Goal: Task Accomplishment & Management: Manage account settings

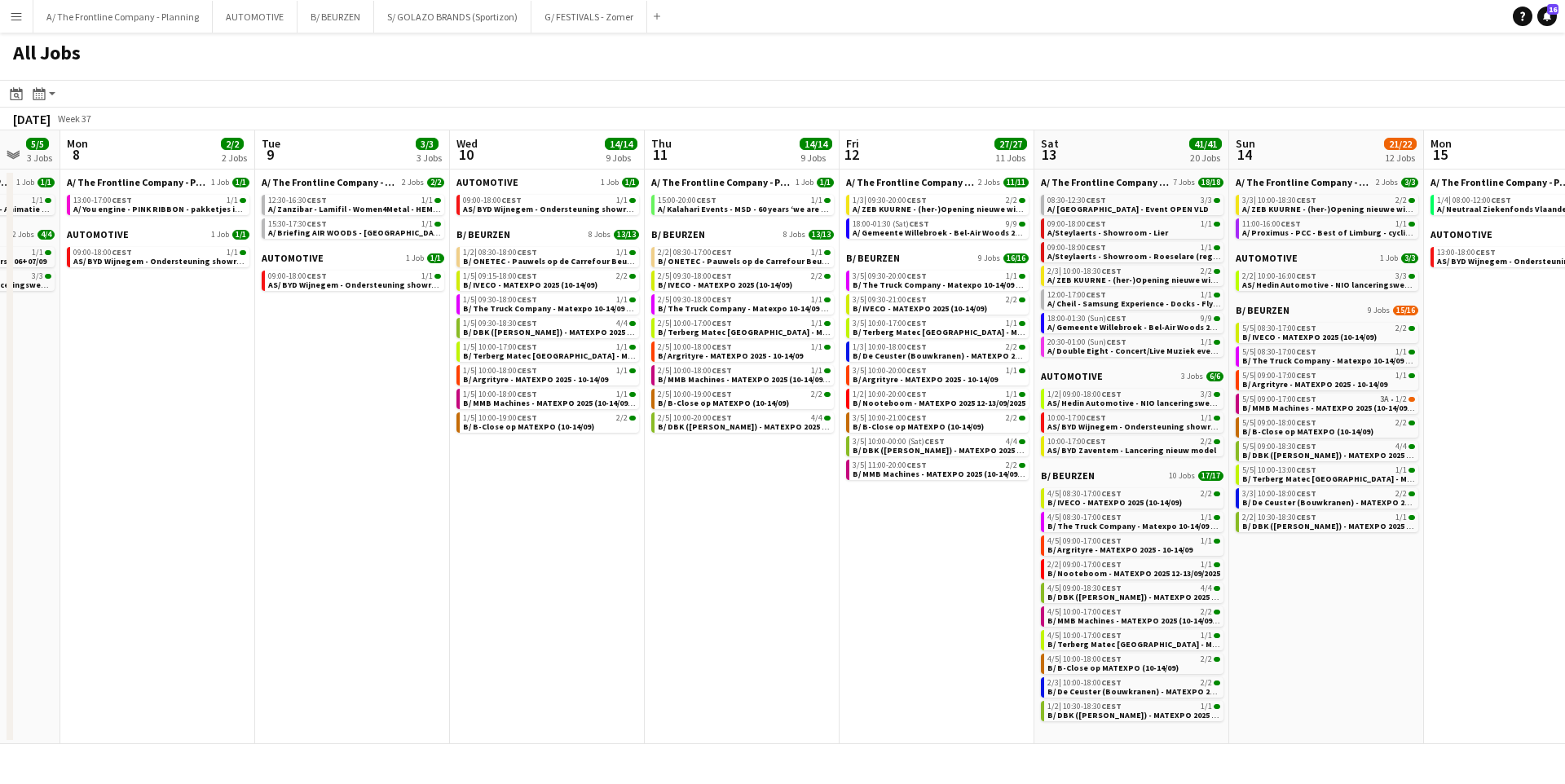
scroll to position [0, 330]
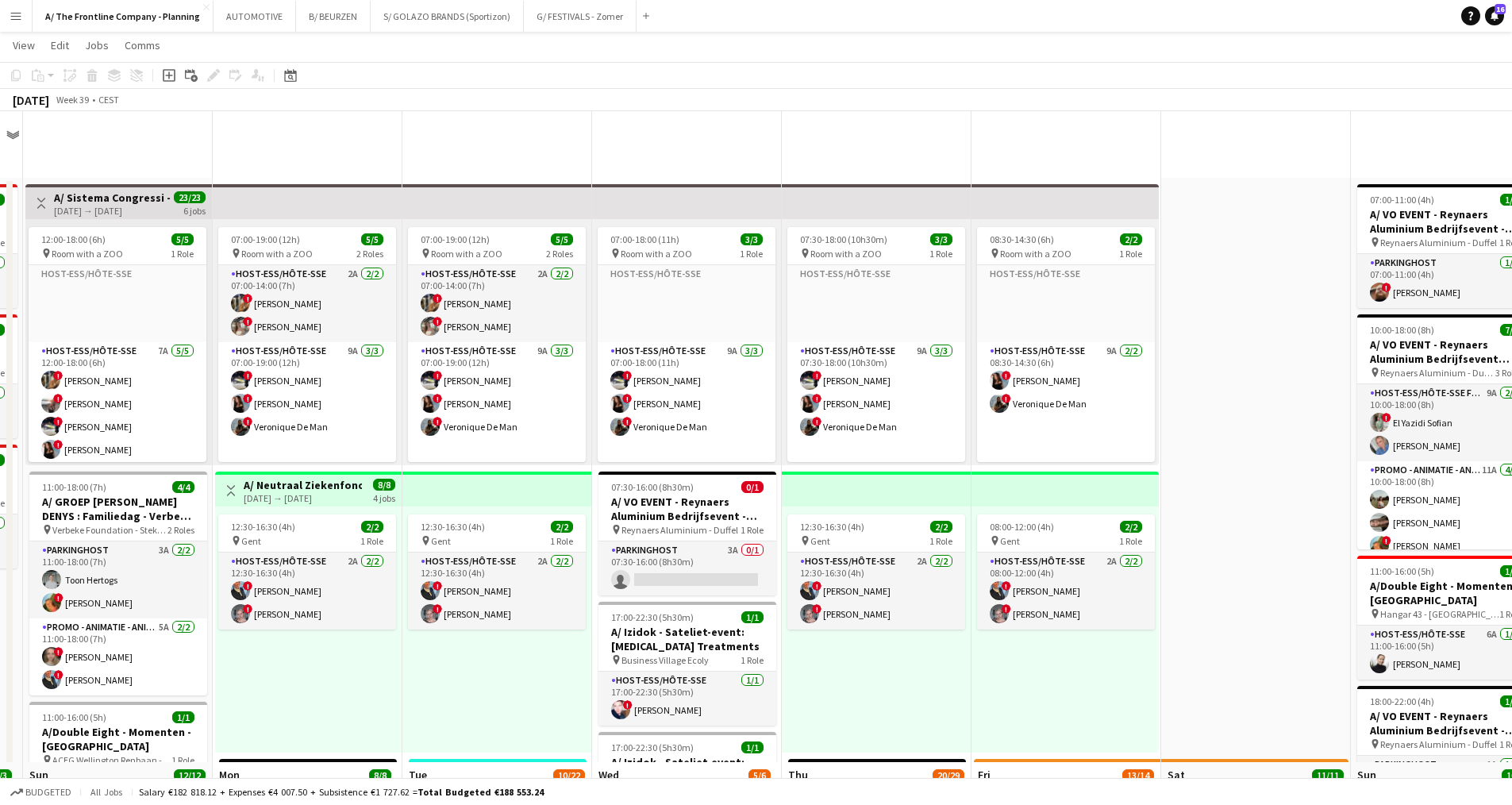
scroll to position [26, 0]
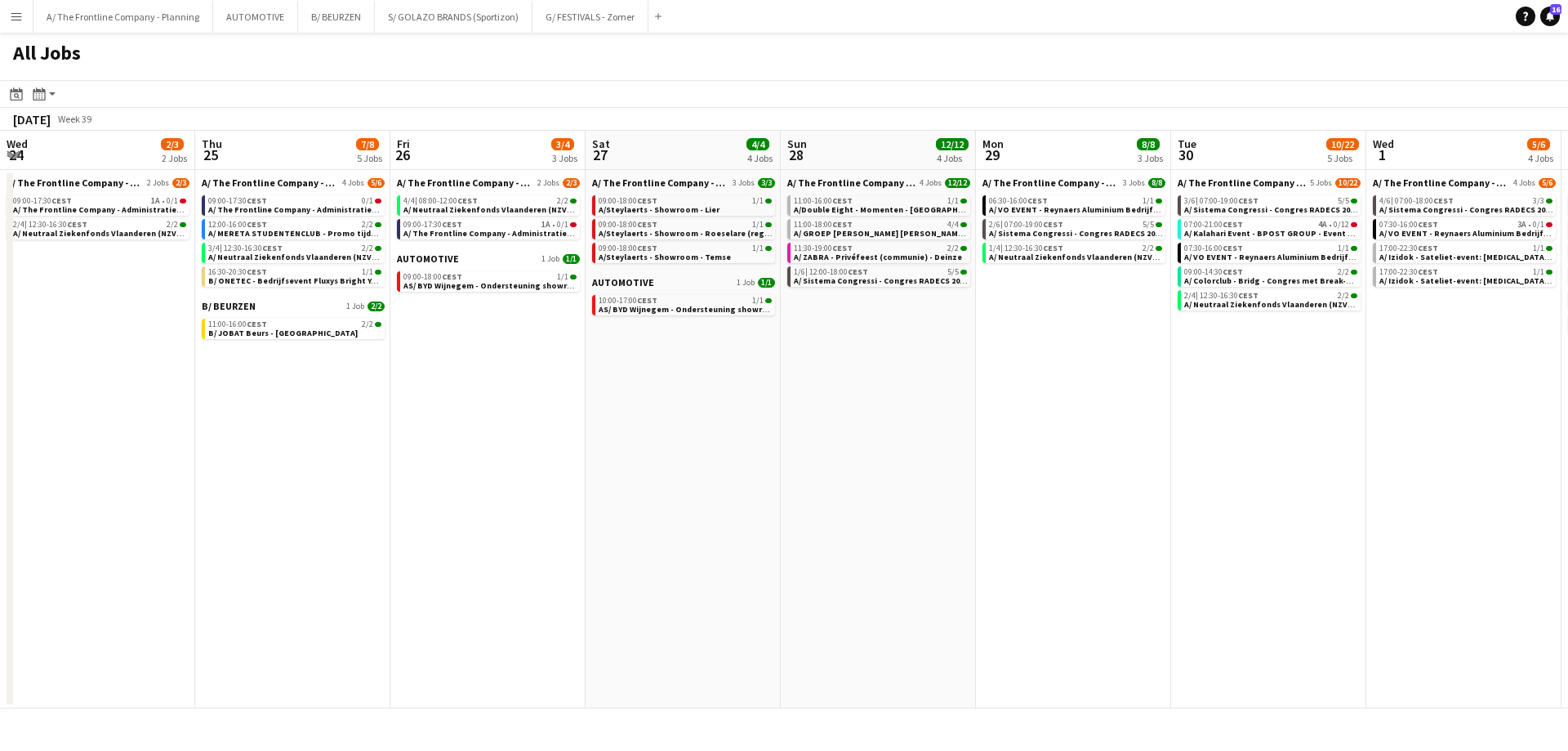
scroll to position [0, 498]
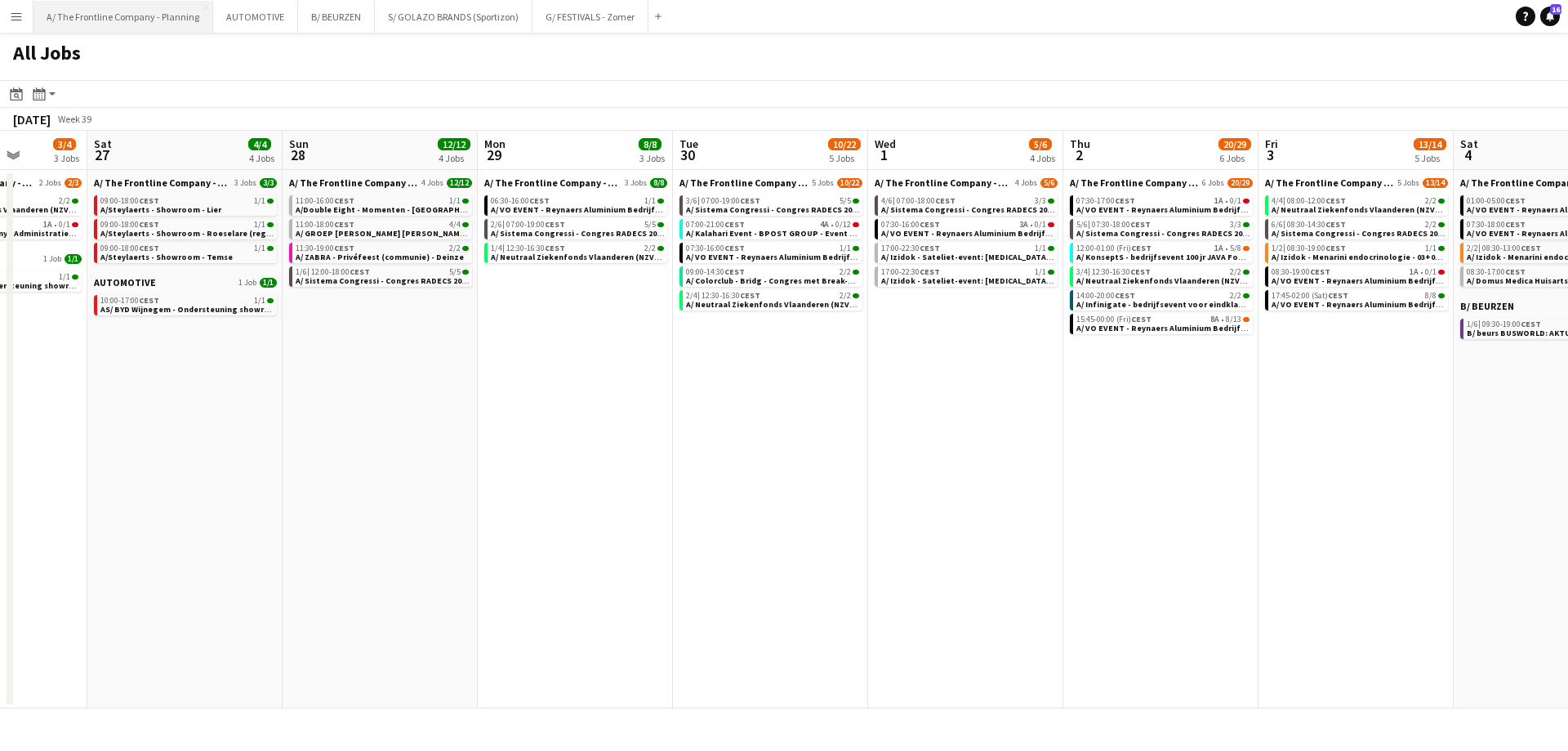
click at [98, 16] on button "A/ The Frontline Company - Planning Close" at bounding box center [123, 17] width 180 height 31
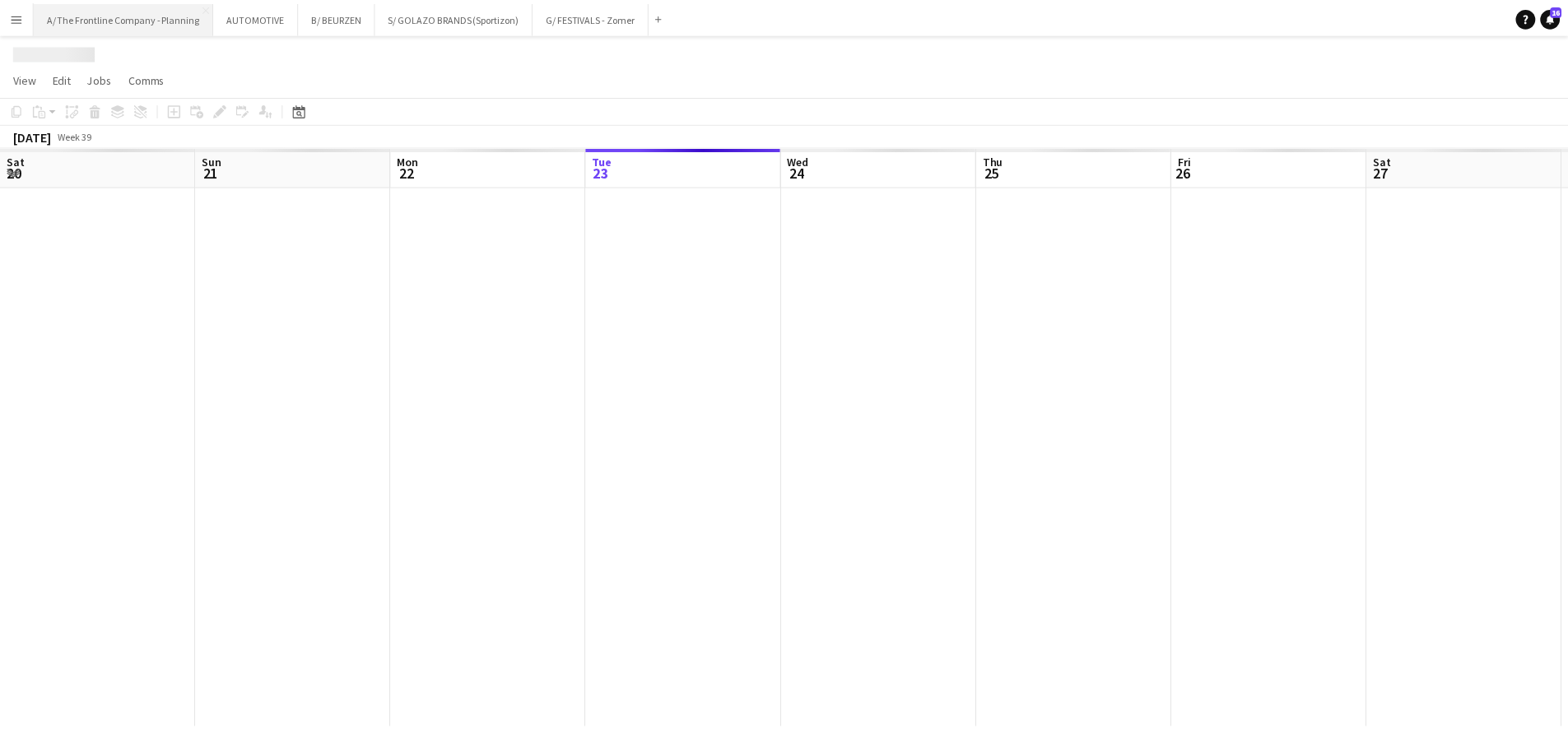
scroll to position [0, 393]
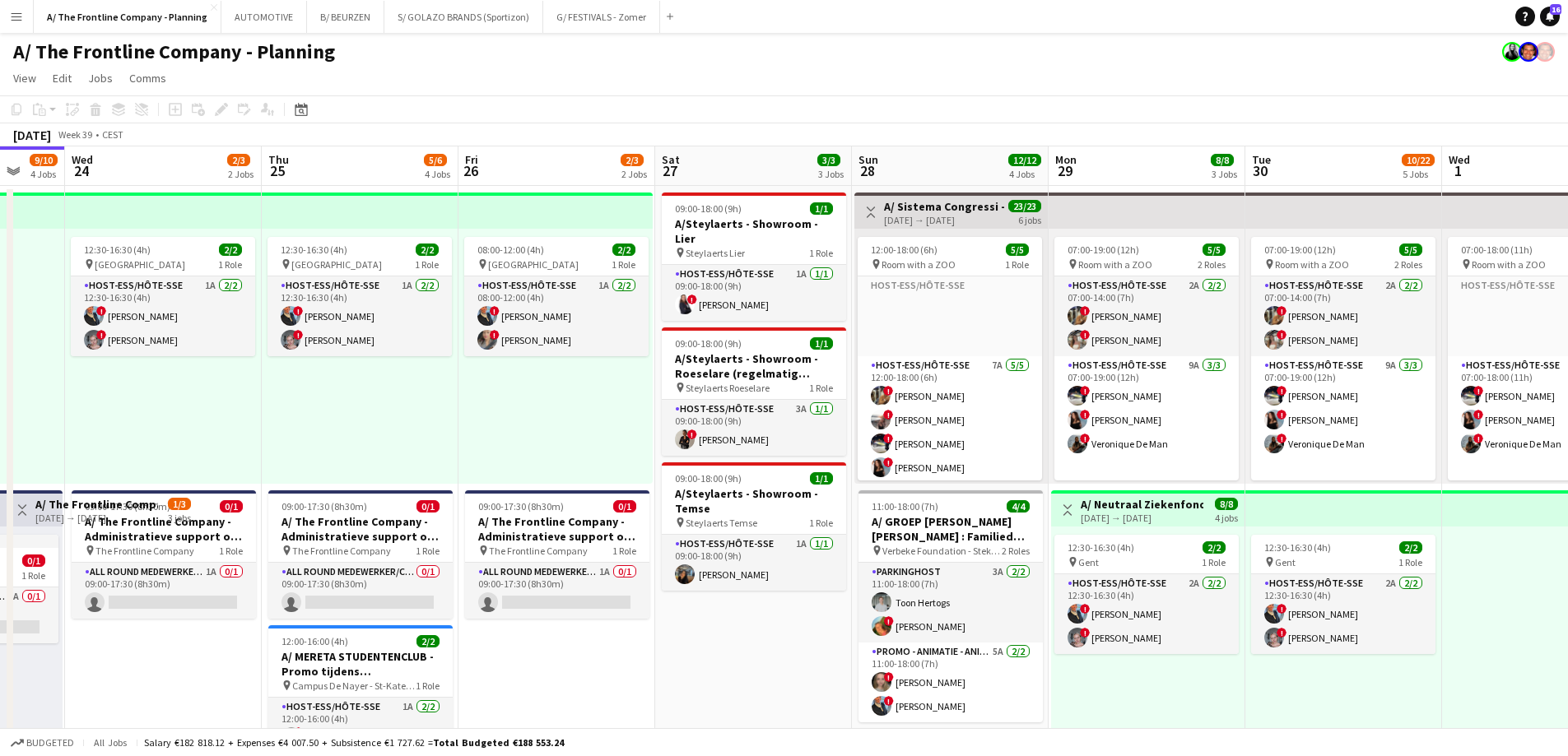
drag, startPoint x: 851, startPoint y: 419, endPoint x: 222, endPoint y: 359, distance: 631.9
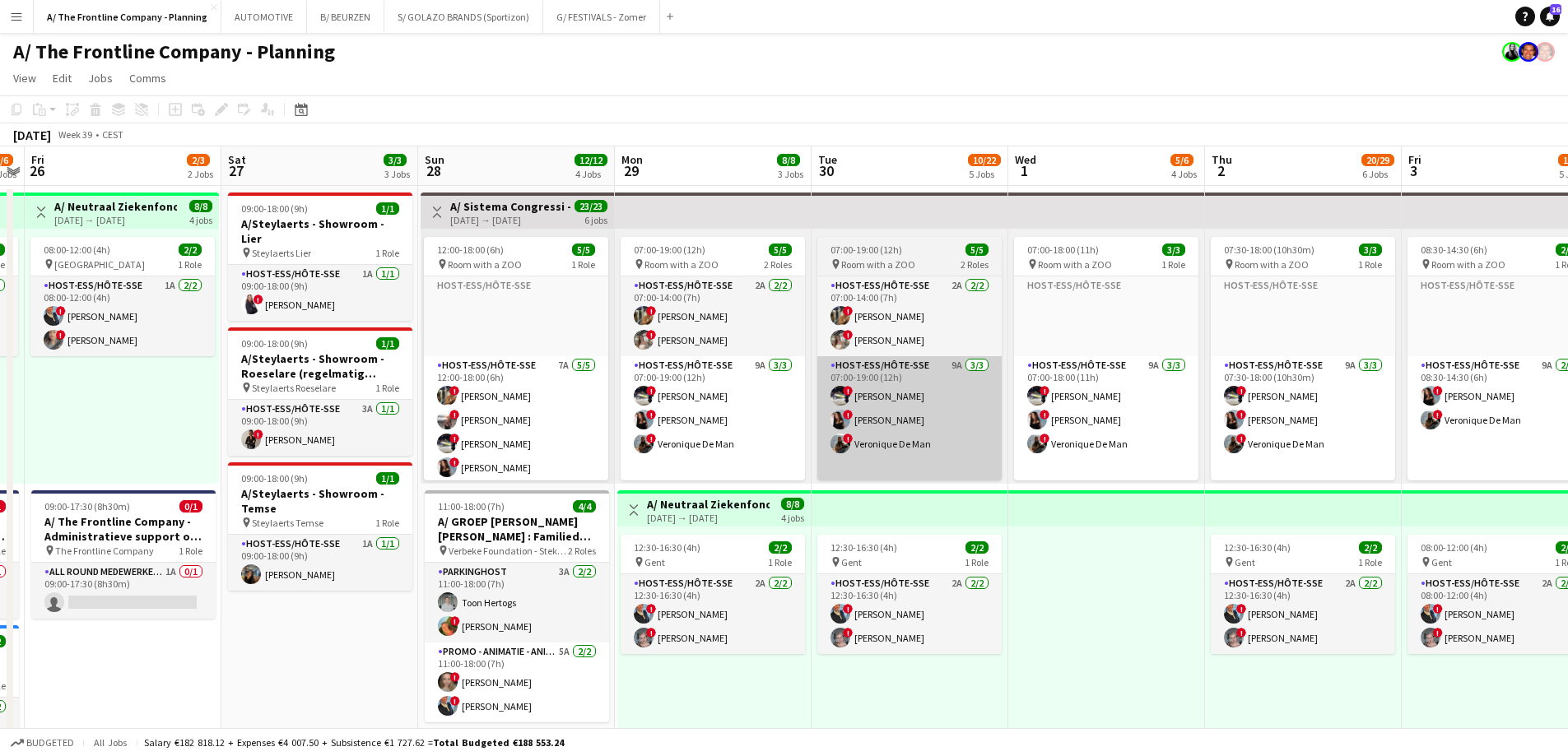
drag, startPoint x: 1078, startPoint y: 439, endPoint x: 534, endPoint y: 403, distance: 545.2
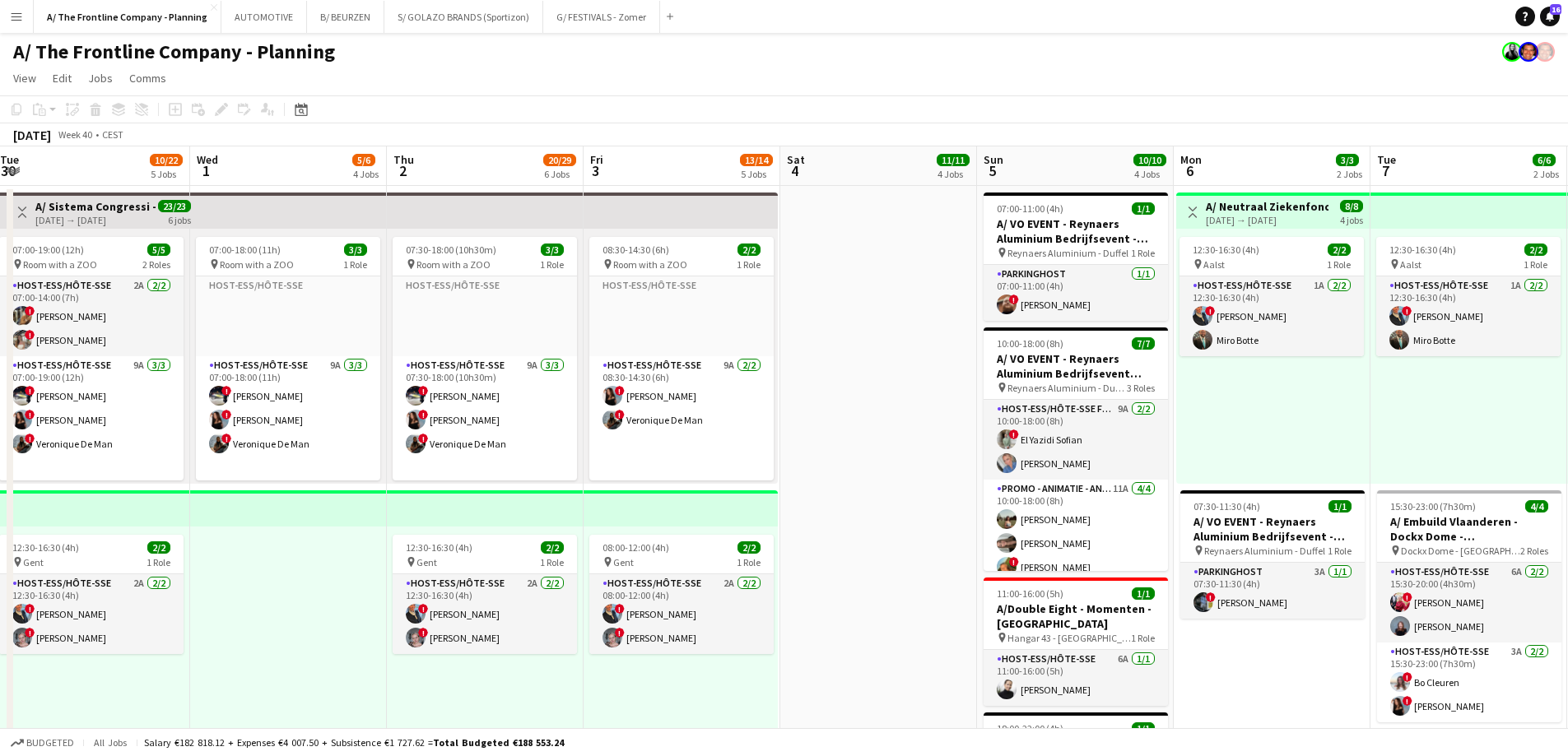
drag, startPoint x: 962, startPoint y: 442, endPoint x: 560, endPoint y: 426, distance: 402.3
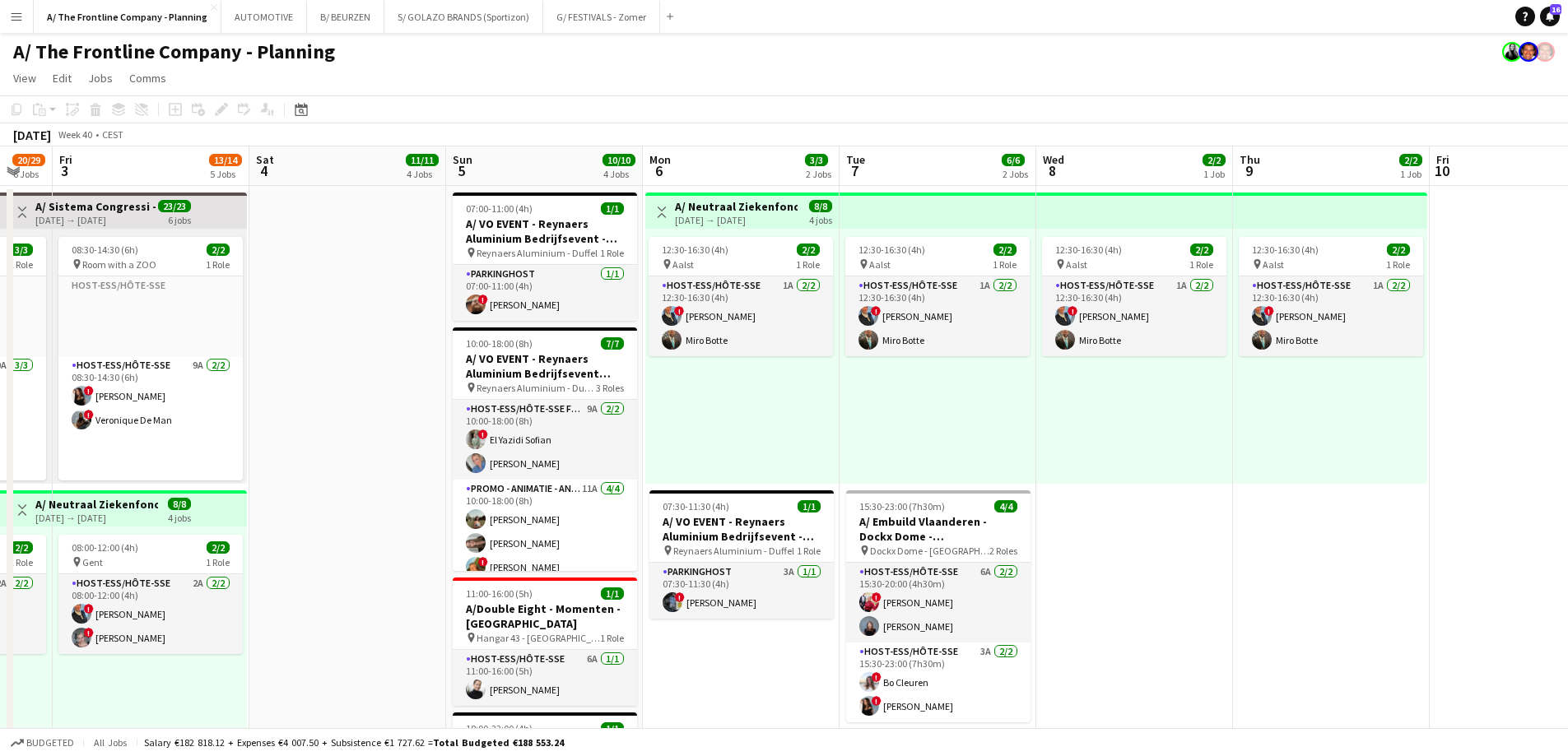
drag, startPoint x: 1060, startPoint y: 463, endPoint x: 530, endPoint y: 417, distance: 532.0
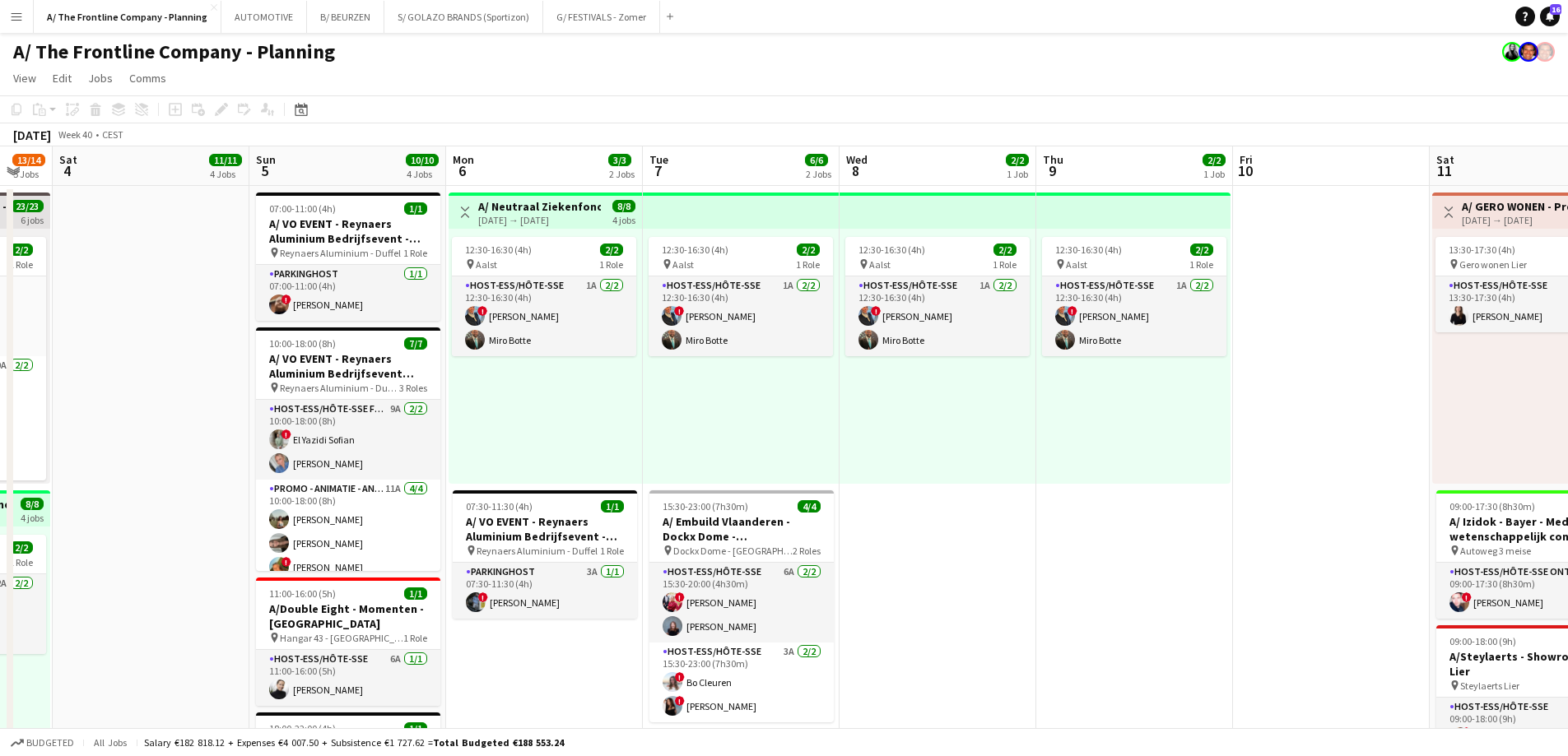
scroll to position [0, 563]
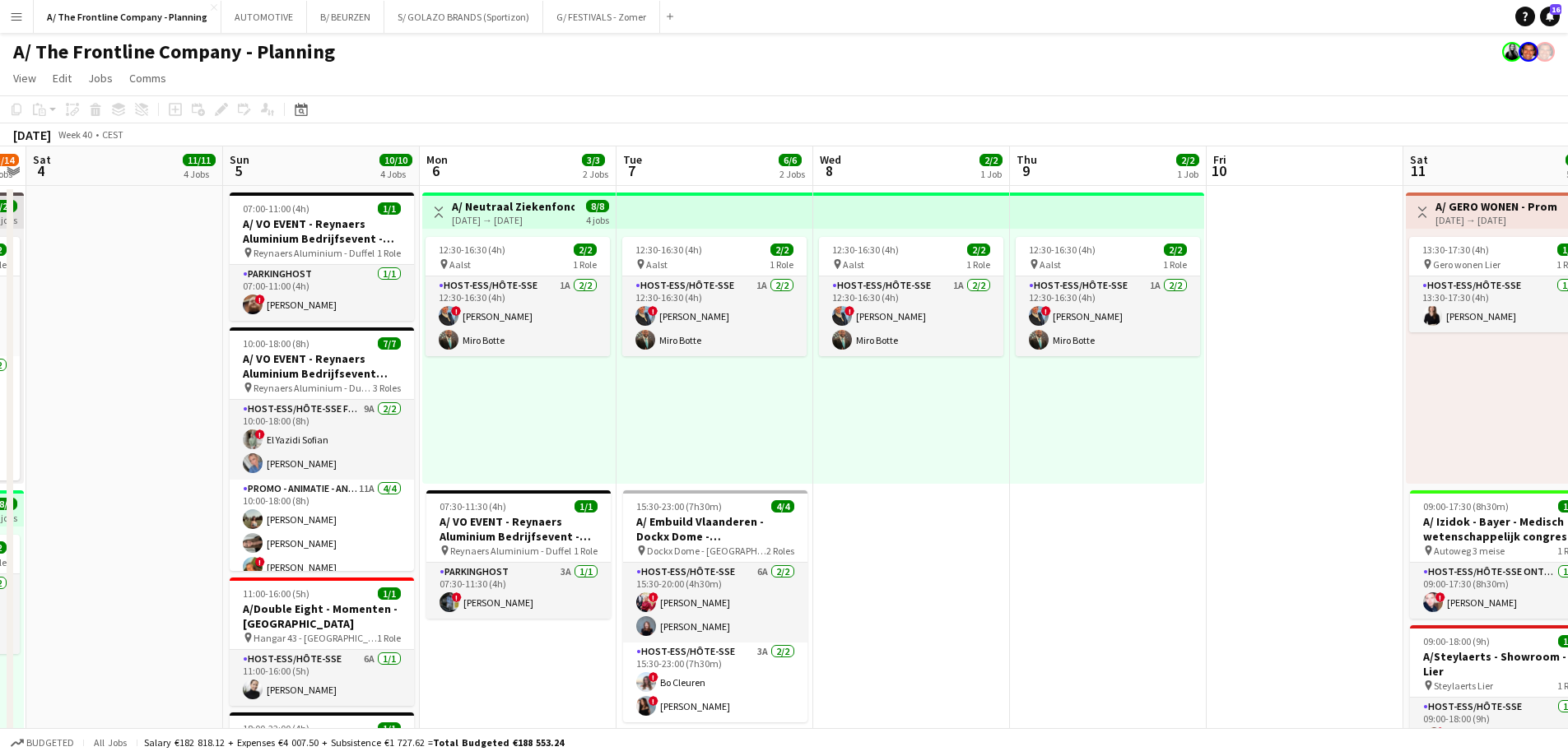
drag, startPoint x: 1051, startPoint y: 460, endPoint x: 632, endPoint y: 441, distance: 419.4
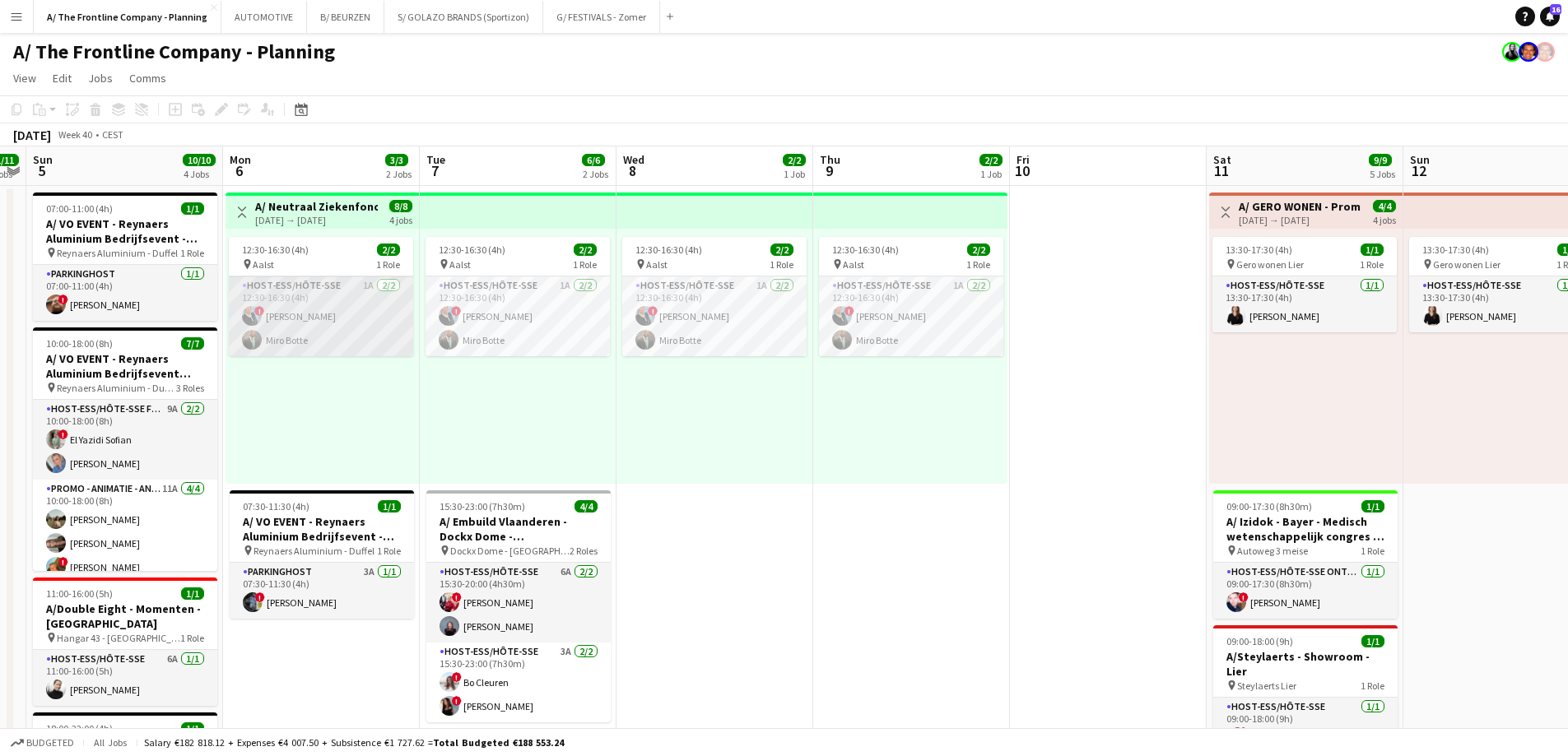
click at [339, 314] on app-card-role "Host-ess/Hôte-sse 1A [DATE] 12:30-16:30 (4h) ! [PERSON_NAME] Van Rompaey [PERSO…" at bounding box center [321, 316] width 184 height 80
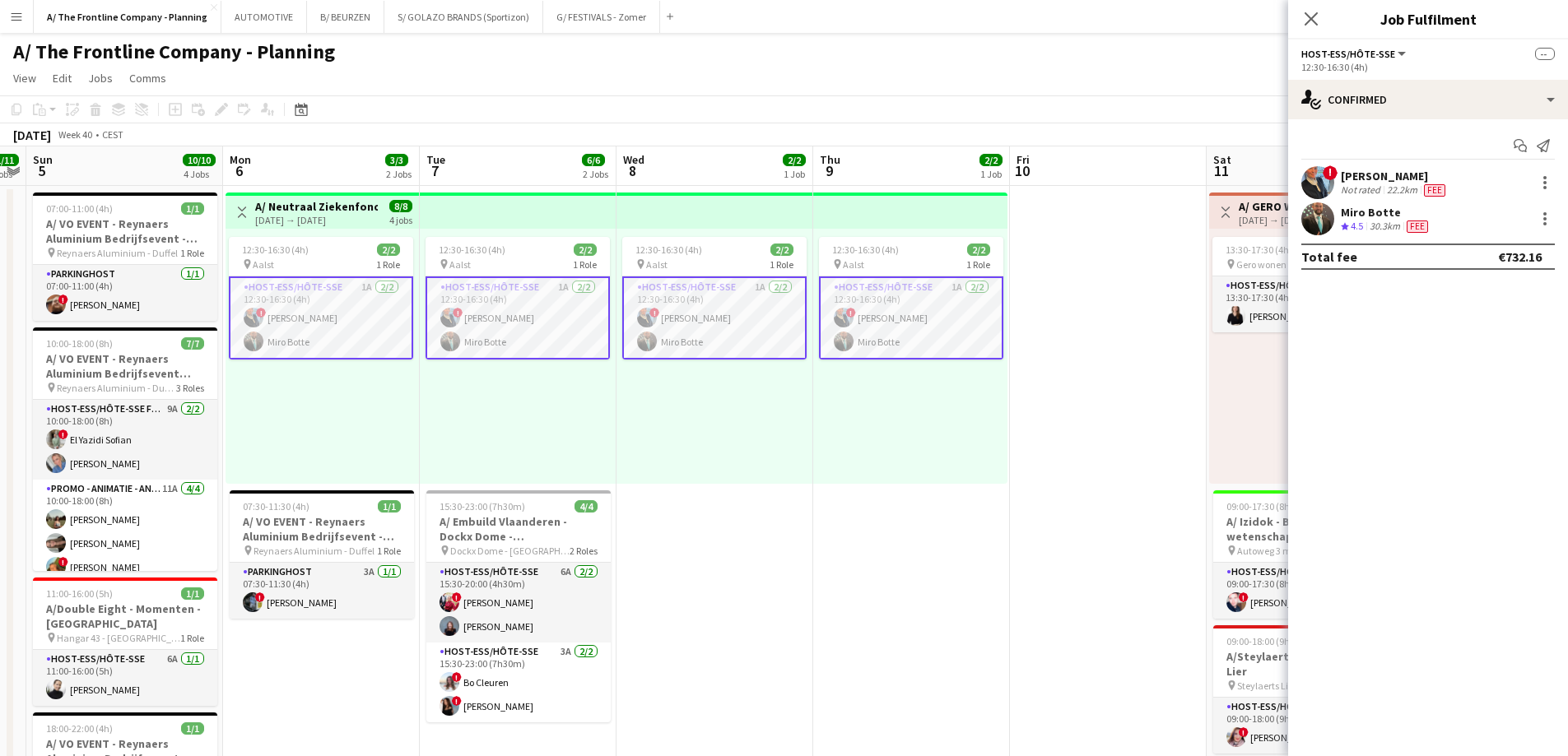
click at [1347, 209] on div "Miro Botte" at bounding box center [1385, 212] width 90 height 15
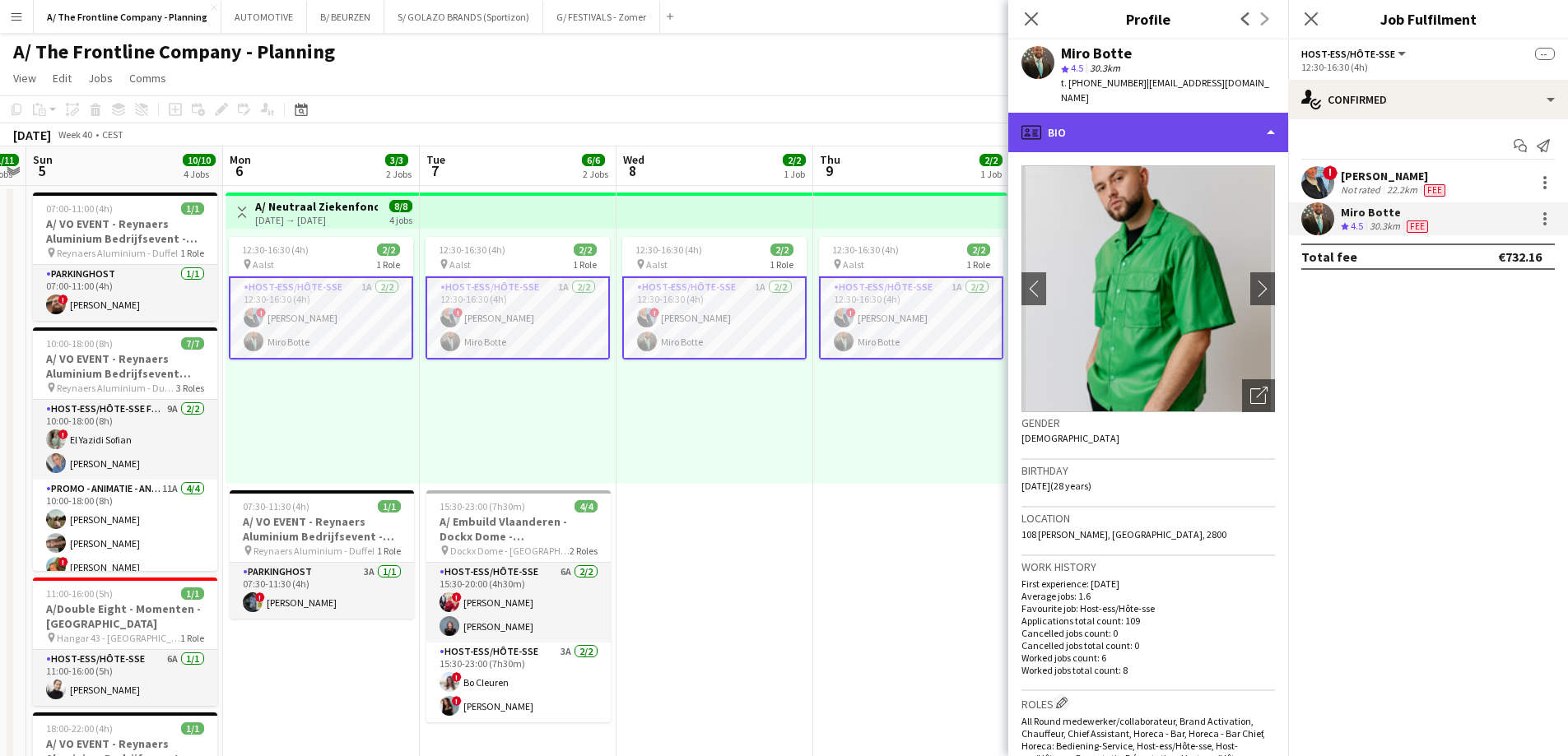
click at [1154, 123] on div "profile Bio" at bounding box center [1147, 133] width 280 height 40
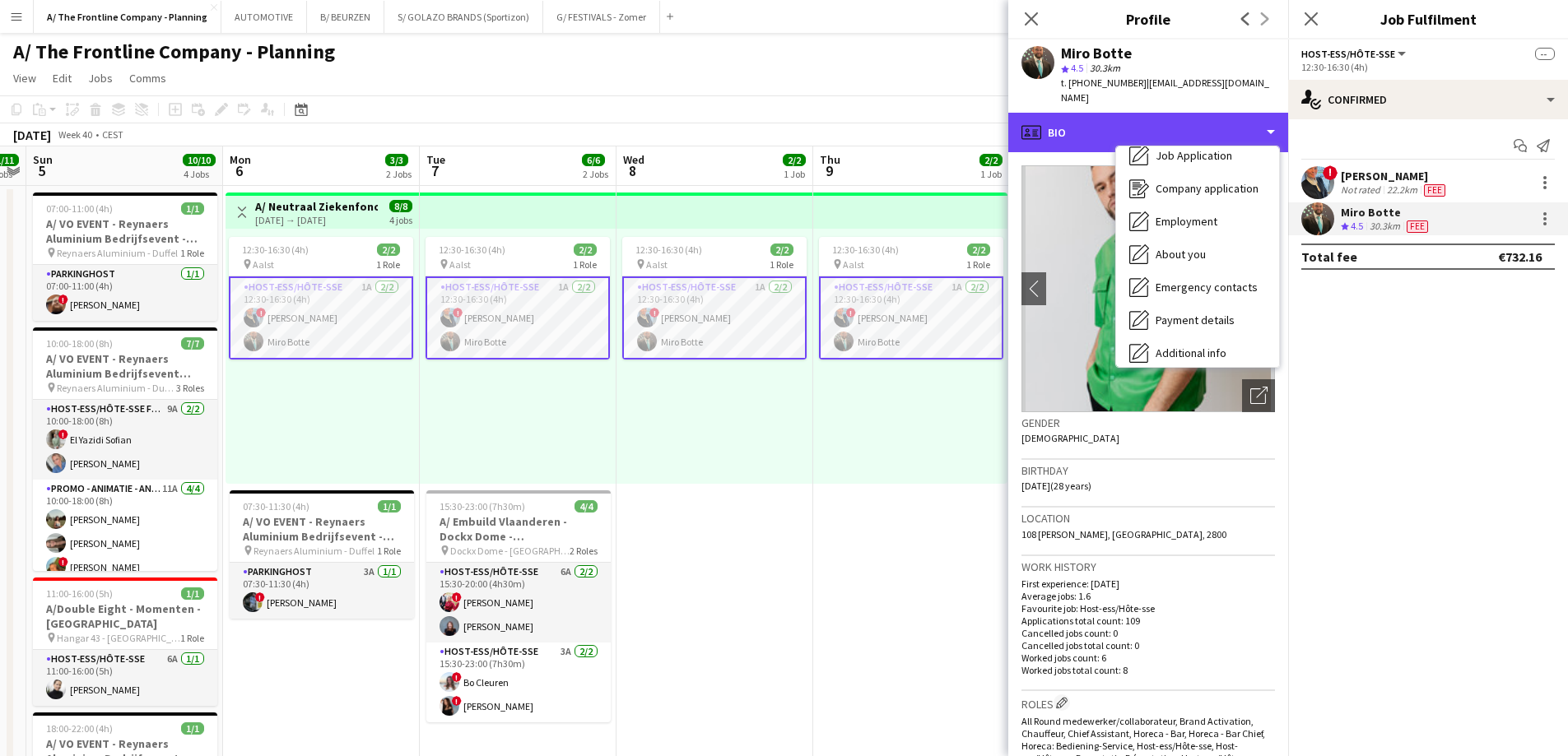
scroll to position [154, 0]
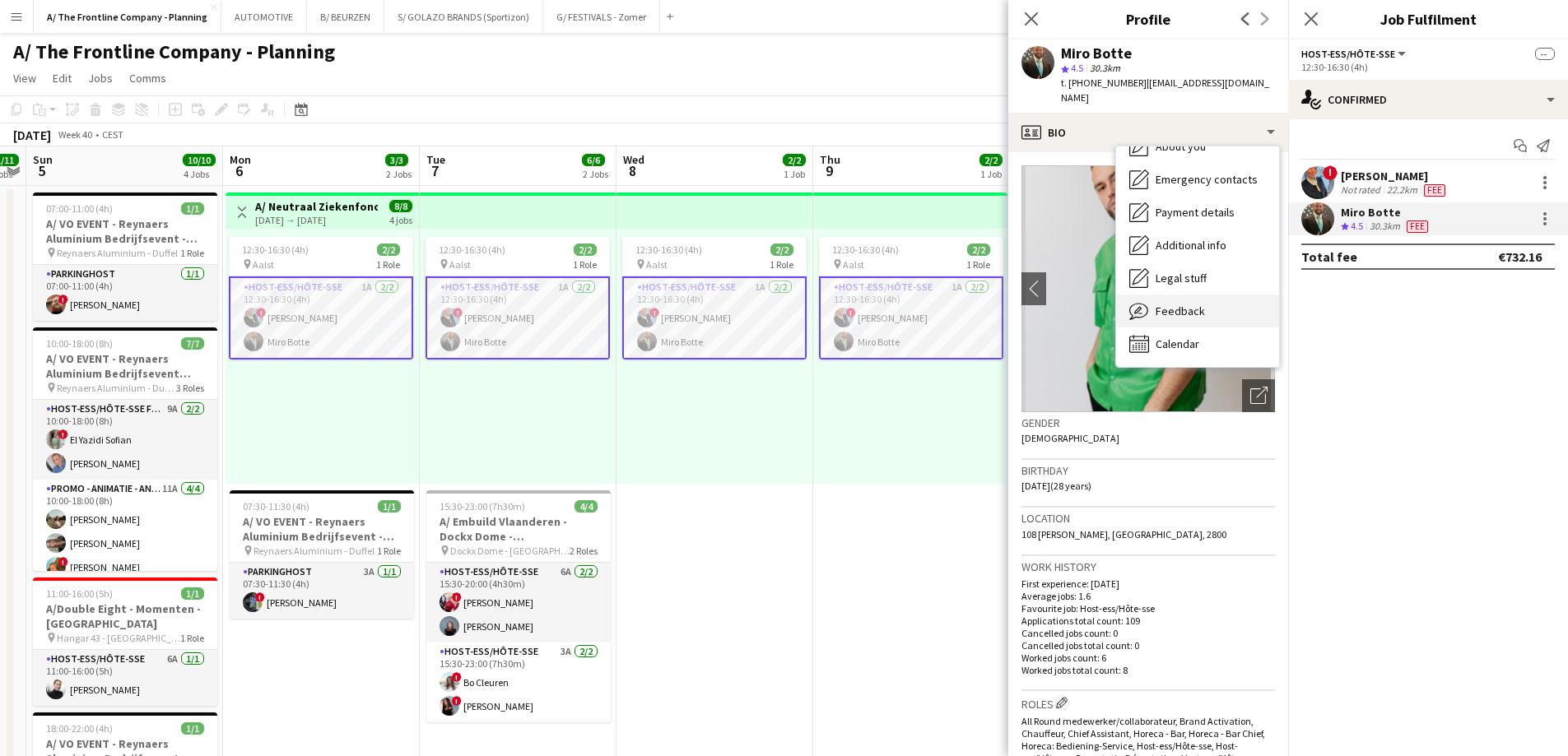
click at [1191, 304] on span "Feedback" at bounding box center [1180, 311] width 49 height 15
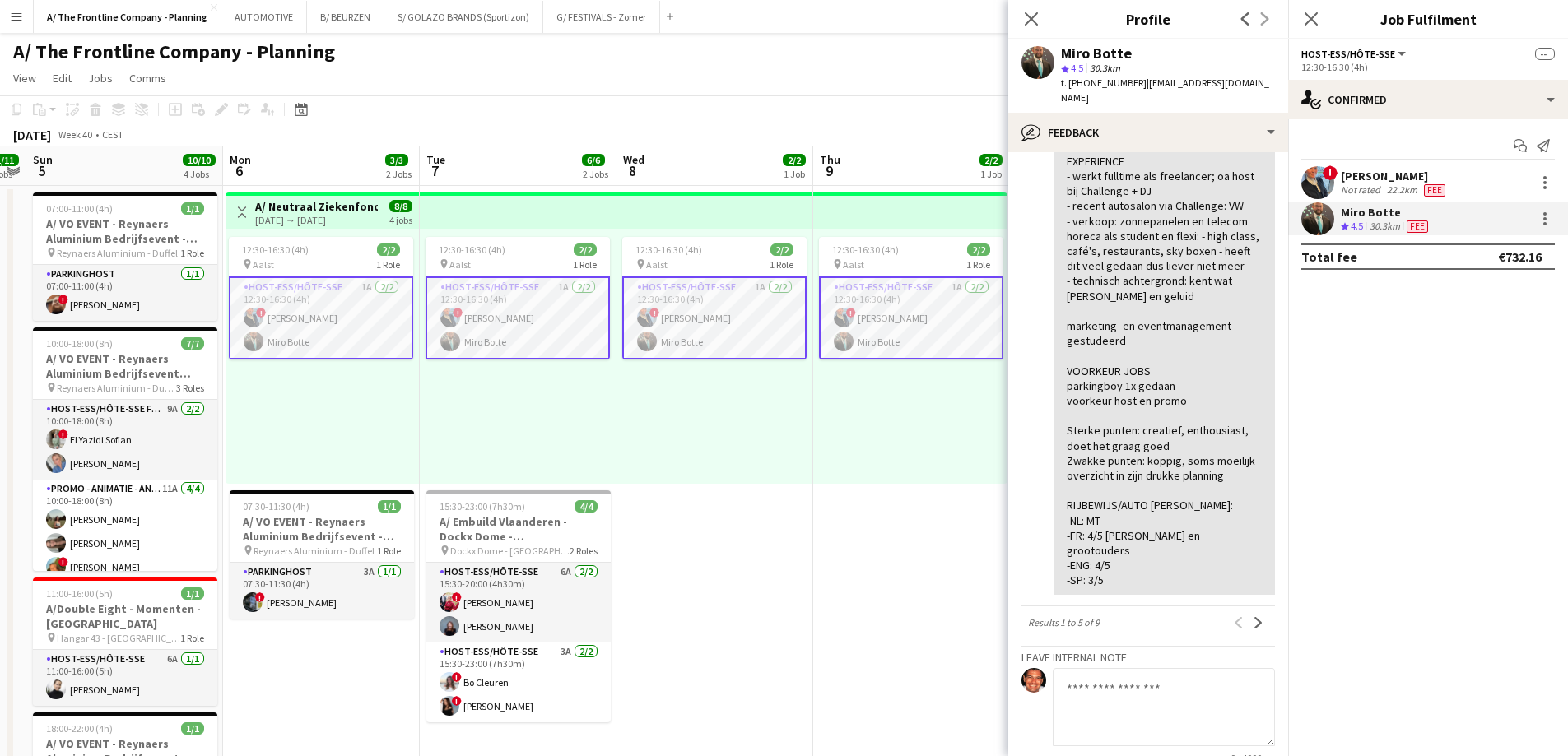
scroll to position [1158, 0]
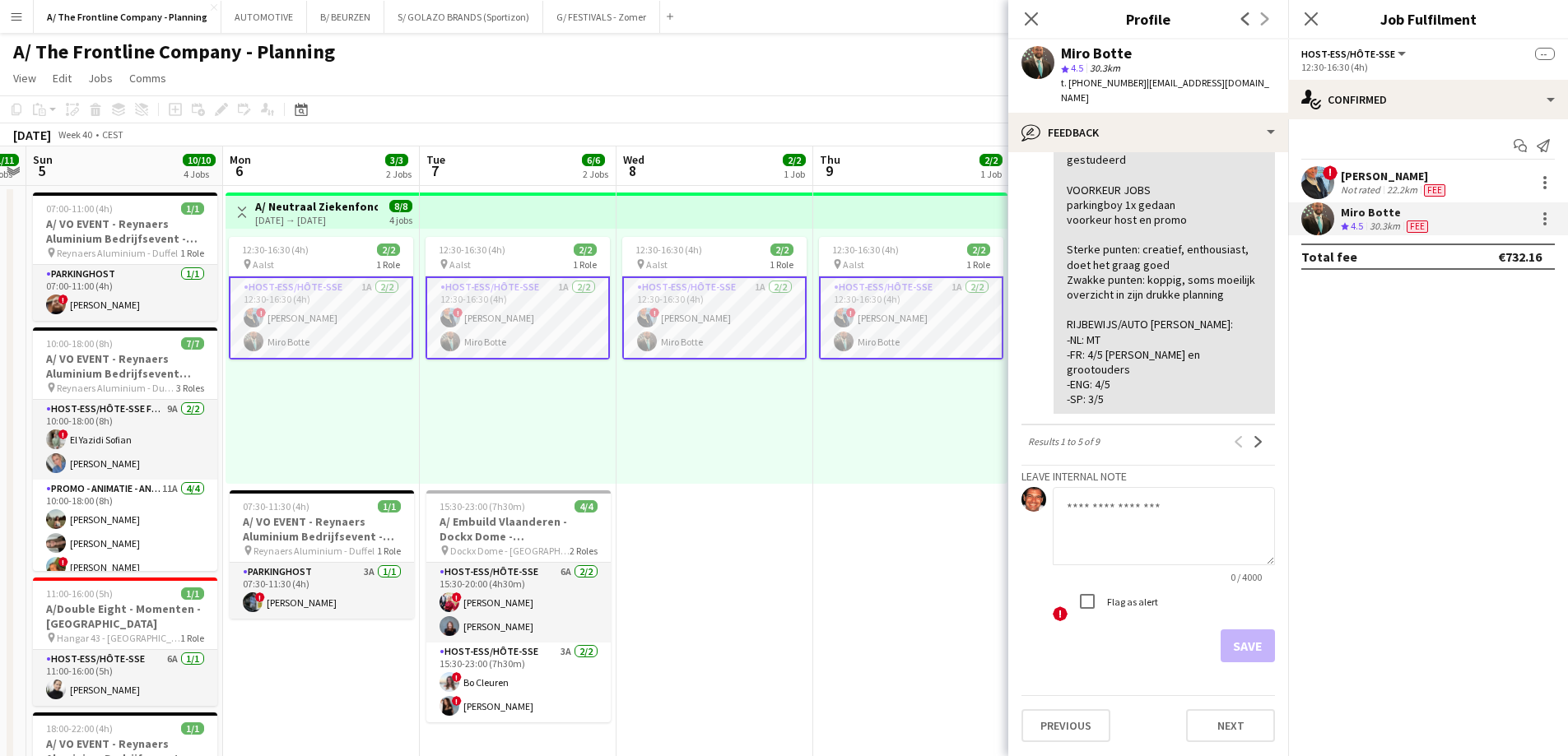
click at [1123, 531] on textarea at bounding box center [1163, 525] width 222 height 78
paste textarea "**********"
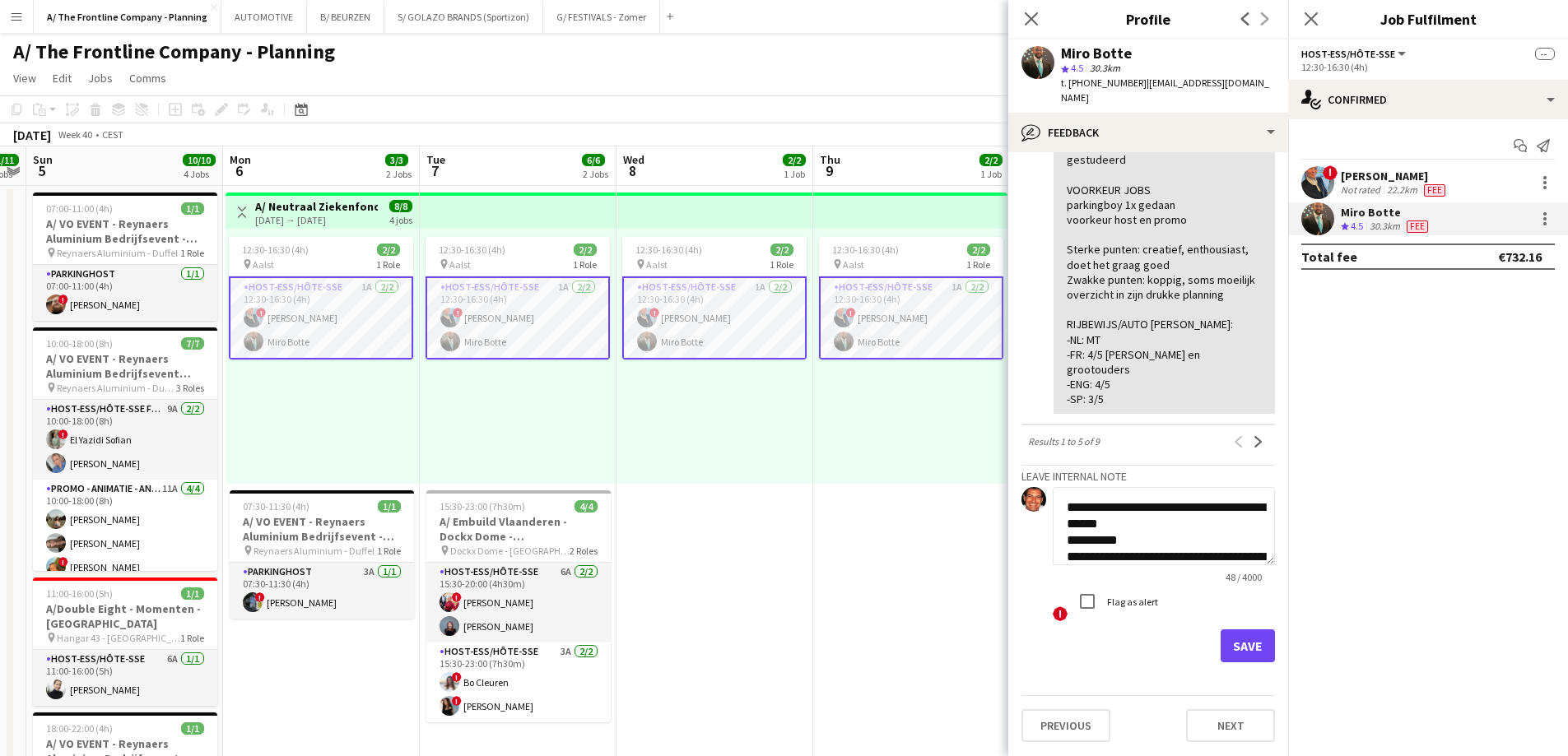
scroll to position [67, 0]
type textarea "**********"
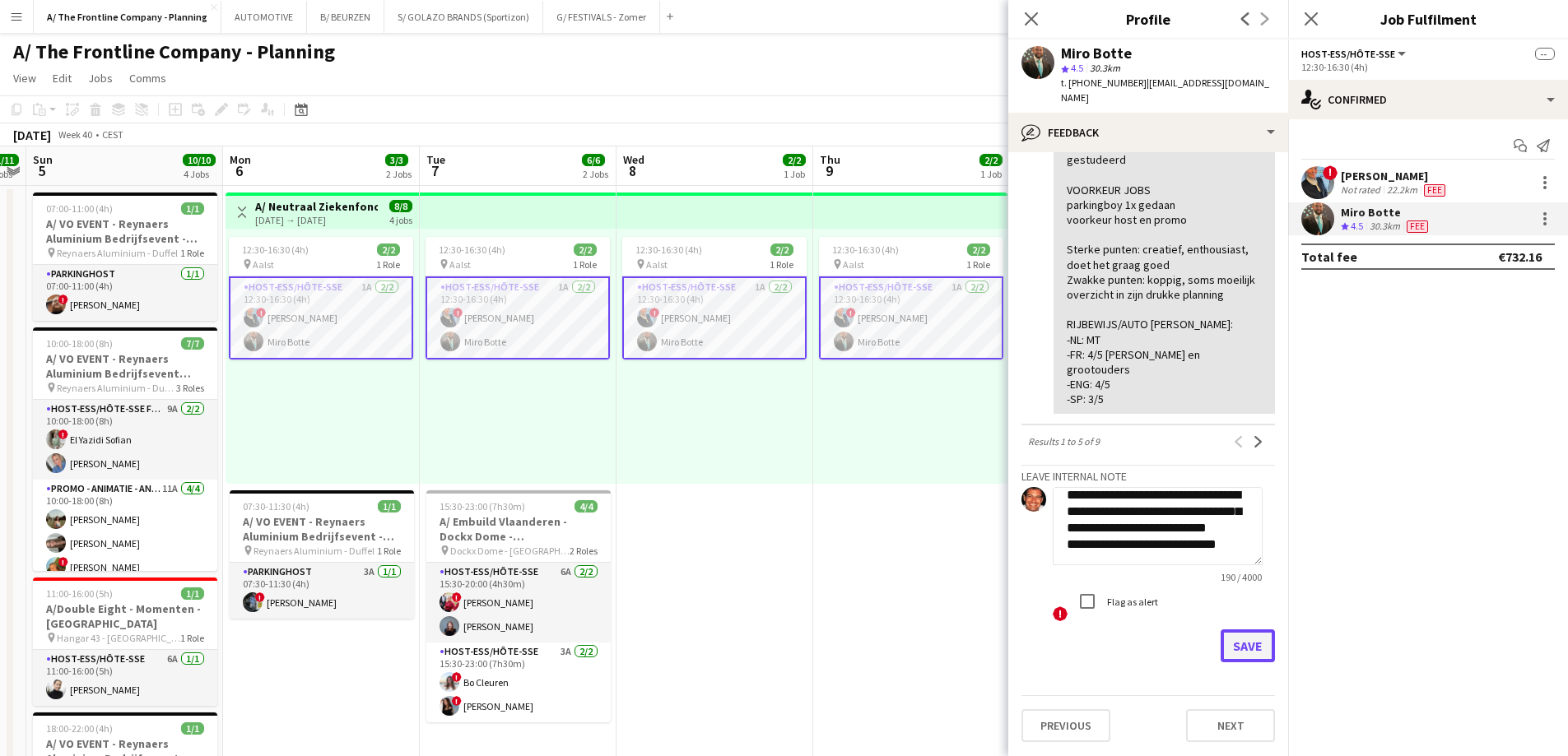
click at [1227, 642] on button "Save" at bounding box center [1247, 645] width 54 height 33
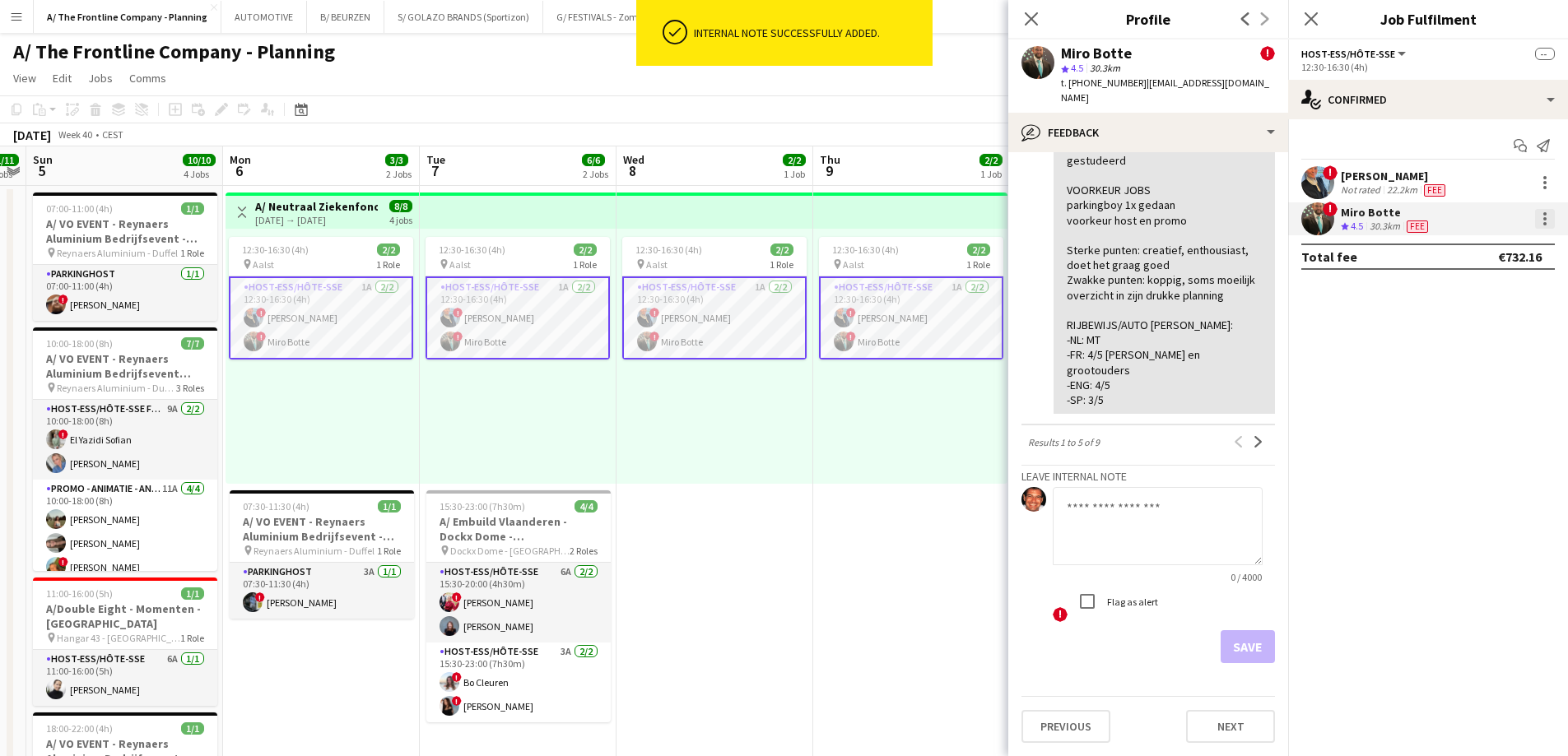
click at [1548, 222] on div at bounding box center [1544, 219] width 20 height 20
click at [1457, 366] on span "Remove" at bounding box center [1464, 367] width 49 height 14
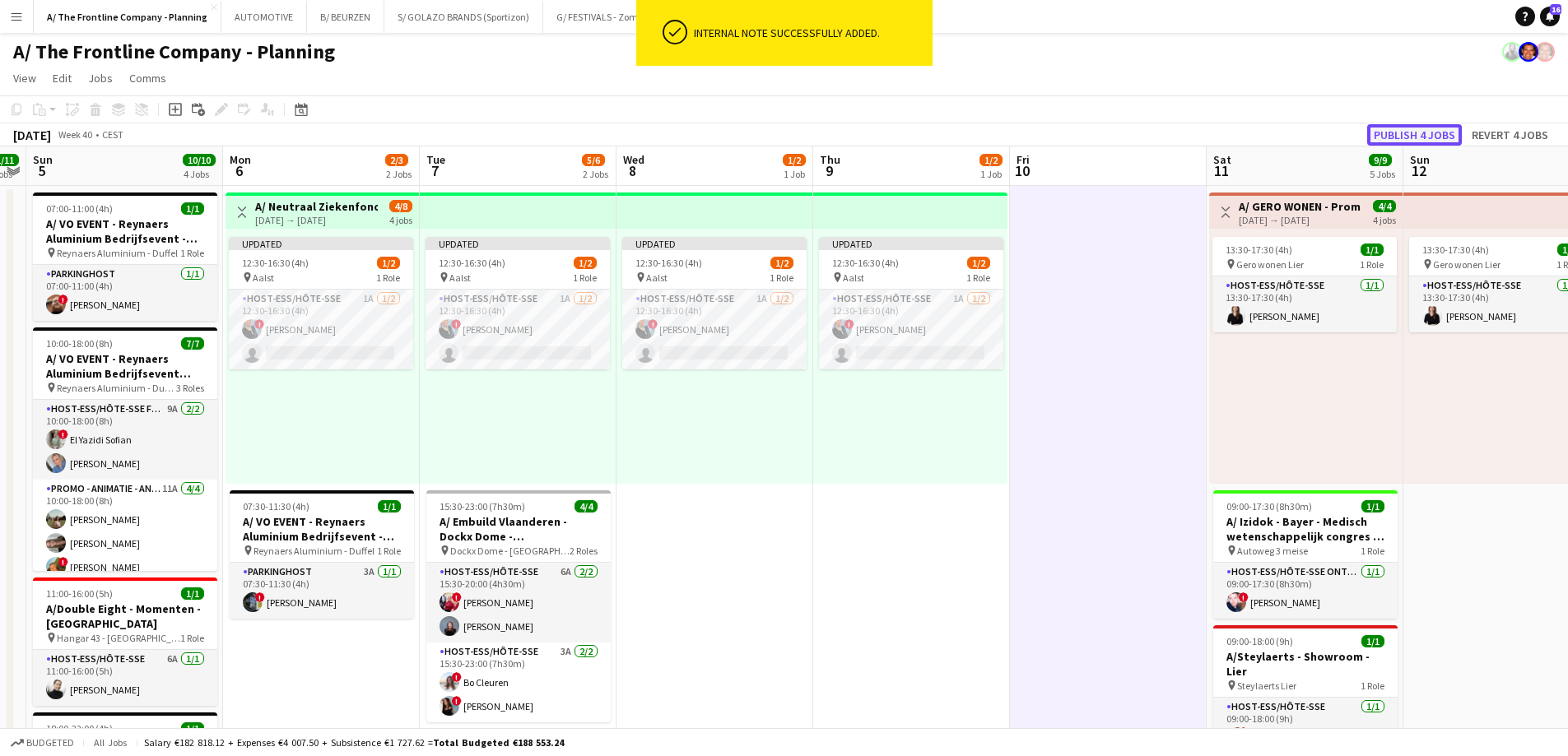
click at [1421, 129] on button "Publish 4 jobs" at bounding box center [1415, 136] width 95 height 22
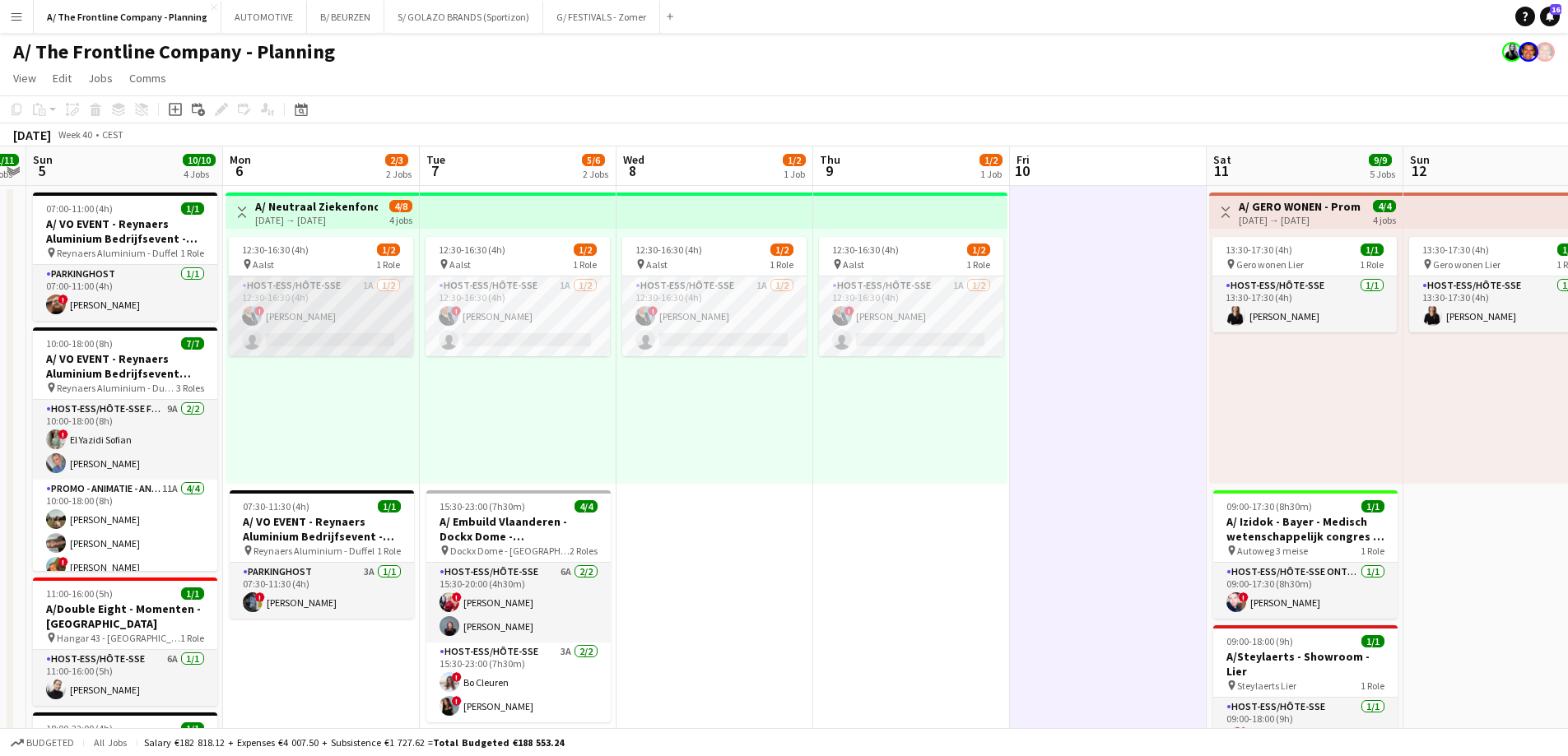
click at [325, 315] on app-card-role "Host-ess/Hôte-sse 1A [DATE] 12:30-16:30 (4h) ! [PERSON_NAME] single-neutral-act…" at bounding box center [321, 316] width 184 height 80
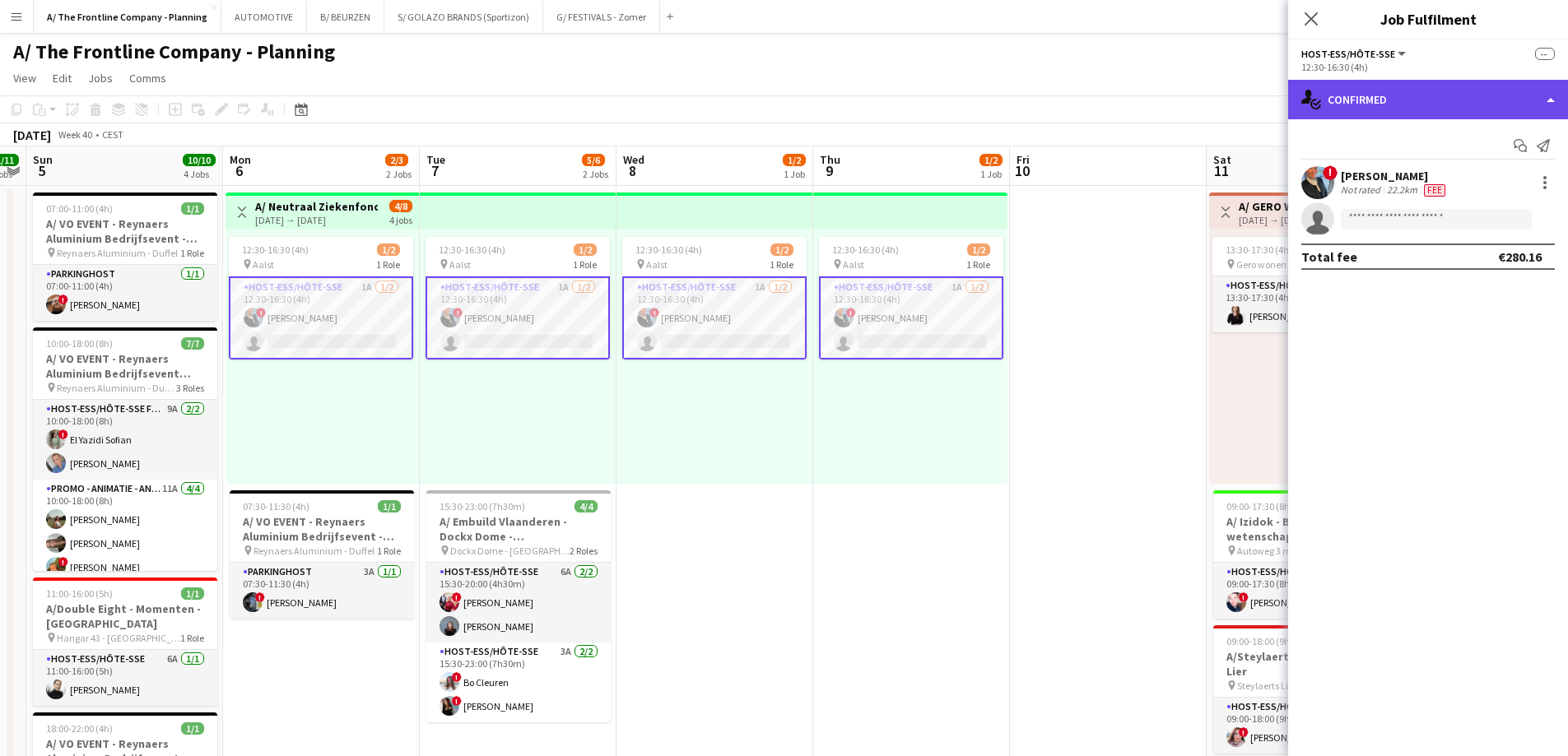
click at [1414, 94] on div "single-neutral-actions-check-2 Confirmed" at bounding box center [1427, 100] width 280 height 40
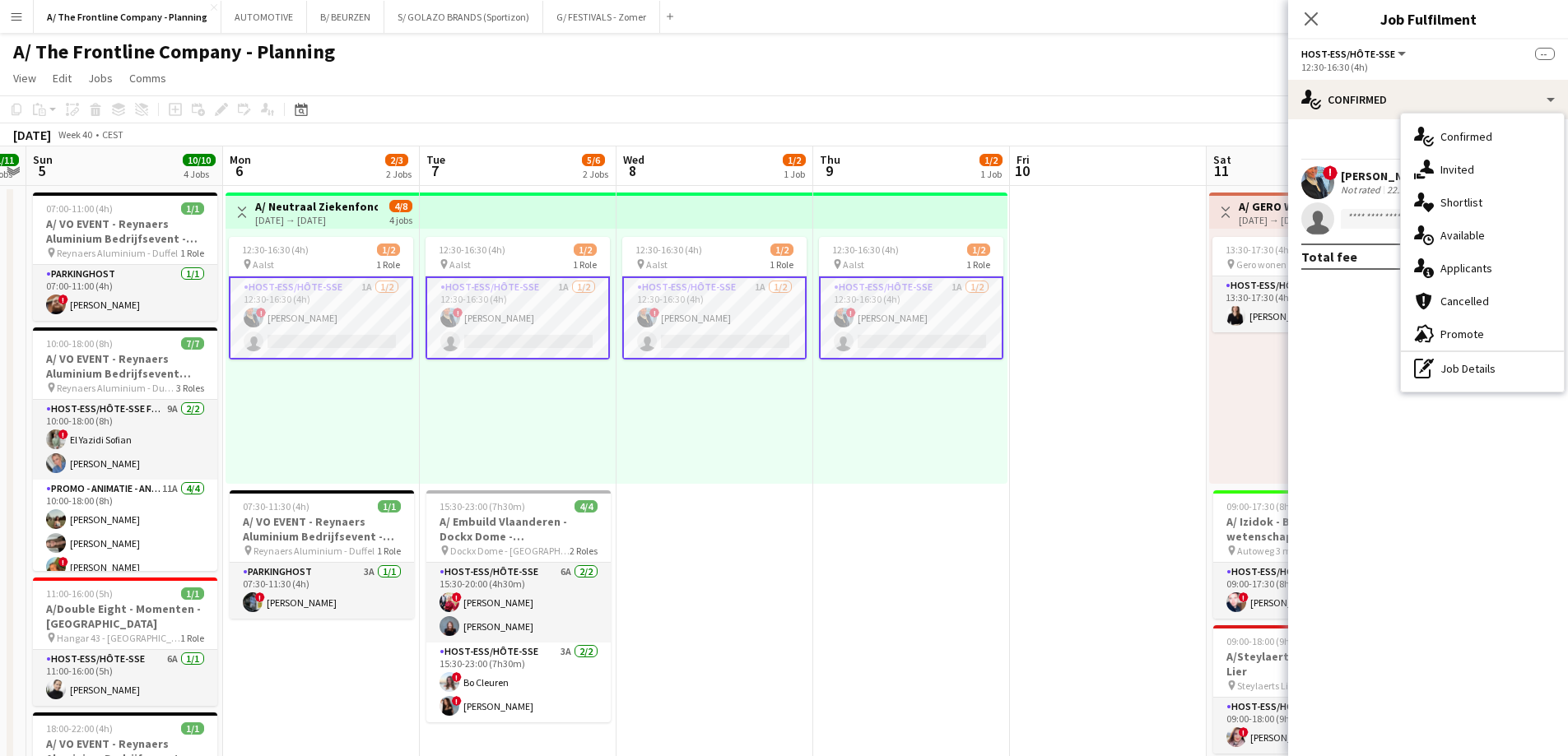
click at [1446, 274] on div "single-neutral-actions-information Applicants" at bounding box center [1482, 267] width 163 height 33
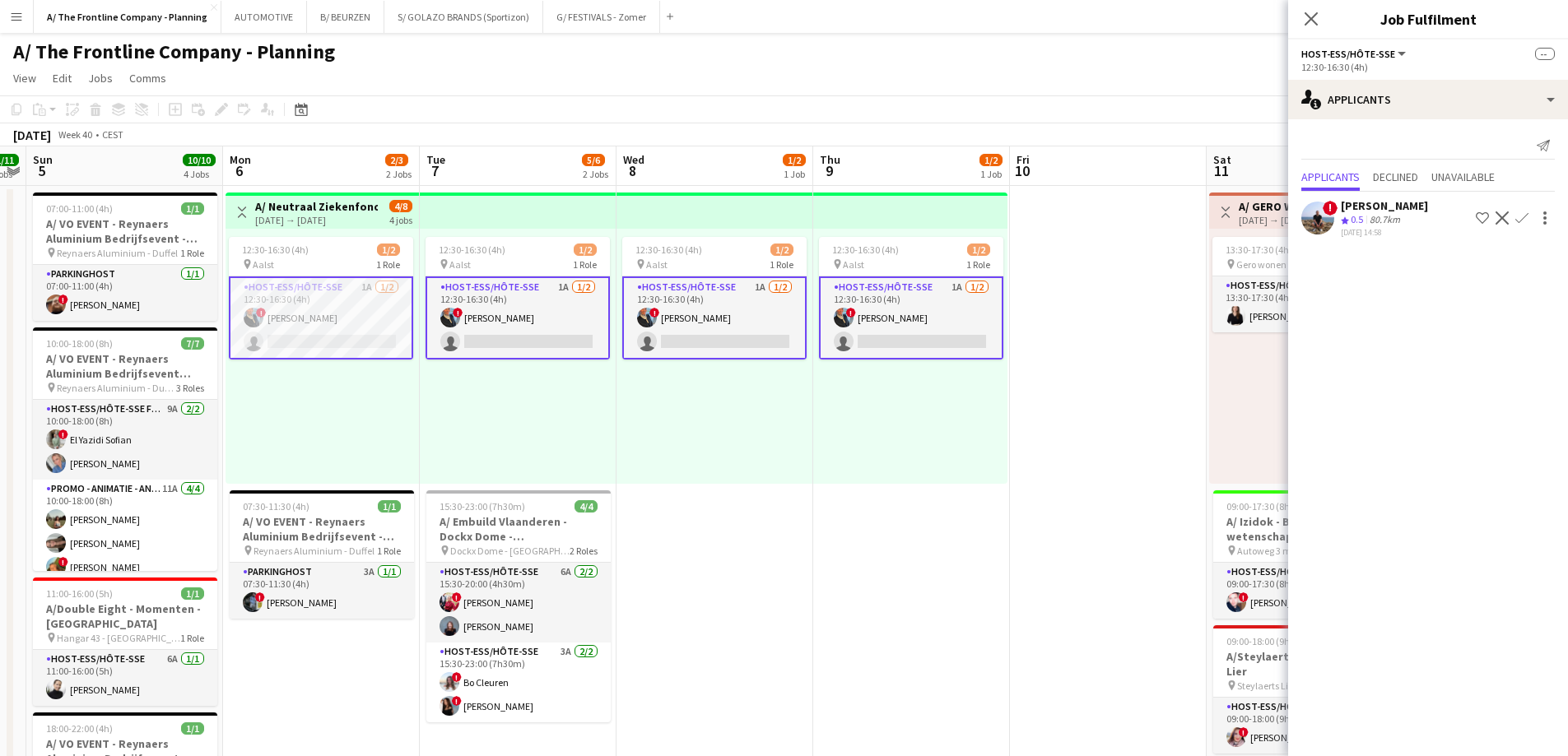
click at [728, 455] on div "12:30-16:30 (4h) 1/2 pin Aalst 1 Role Host-ess/Hôte-sse 1A [DATE] 12:30-16:30 (…" at bounding box center [715, 356] width 197 height 255
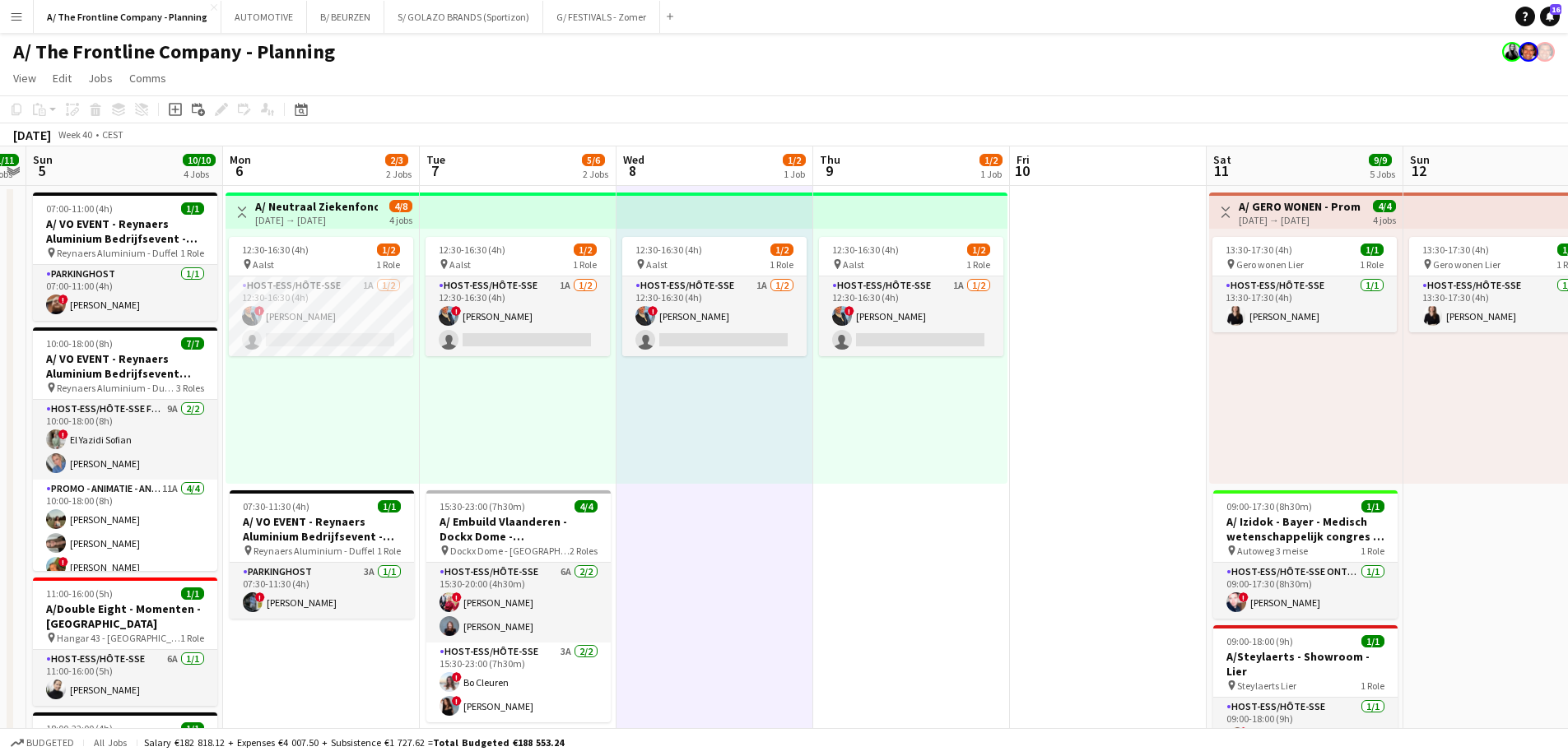
click at [781, 425] on div "12:30-16:30 (4h) 1/2 pin Aalst 1 Role Host-ess/Hôte-sse 1A [DATE] 12:30-16:30 (…" at bounding box center [715, 356] width 197 height 255
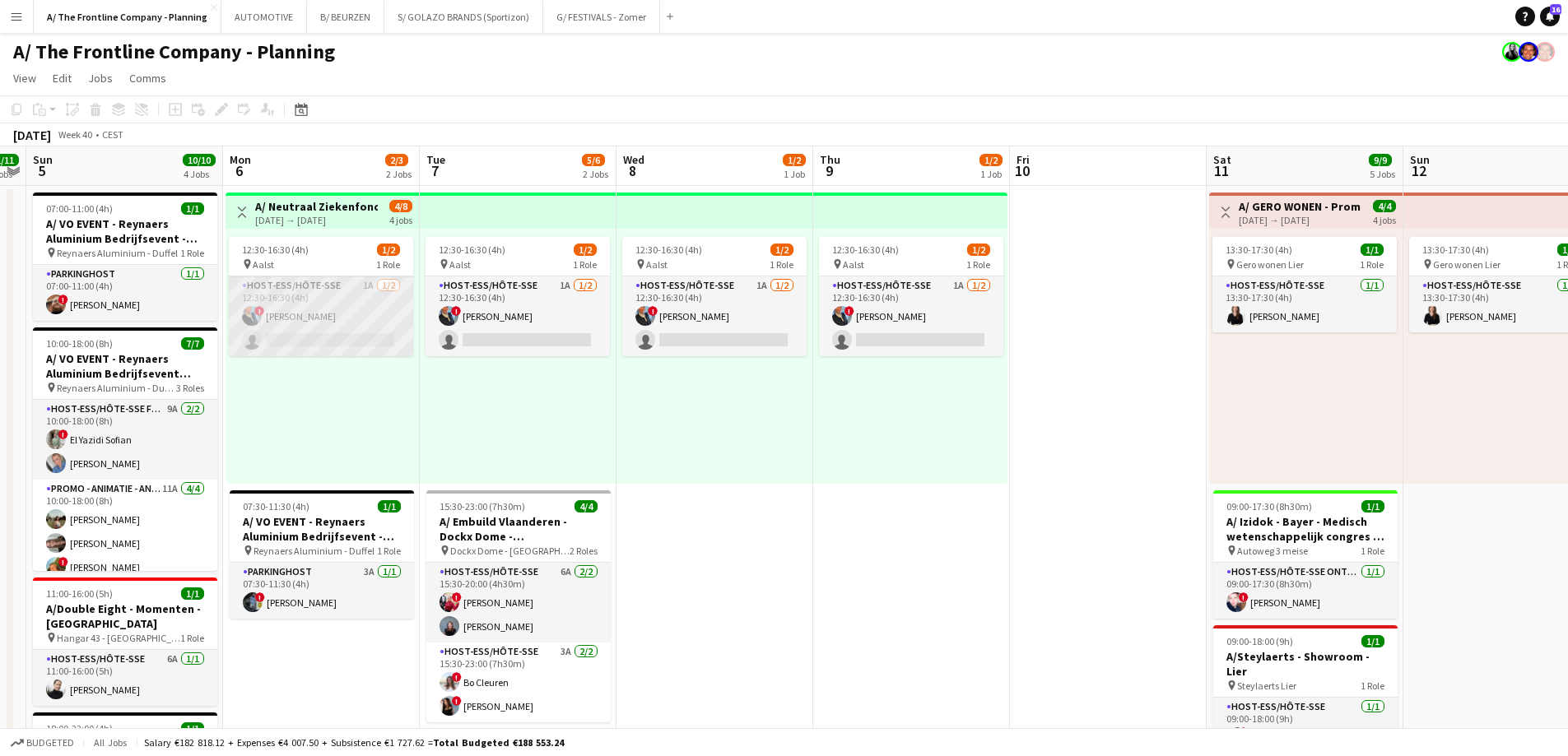
click at [348, 342] on app-card-role "Host-ess/Hôte-sse 1A [DATE] 12:30-16:30 (4h) ! [PERSON_NAME] single-neutral-act…" at bounding box center [321, 316] width 184 height 80
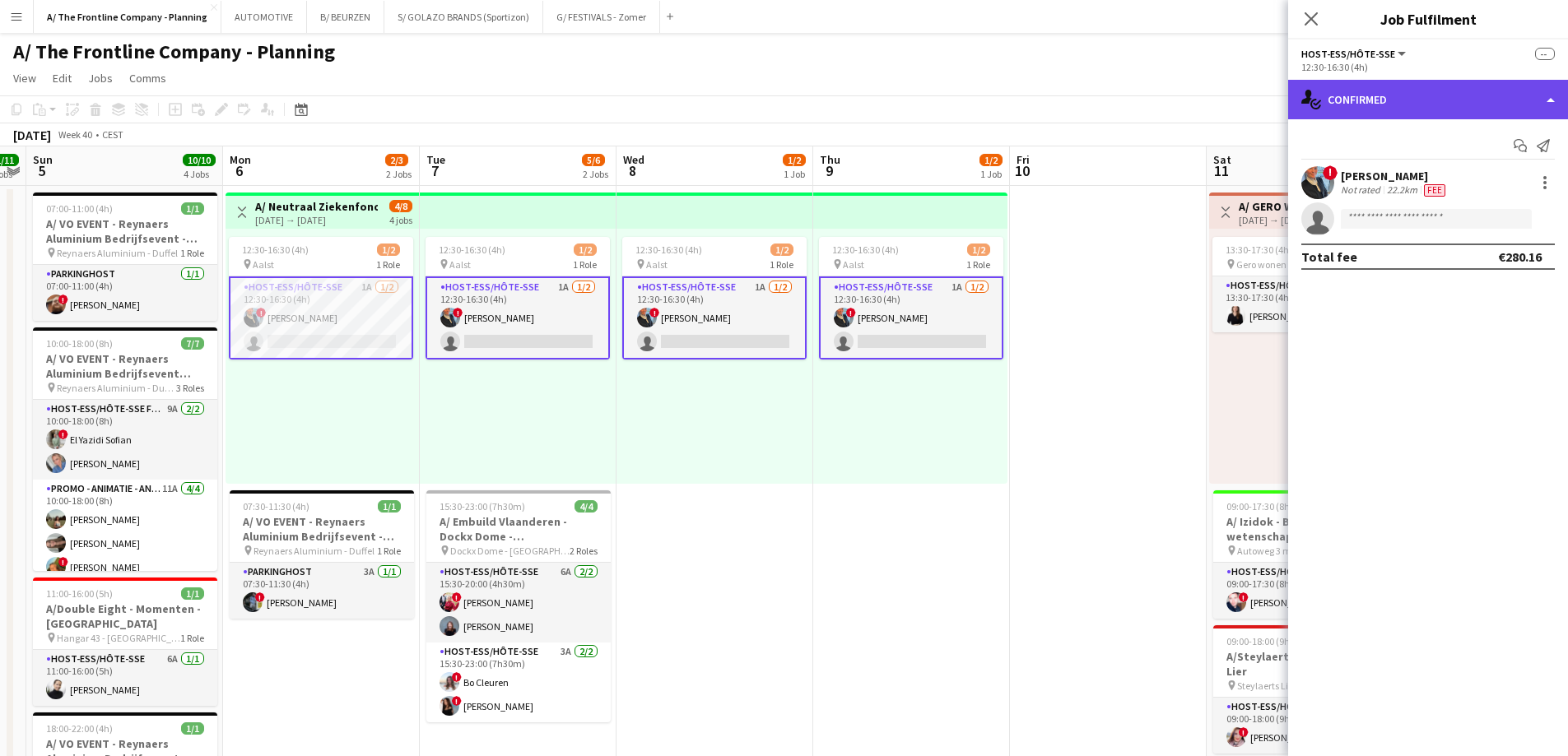
click at [1425, 86] on div "single-neutral-actions-check-2 Confirmed" at bounding box center [1427, 100] width 280 height 40
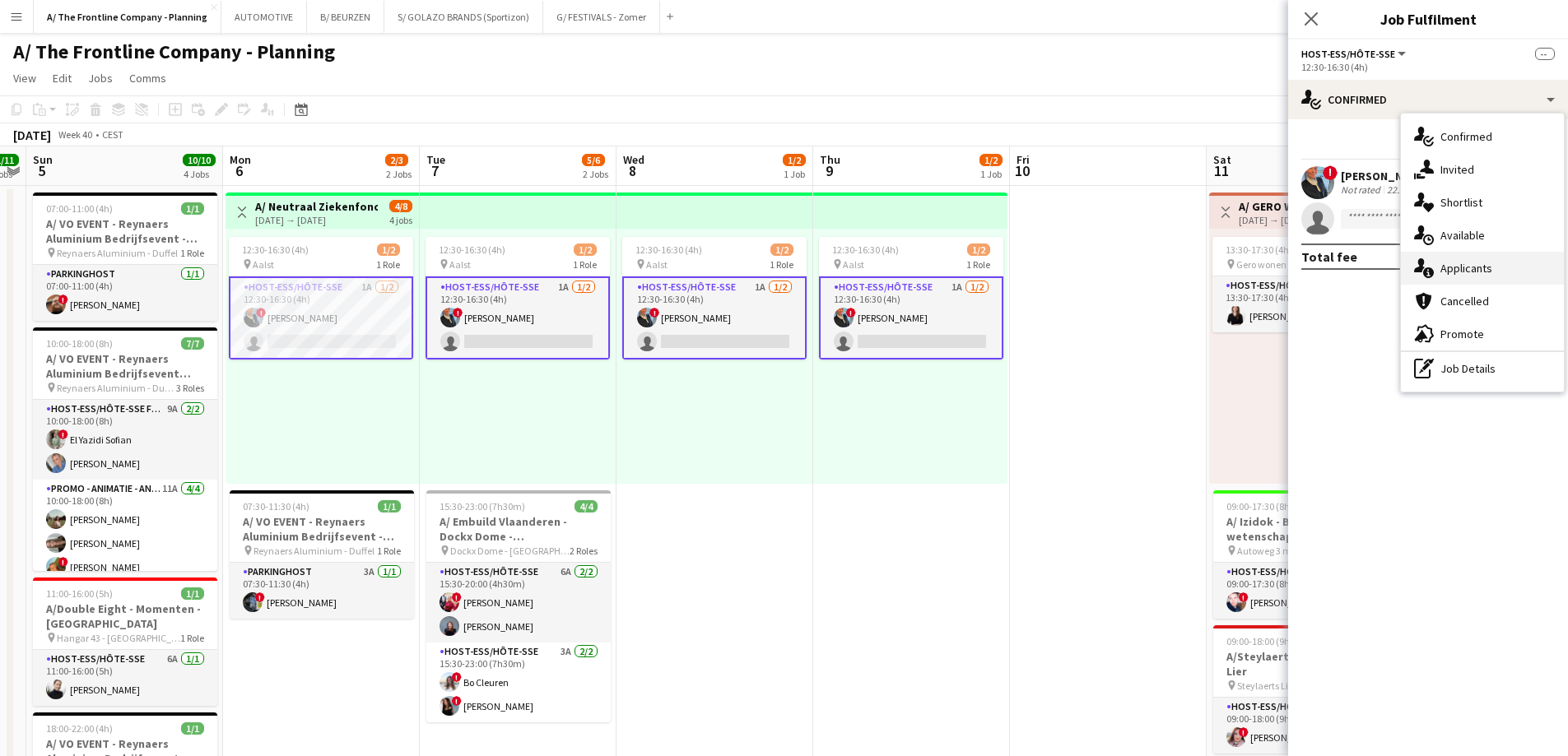
click at [1496, 275] on div "single-neutral-actions-information Applicants" at bounding box center [1482, 267] width 163 height 33
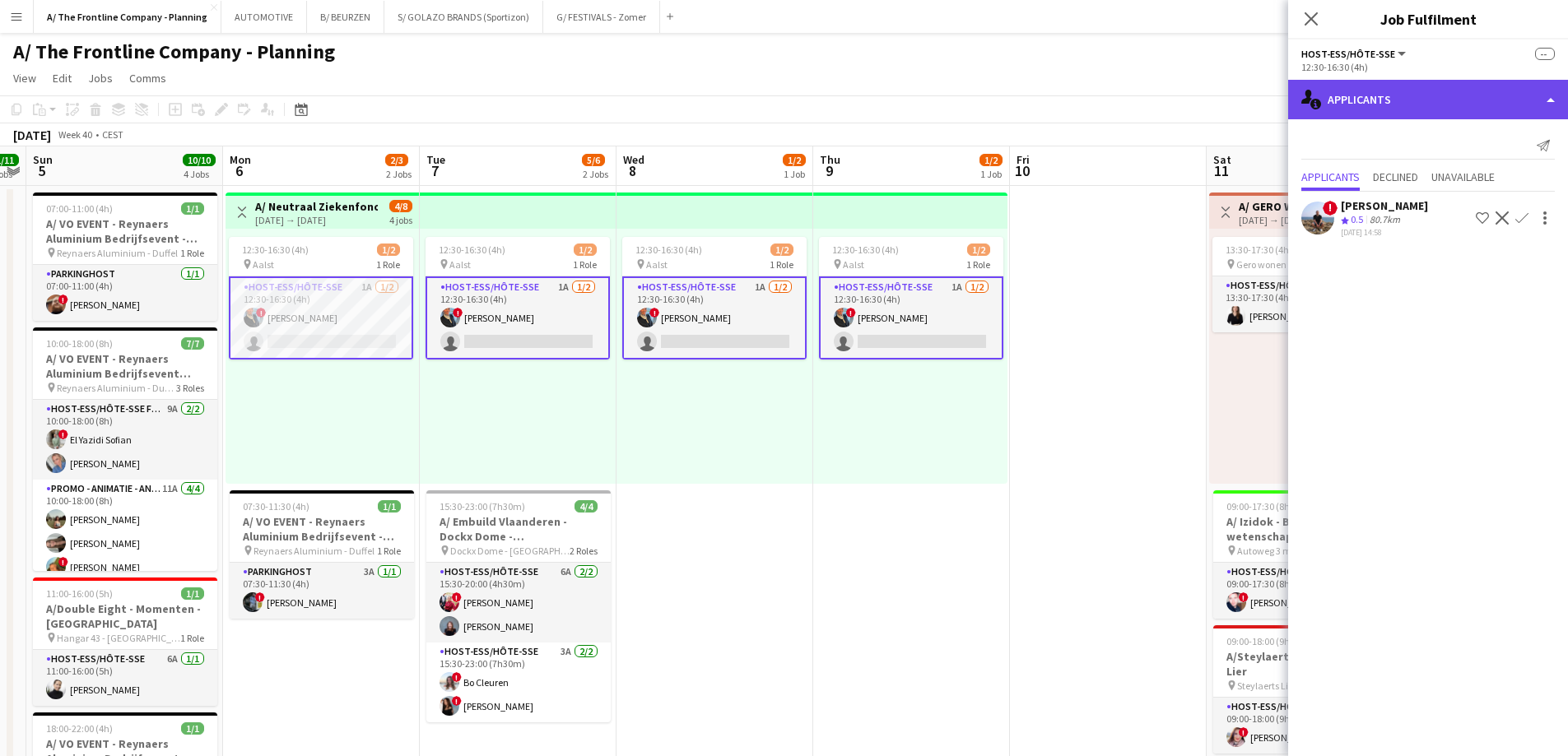
click at [1396, 100] on div "single-neutral-actions-information Applicants" at bounding box center [1427, 100] width 280 height 40
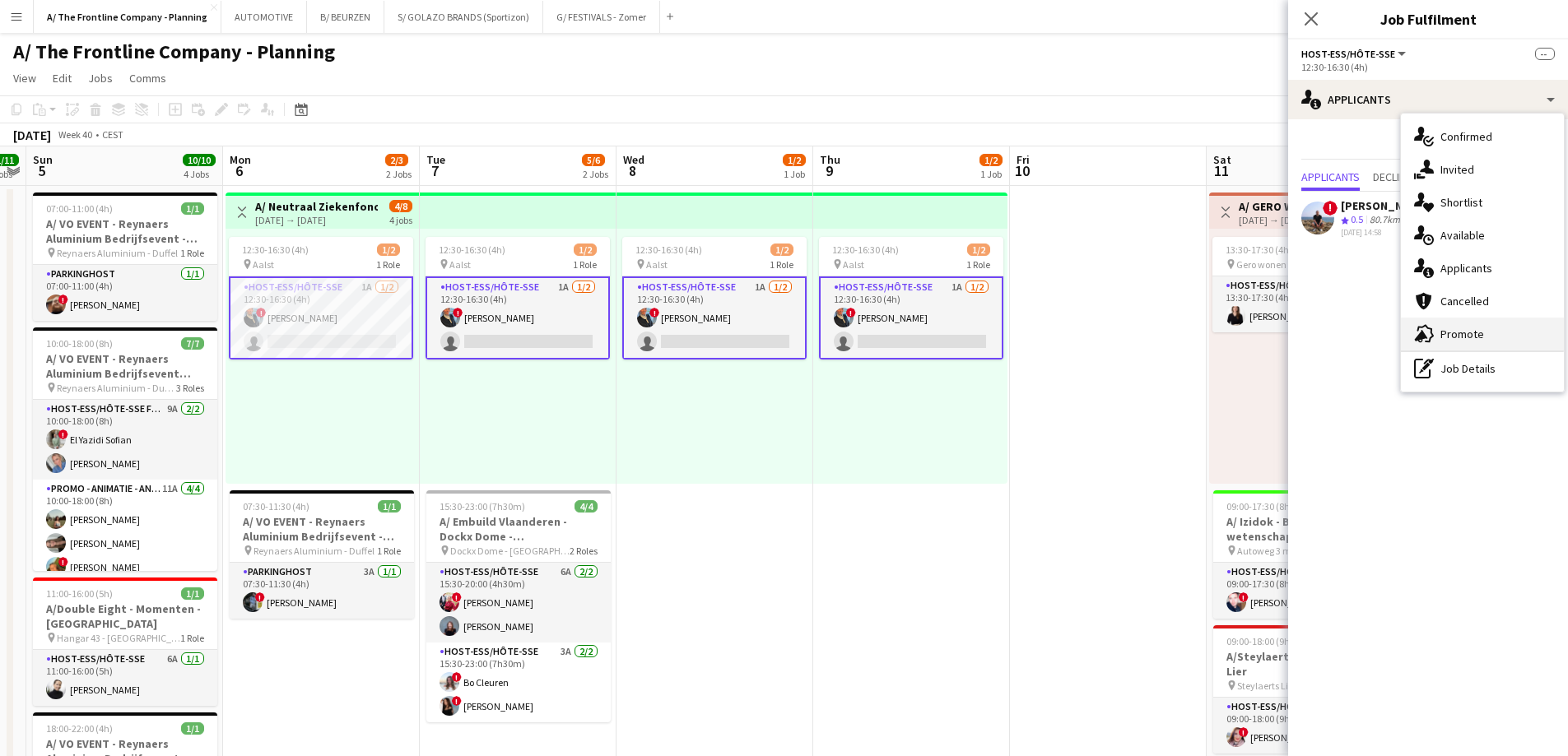
click at [1439, 336] on div "advertising-megaphone Promote" at bounding box center [1482, 333] width 163 height 33
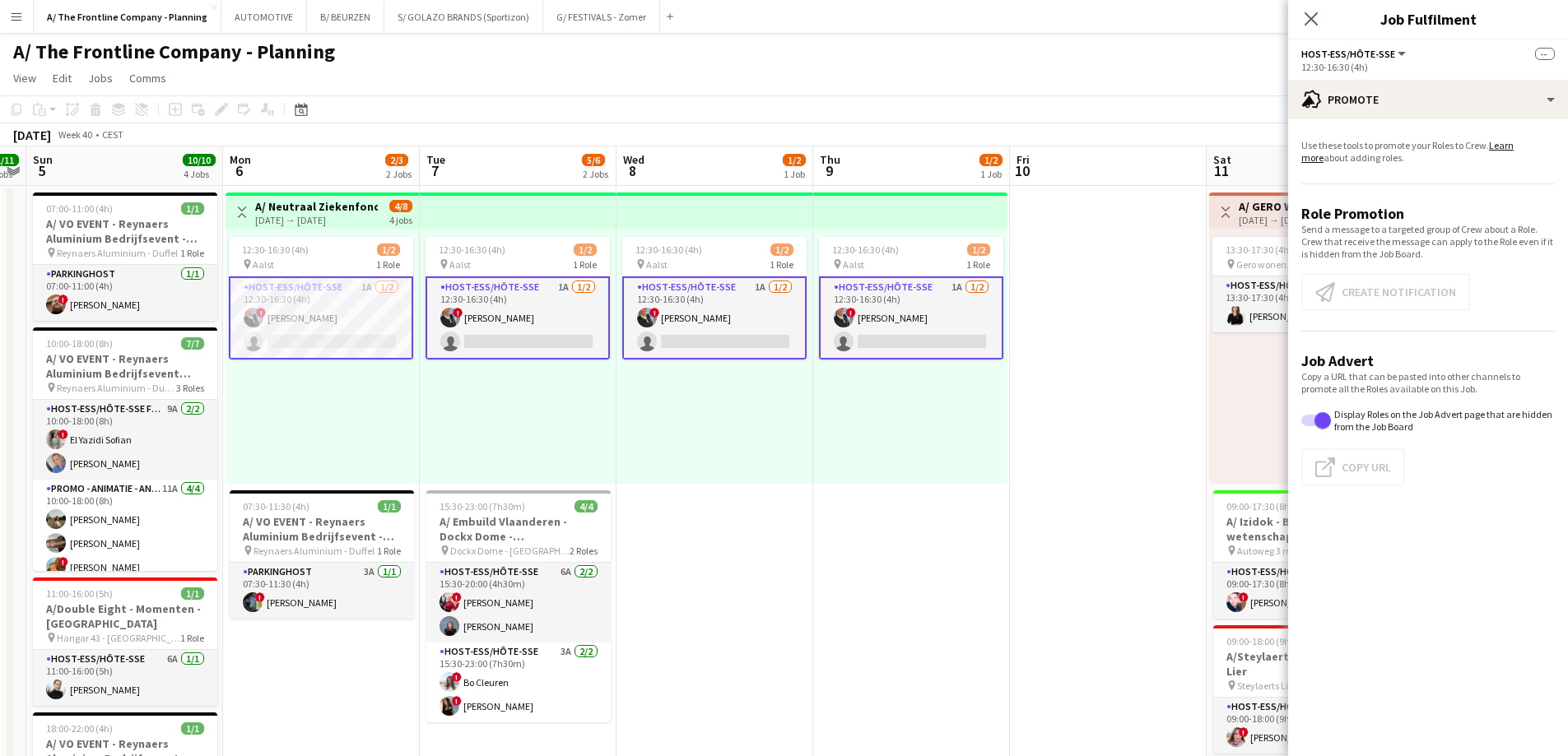
click at [313, 330] on app-card-role "Host-ess/Hôte-sse 1A [DATE] 12:30-16:30 (4h) ! [PERSON_NAME] single-neutral-act…" at bounding box center [321, 318] width 184 height 83
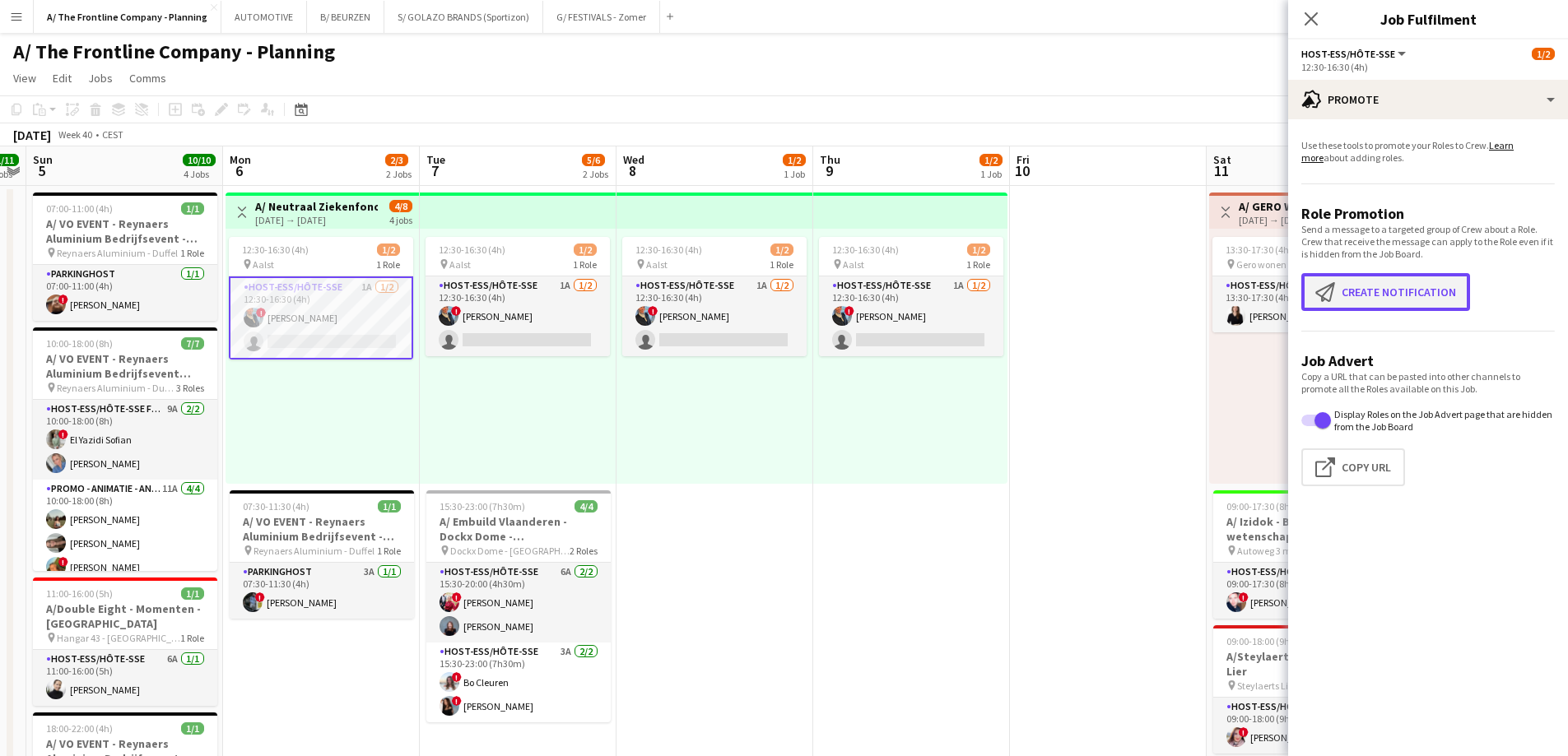
click at [1390, 294] on button "Create notification Create notification" at bounding box center [1385, 292] width 168 height 38
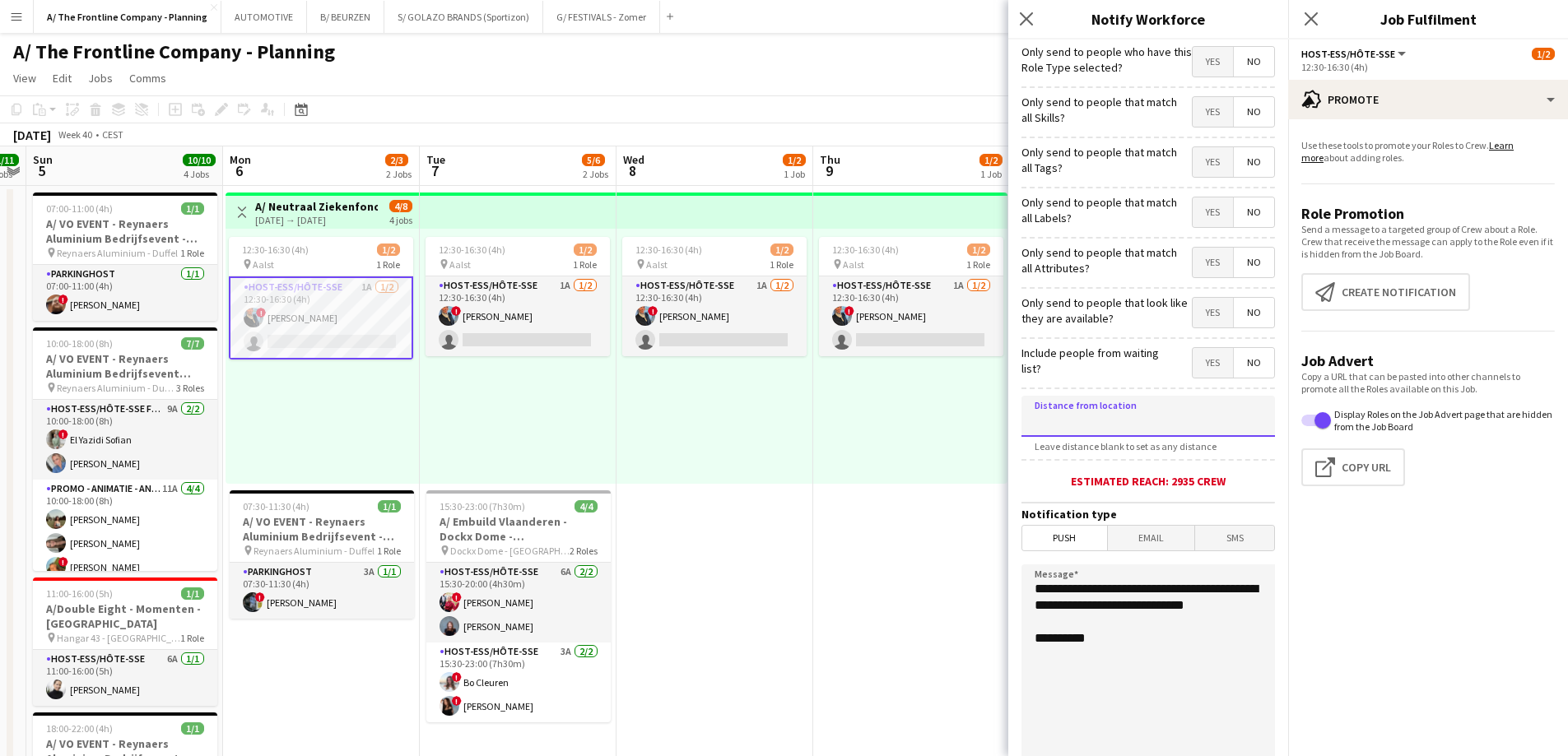
drag, startPoint x: 1080, startPoint y: 407, endPoint x: 1469, endPoint y: 541, distance: 411.4
click at [1080, 407] on input at bounding box center [1148, 417] width 253 height 42
type input "*****"
drag, startPoint x: 1134, startPoint y: 626, endPoint x: 938, endPoint y: 536, distance: 215.7
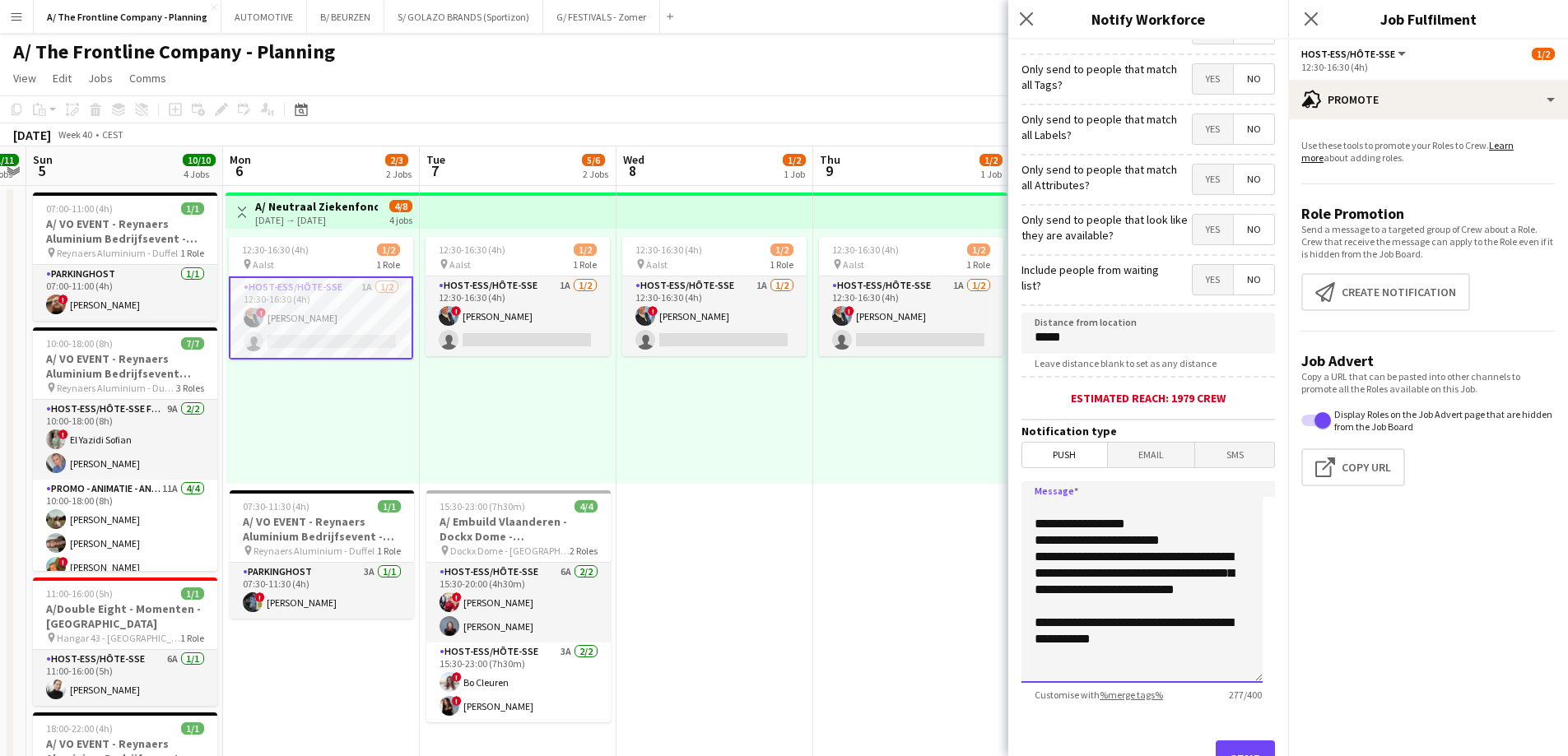
scroll to position [149, 0]
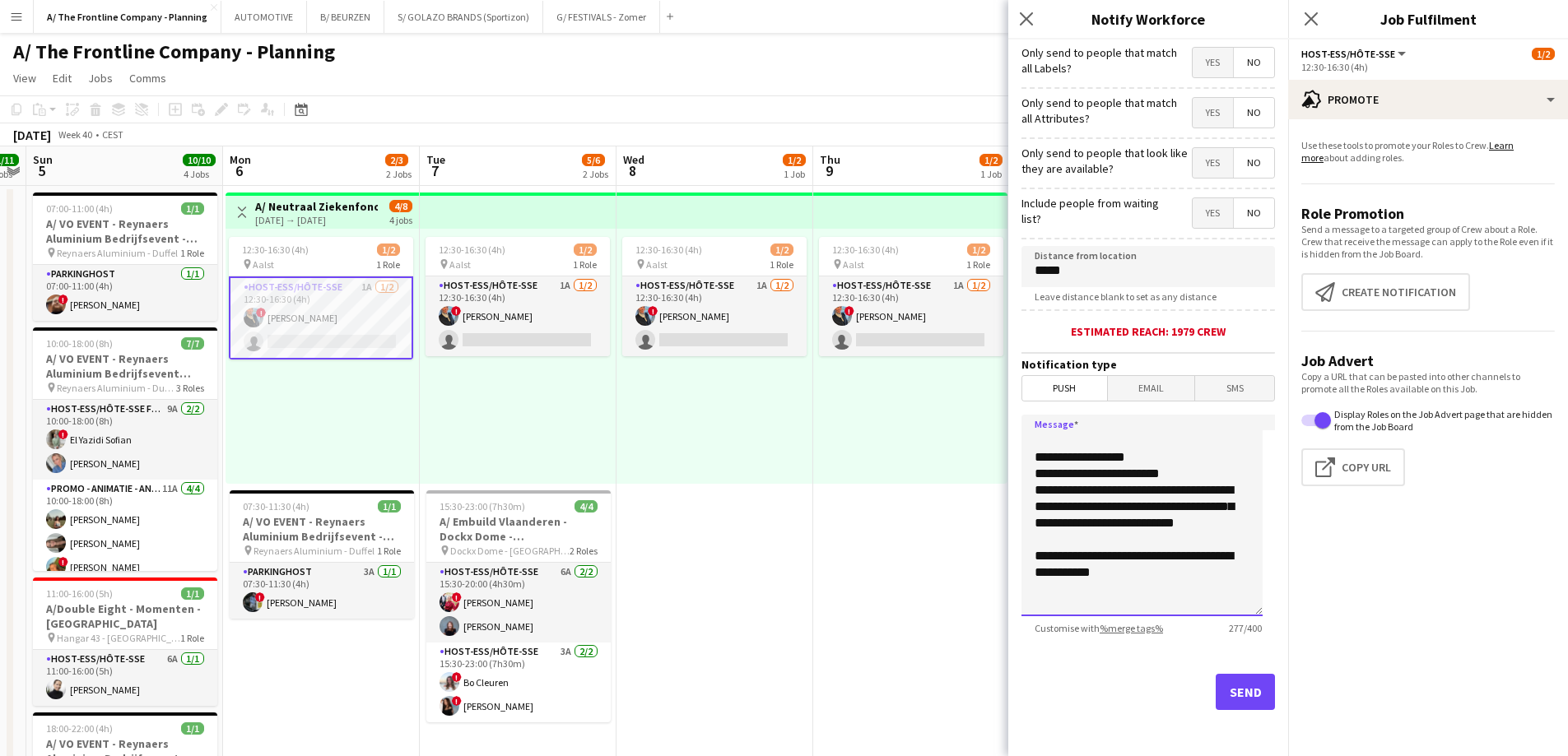
type textarea "**********"
click at [1218, 671] on div "Send" at bounding box center [1148, 699] width 253 height 115
click at [1222, 694] on button "Send" at bounding box center [1245, 692] width 59 height 37
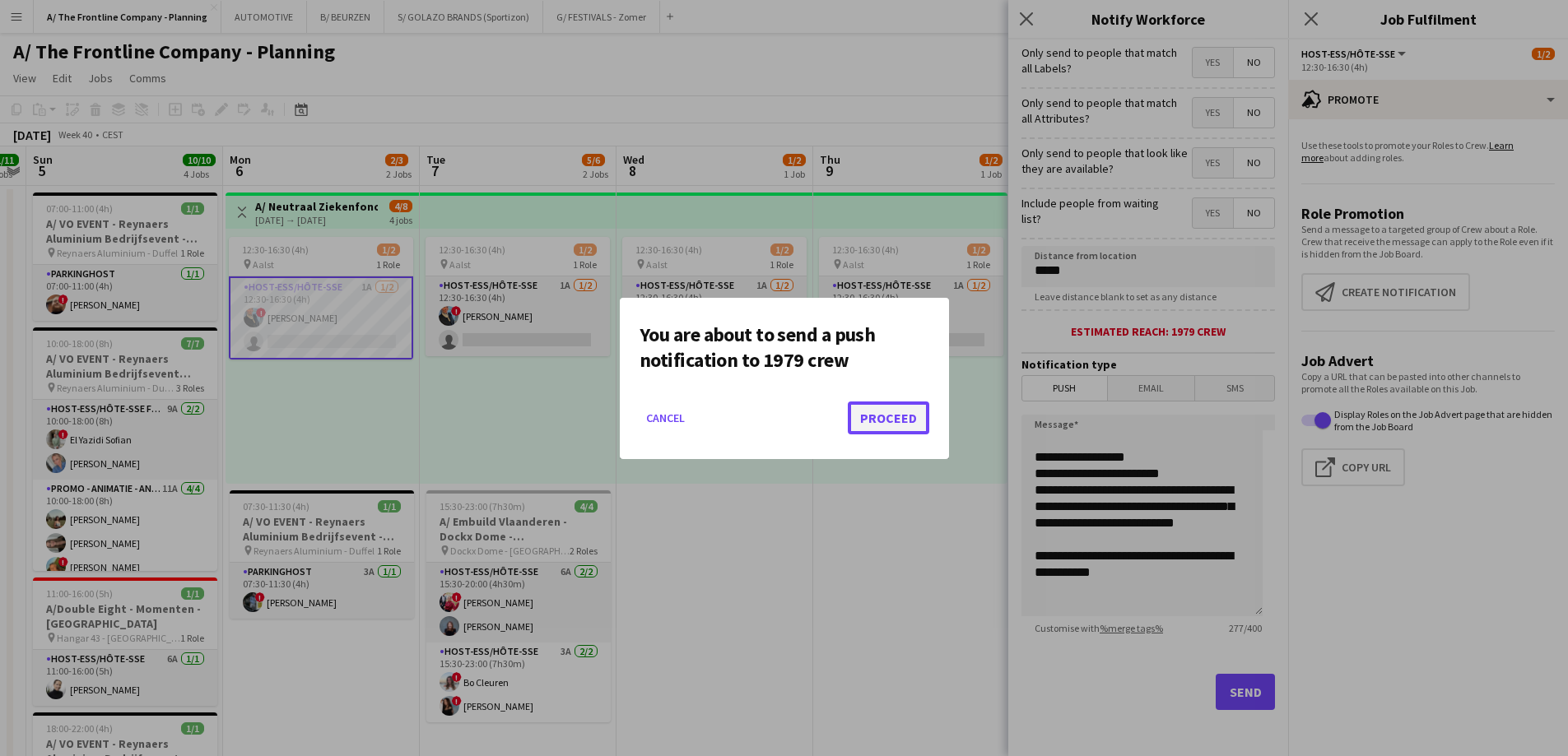
click at [894, 411] on button "Proceed" at bounding box center [888, 418] width 81 height 33
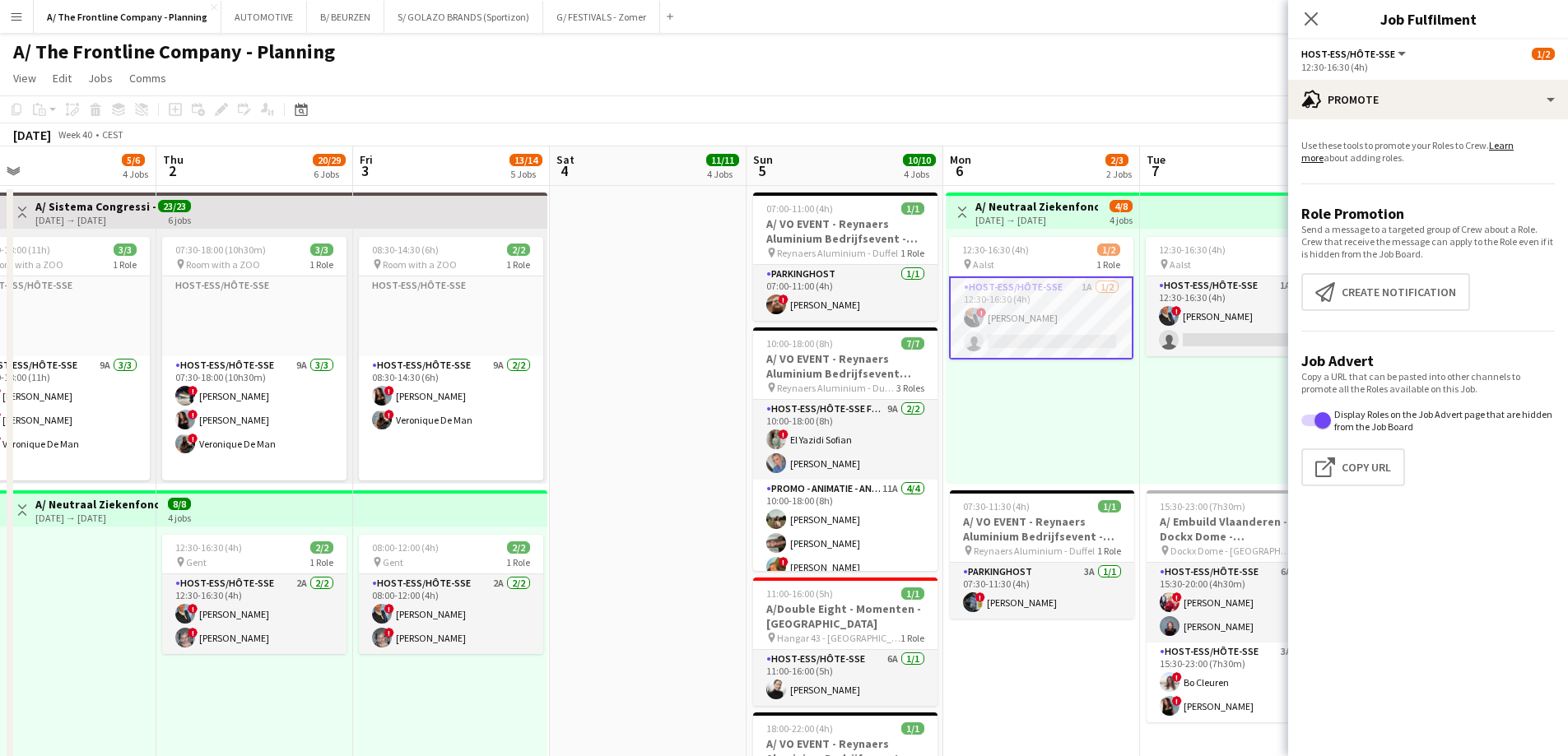
drag, startPoint x: 332, startPoint y: 417, endPoint x: 981, endPoint y: 384, distance: 649.8
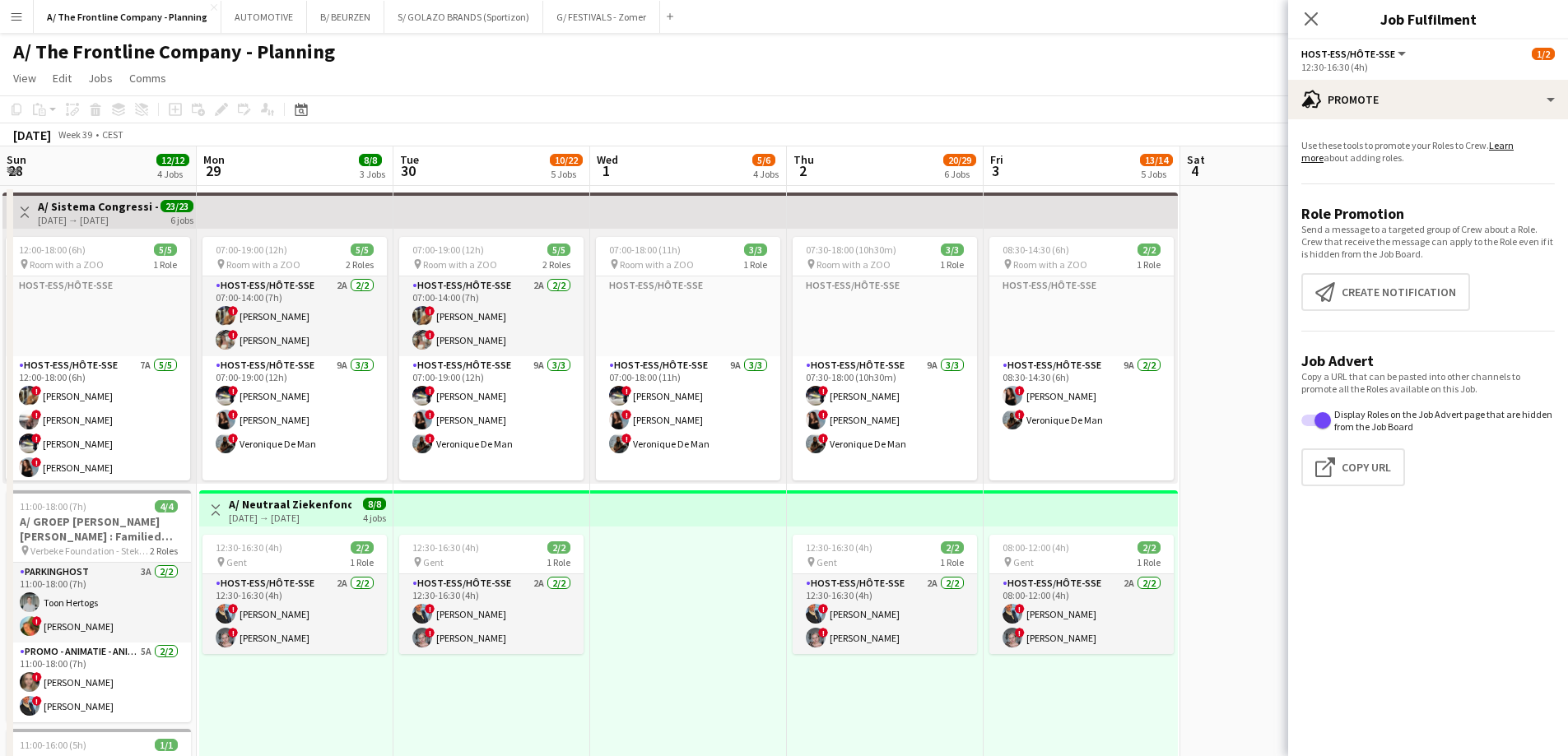
drag, startPoint x: 1442, startPoint y: 357, endPoint x: 1353, endPoint y: 367, distance: 89.6
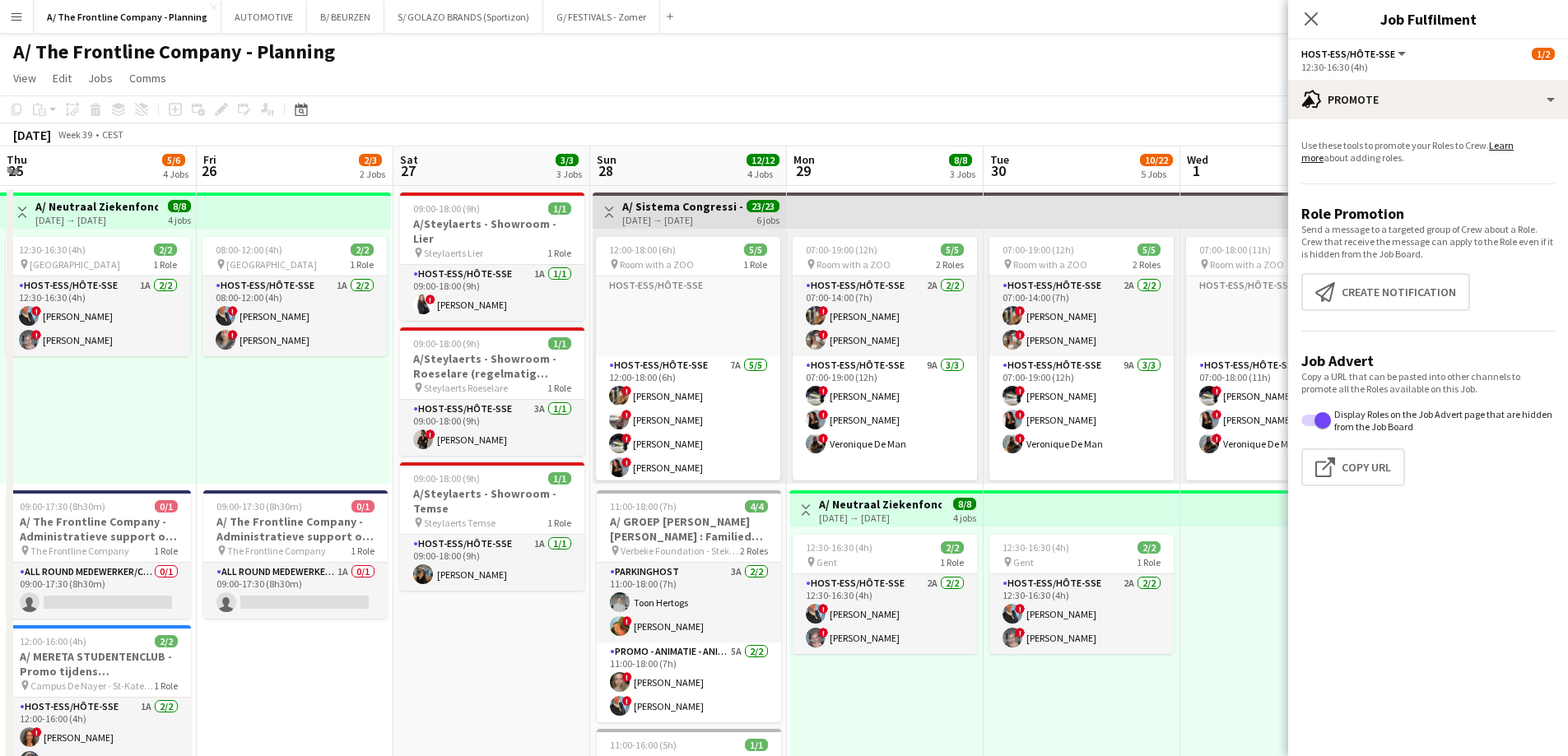
scroll to position [0, 489]
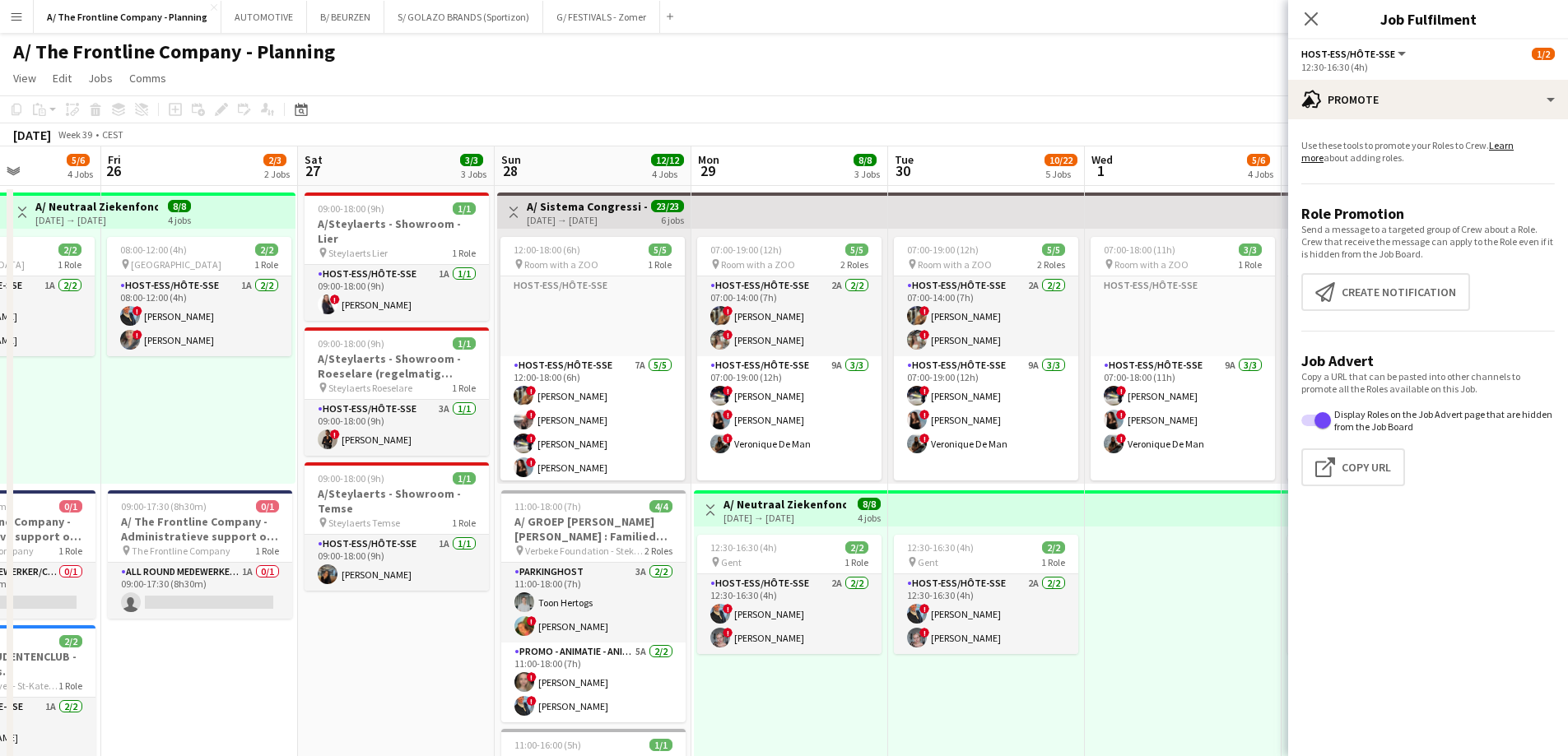
drag, startPoint x: 736, startPoint y: 393, endPoint x: 1374, endPoint y: 368, distance: 638.5
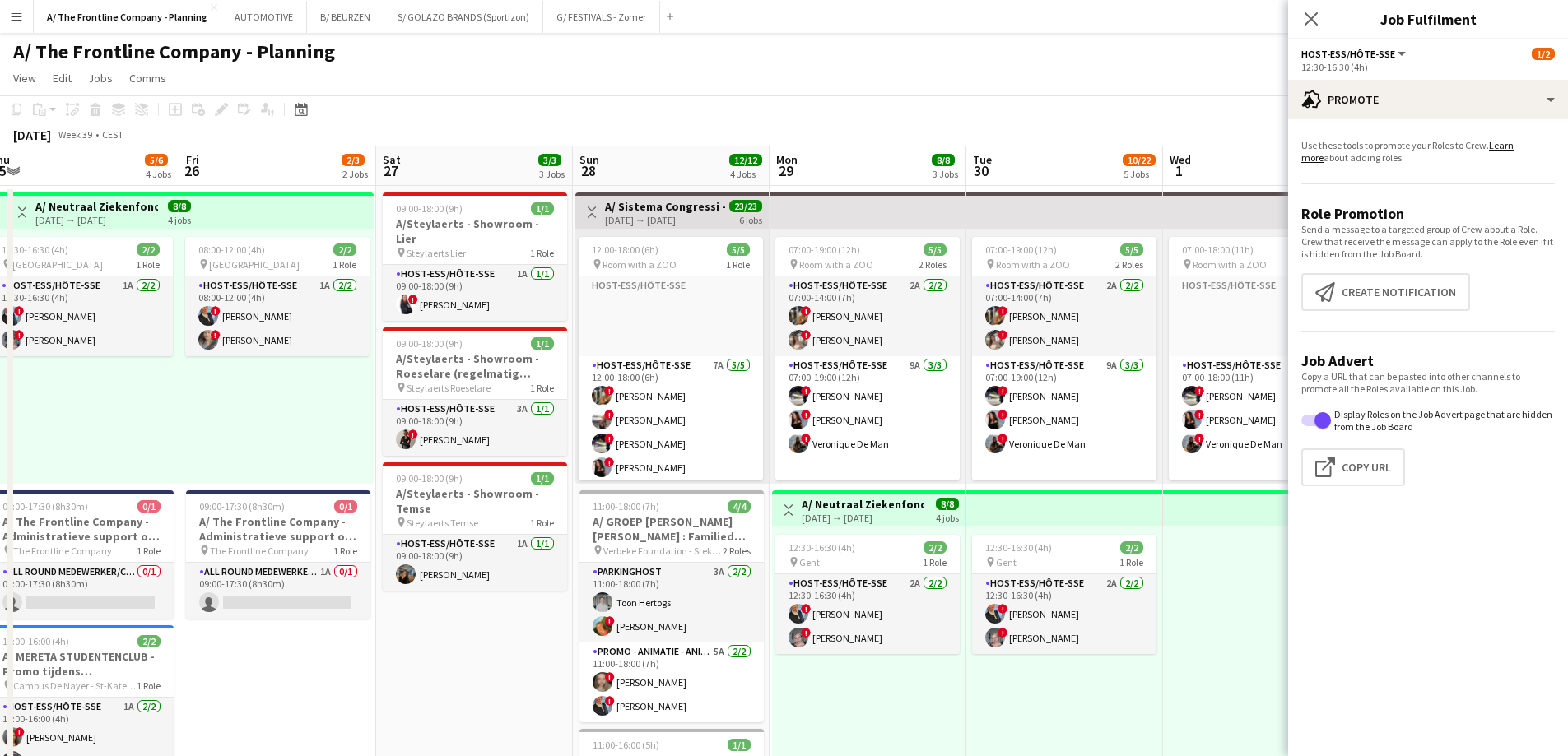
drag, startPoint x: 761, startPoint y: 503, endPoint x: 777, endPoint y: 497, distance: 17.1
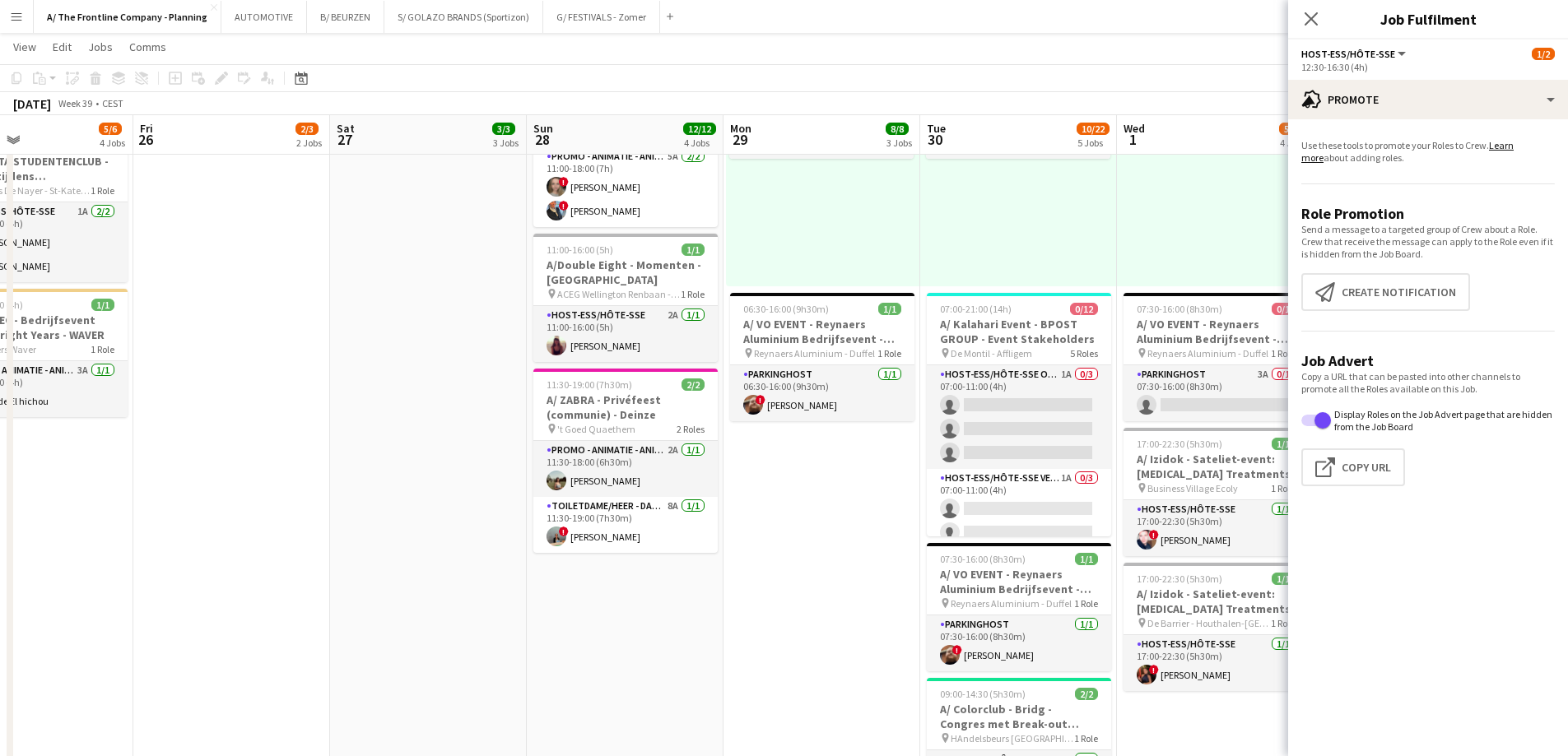
scroll to position [0, 376]
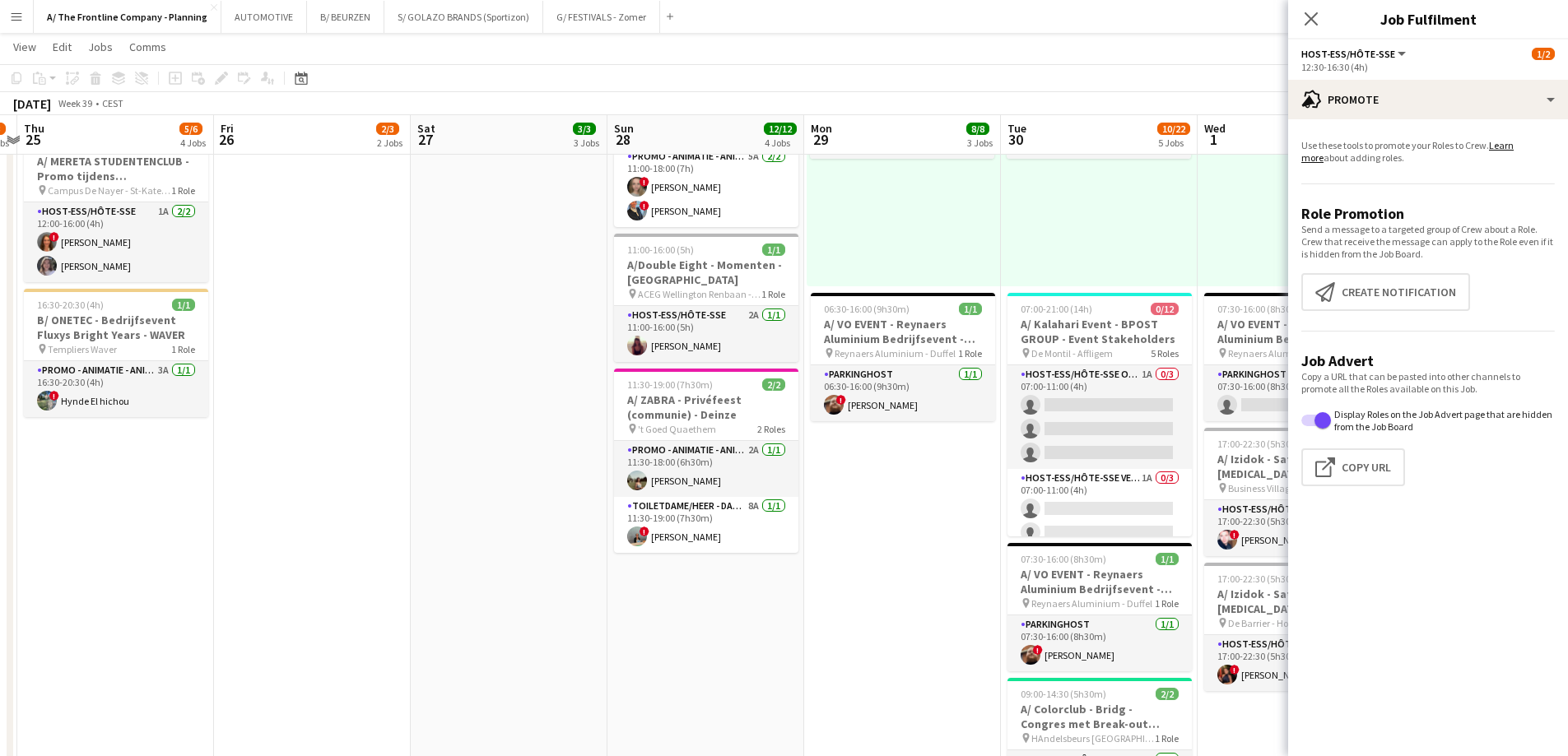
drag, startPoint x: 377, startPoint y: 431, endPoint x: 607, endPoint y: 419, distance: 230.3
click at [607, 419] on app-calendar-viewport "Tue 23 9/10 4 Jobs Wed 24 2/3 2 Jobs Thu 25 5/6 4 Jobs Fri 26 2/3 2 Jobs Sat 27…" at bounding box center [784, 430] width 1568 height 1720
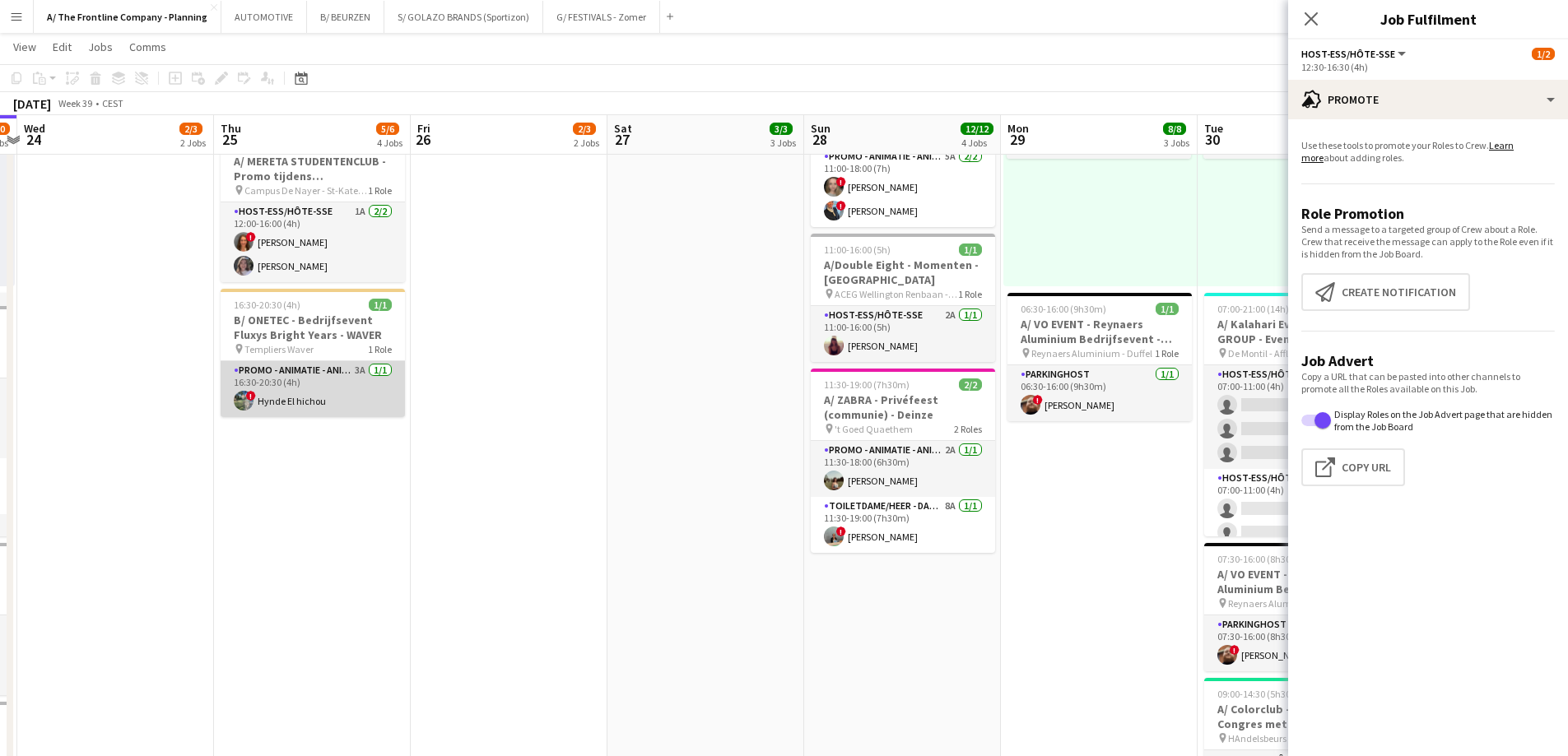
click at [335, 386] on app-card-role "Promo - Animatie - Animation 3A [DATE] 16:30-20:30 (4h) ! Hynde El hichou" at bounding box center [313, 389] width 184 height 56
click at [355, 402] on app-card-role "Promo - Animatie - Animation 3A [DATE] 16:30-20:30 (4h) ! Hynde El hichou" at bounding box center [313, 391] width 184 height 59
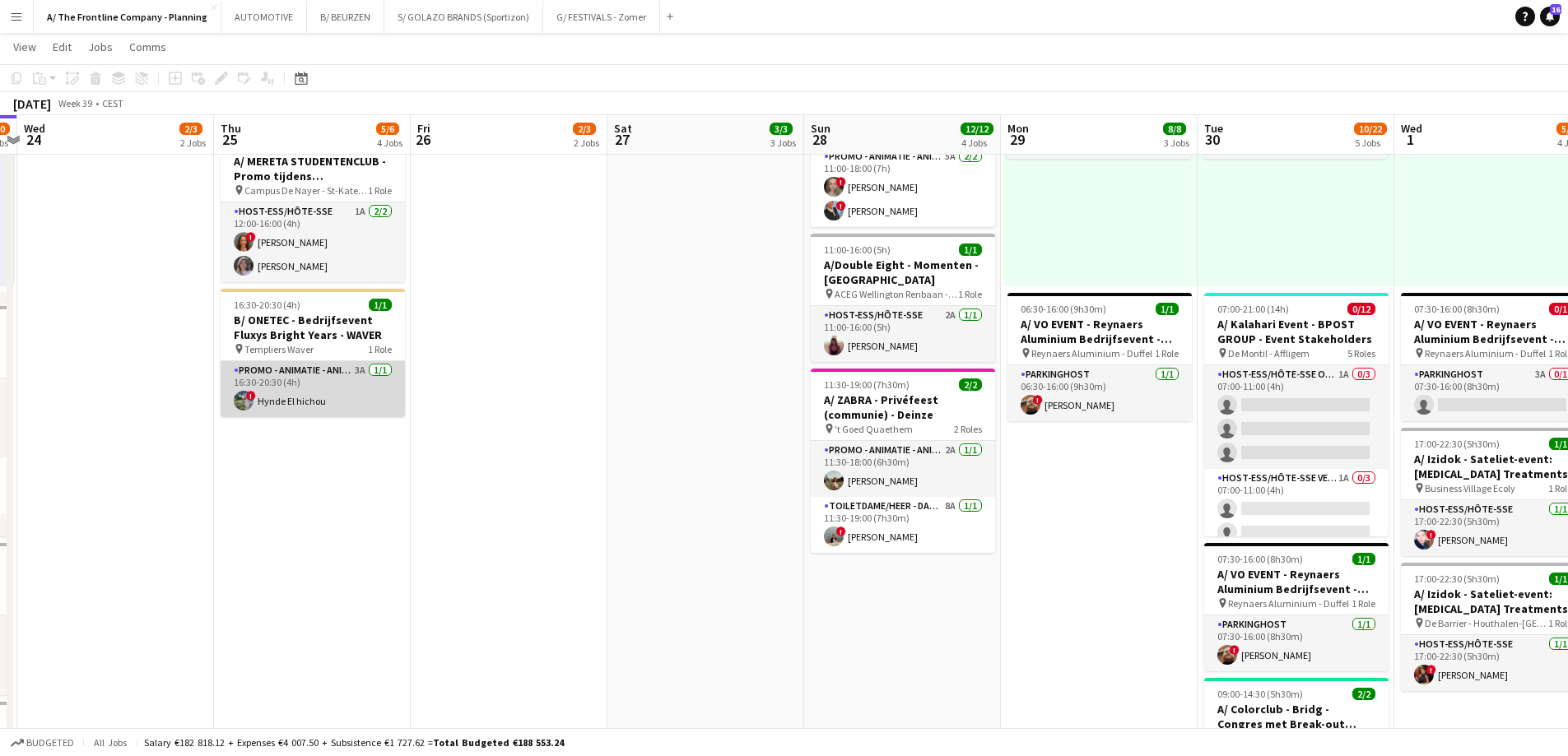
click at [347, 399] on app-card-role "Promo - Animatie - Animation 3A [DATE] 16:30-20:30 (4h) ! Hynde El hichou" at bounding box center [313, 389] width 184 height 56
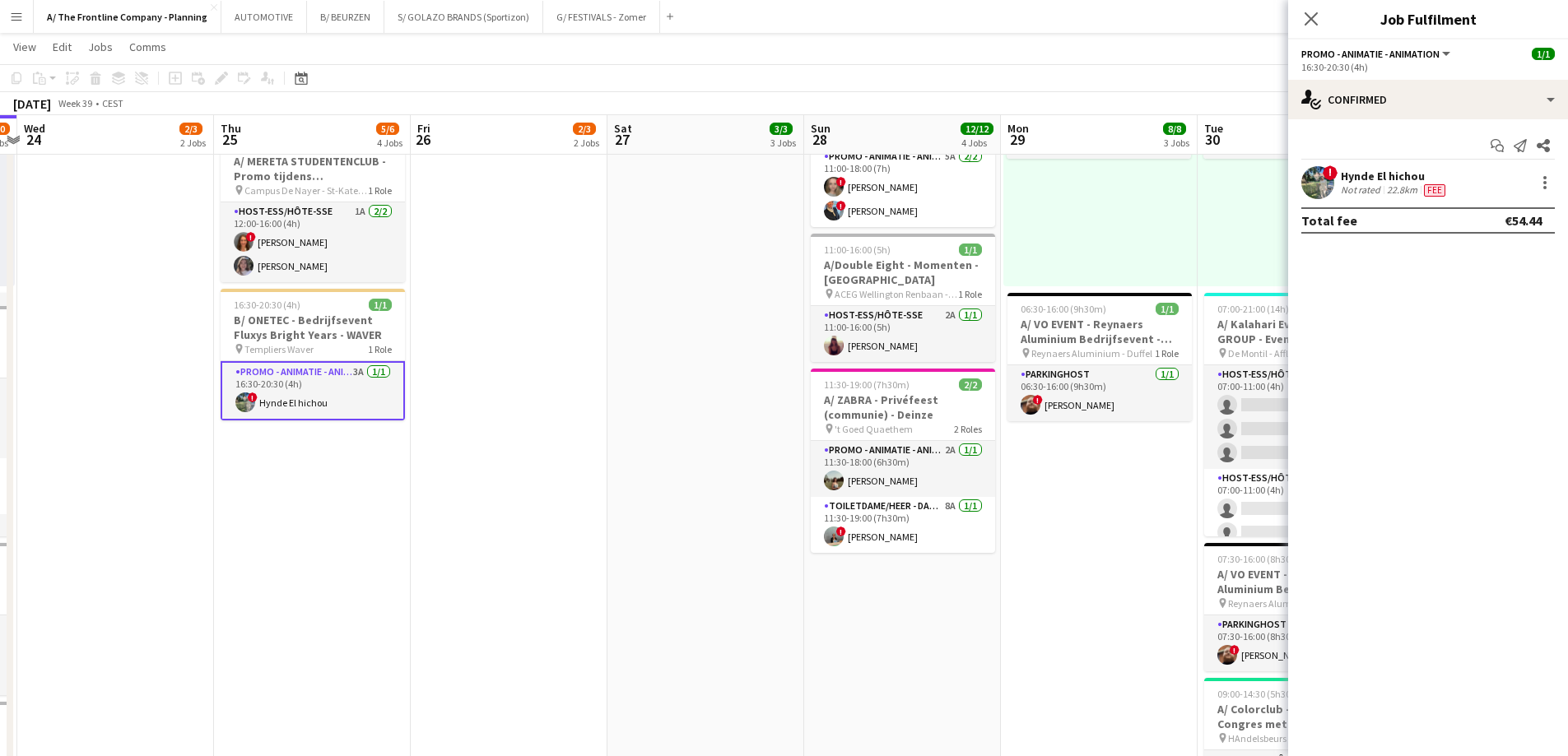
click at [1373, 173] on div "Hynde El hichou" at bounding box center [1394, 175] width 108 height 15
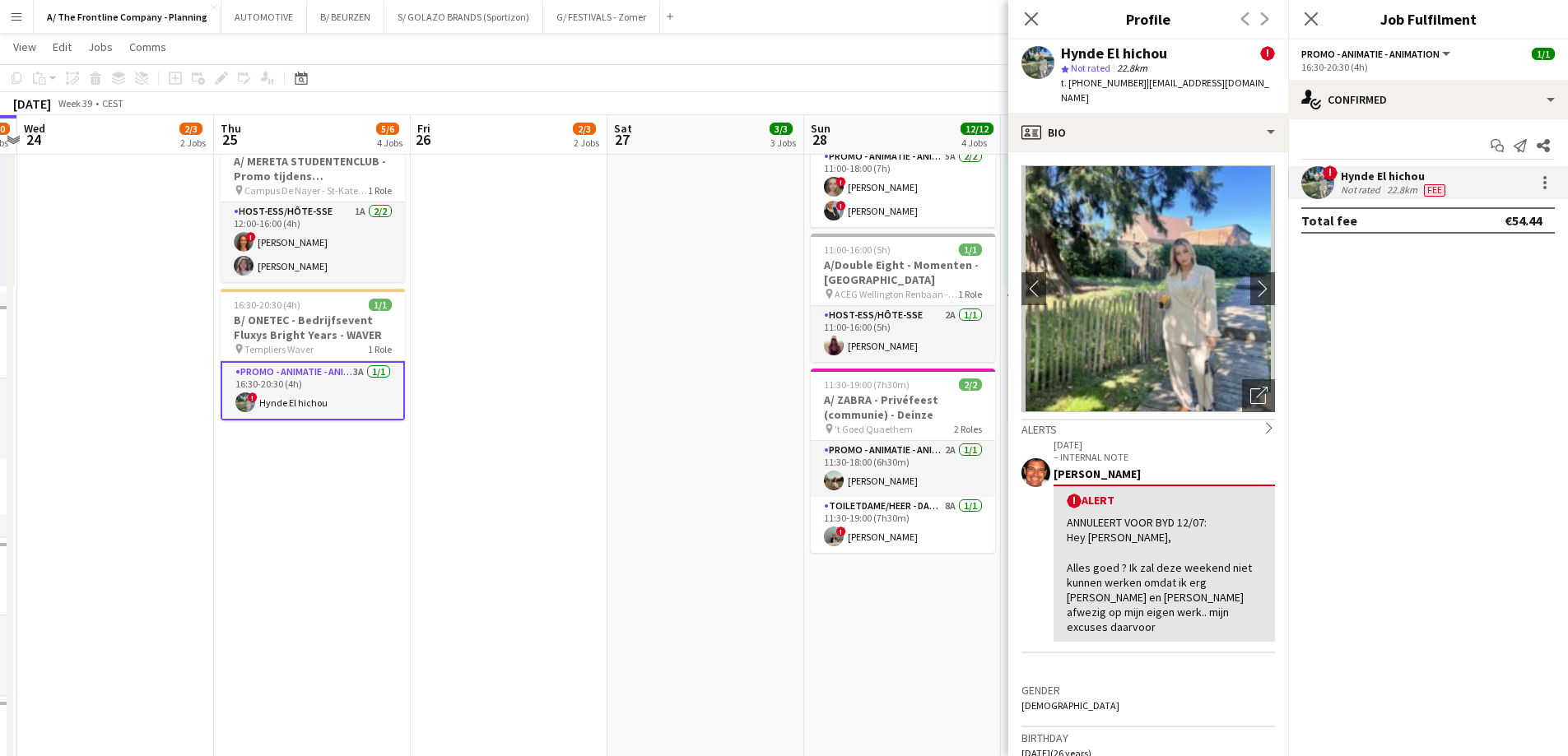
click at [1094, 88] on span "t. [PHONE_NUMBER]" at bounding box center [1103, 82] width 85 height 12
copy span "32498521038"
click at [168, 26] on button "A/ The Frontline Company - Planning Close" at bounding box center [128, 17] width 188 height 32
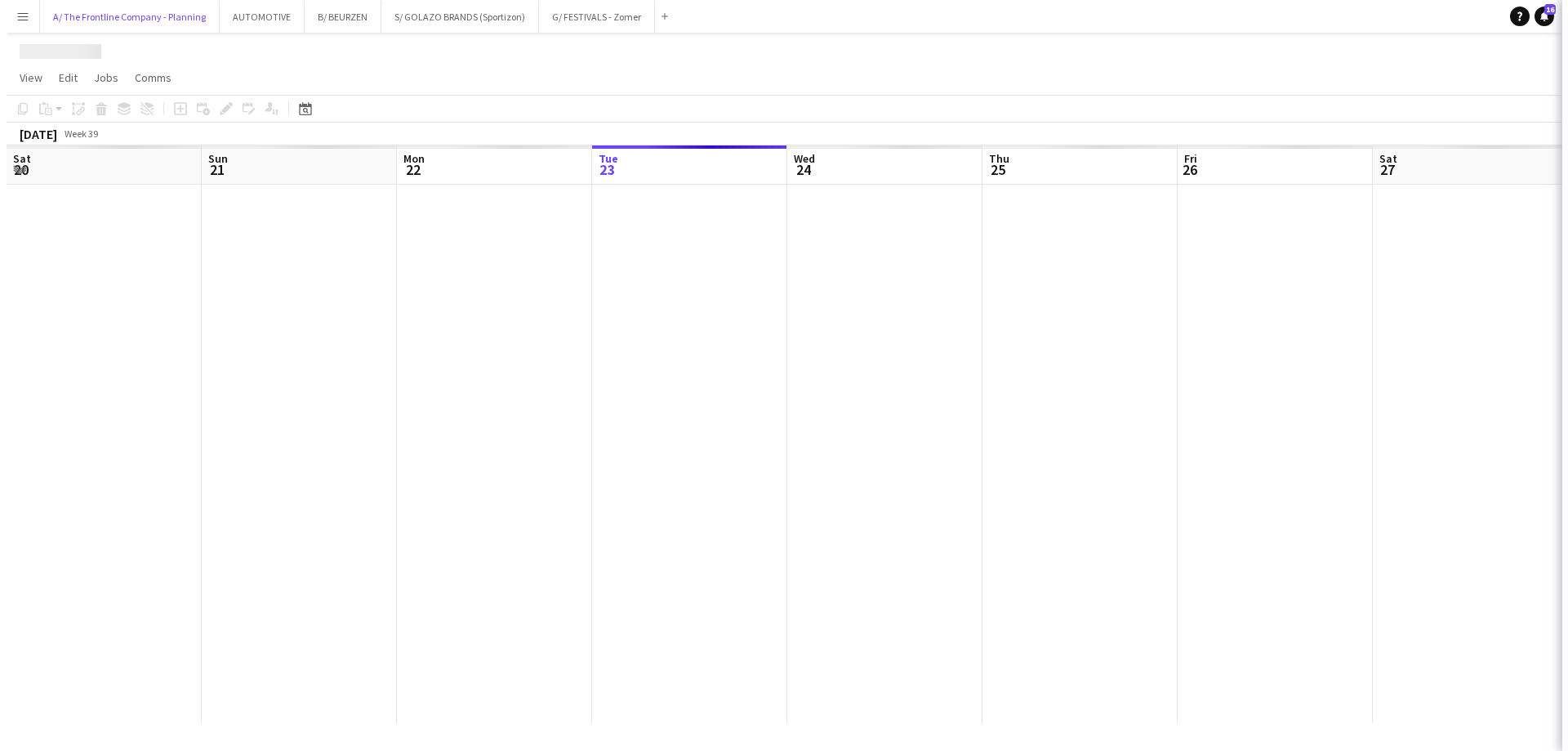
scroll to position [0, 0]
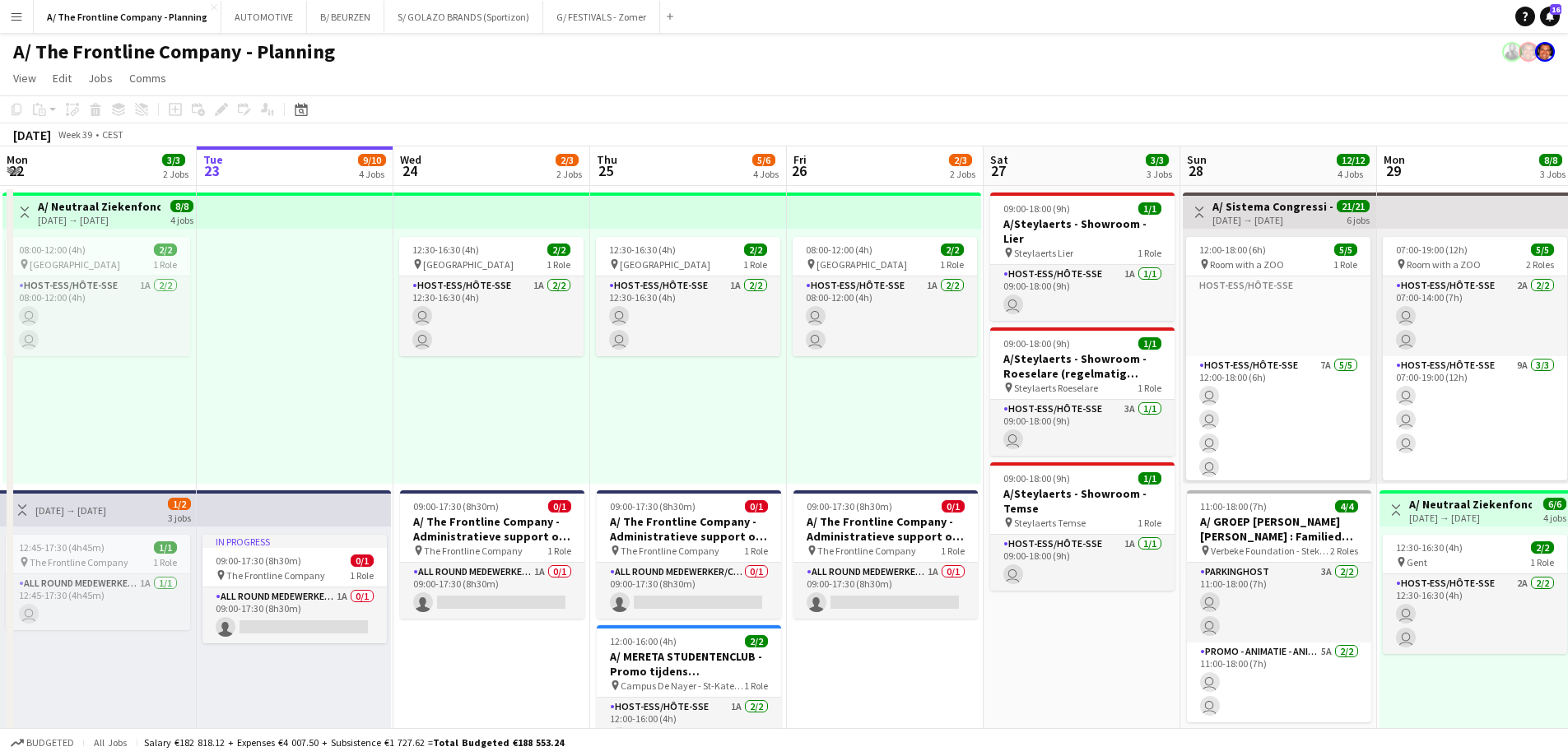
drag, startPoint x: 742, startPoint y: 378, endPoint x: 148, endPoint y: 352, distance: 594.6
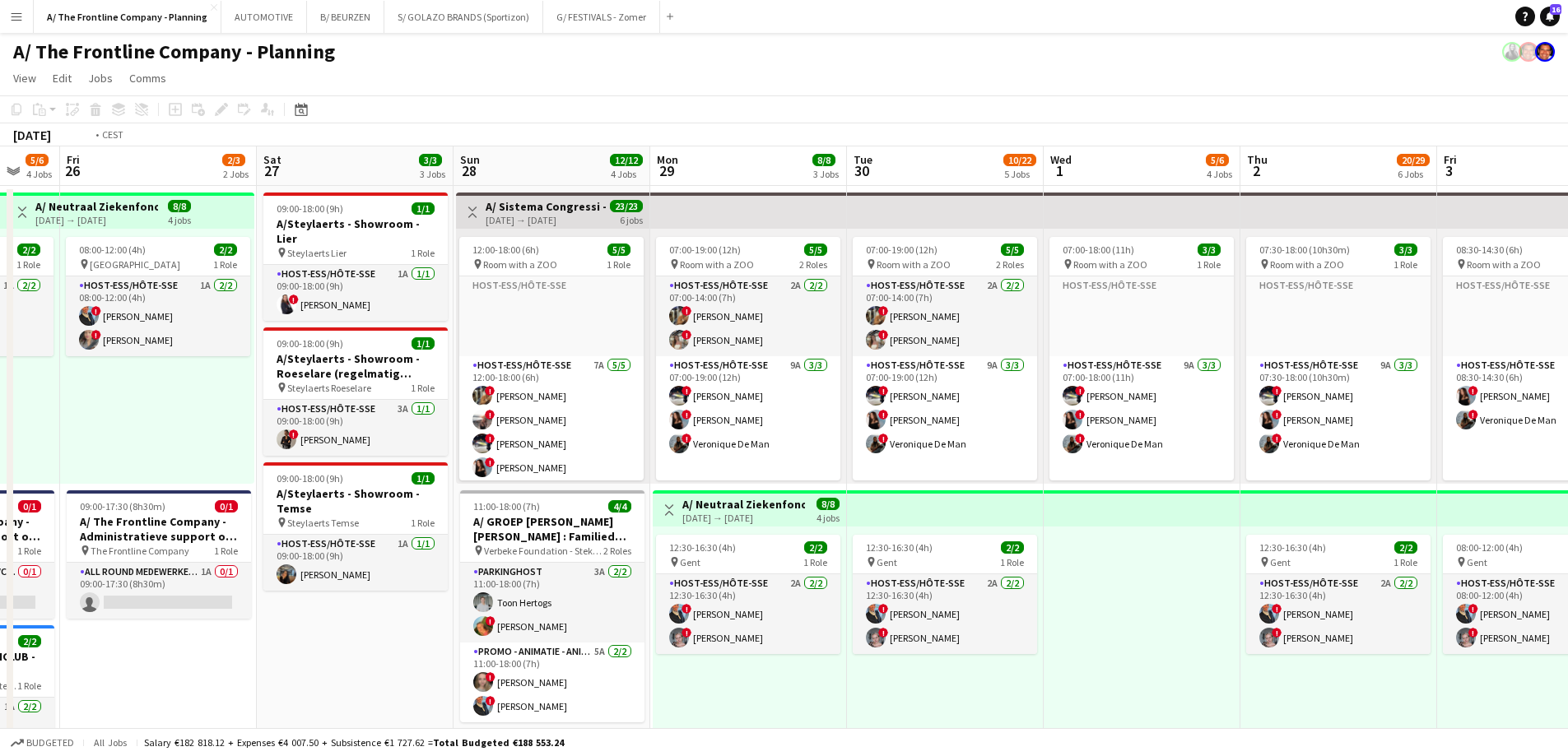
scroll to position [0, 540]
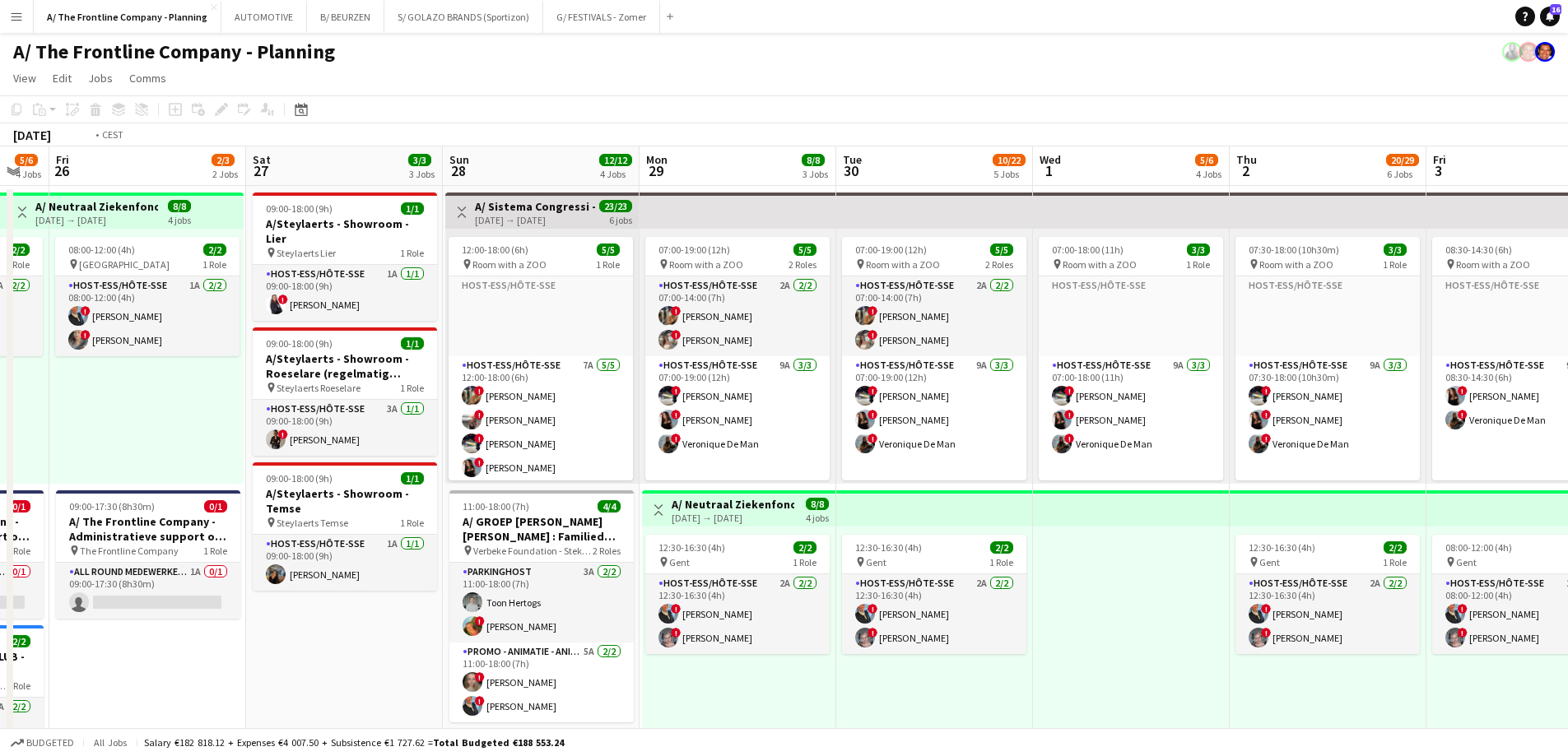
drag, startPoint x: 1134, startPoint y: 426, endPoint x: 338, endPoint y: 432, distance: 796.0
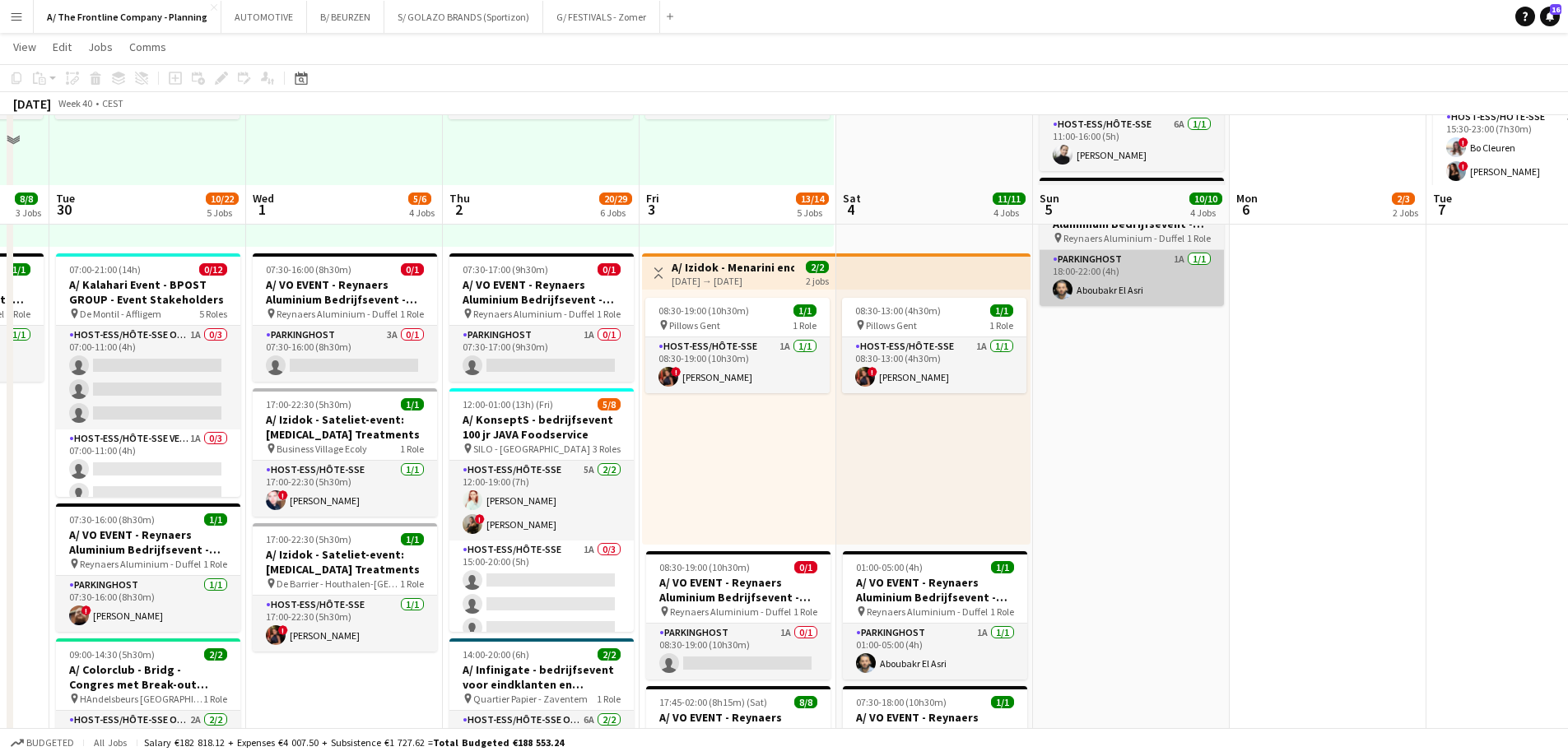
scroll to position [480, 0]
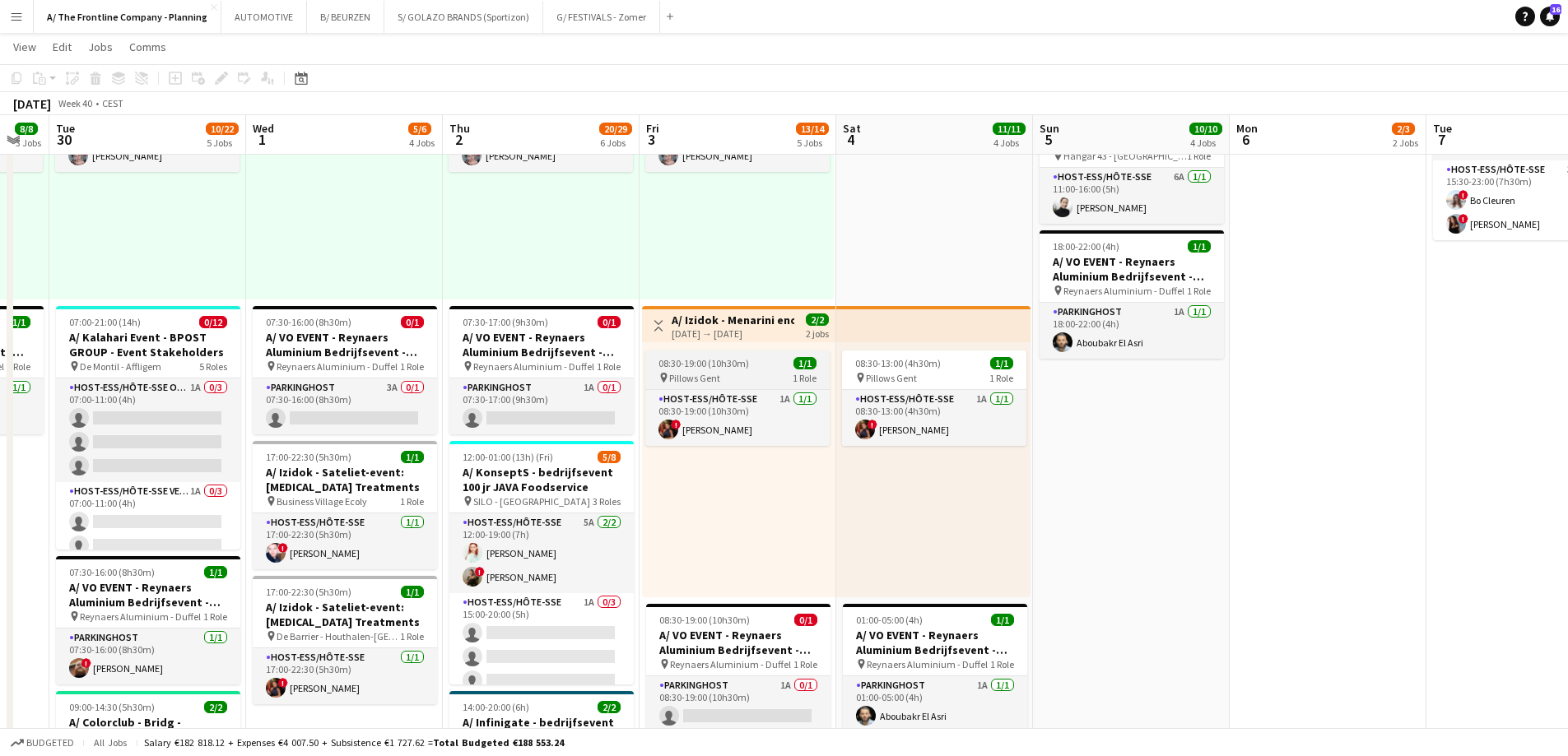
click at [714, 363] on span "08:30-19:00 (10h30m)" at bounding box center [703, 363] width 90 height 12
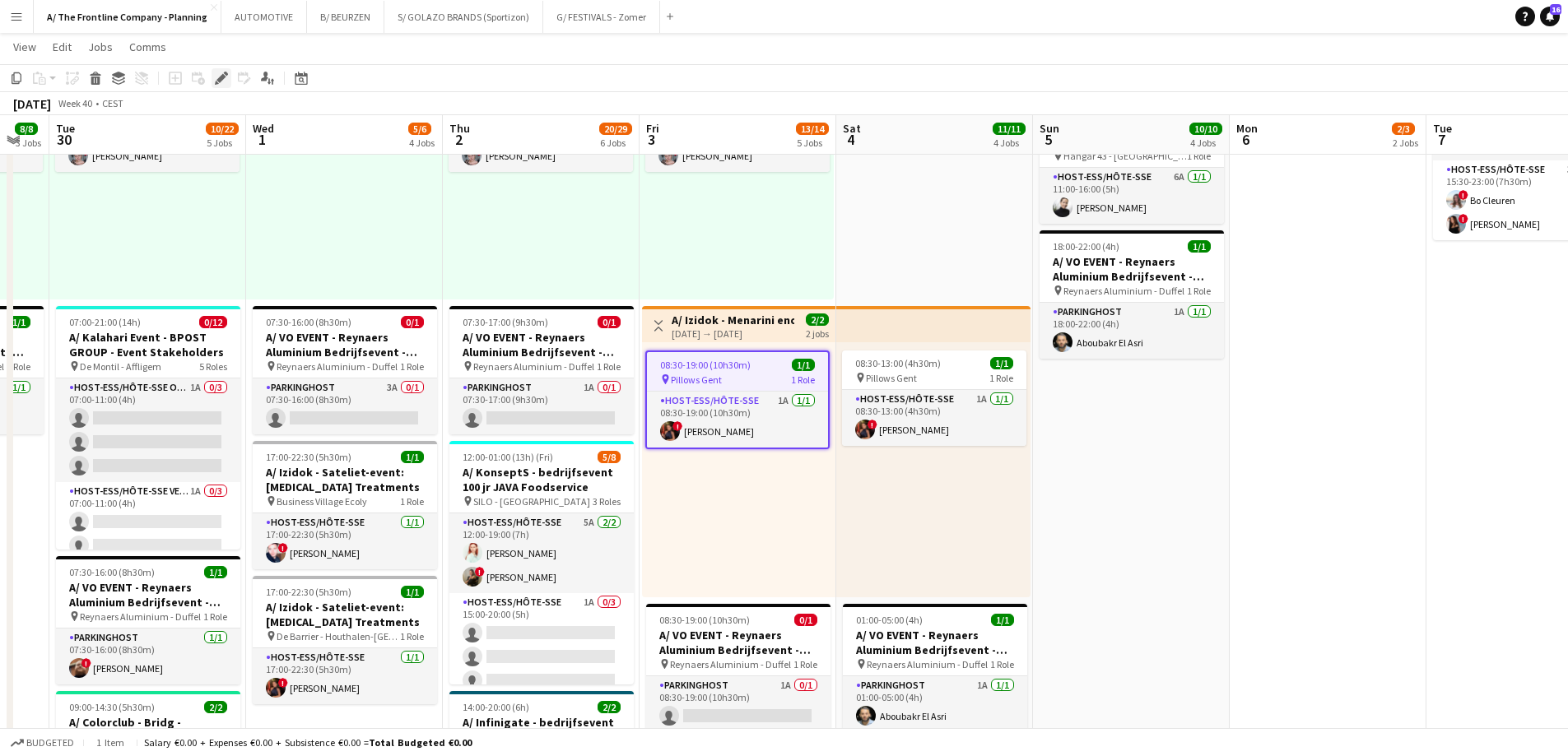
click at [215, 76] on icon "Edit" at bounding box center [221, 77] width 13 height 13
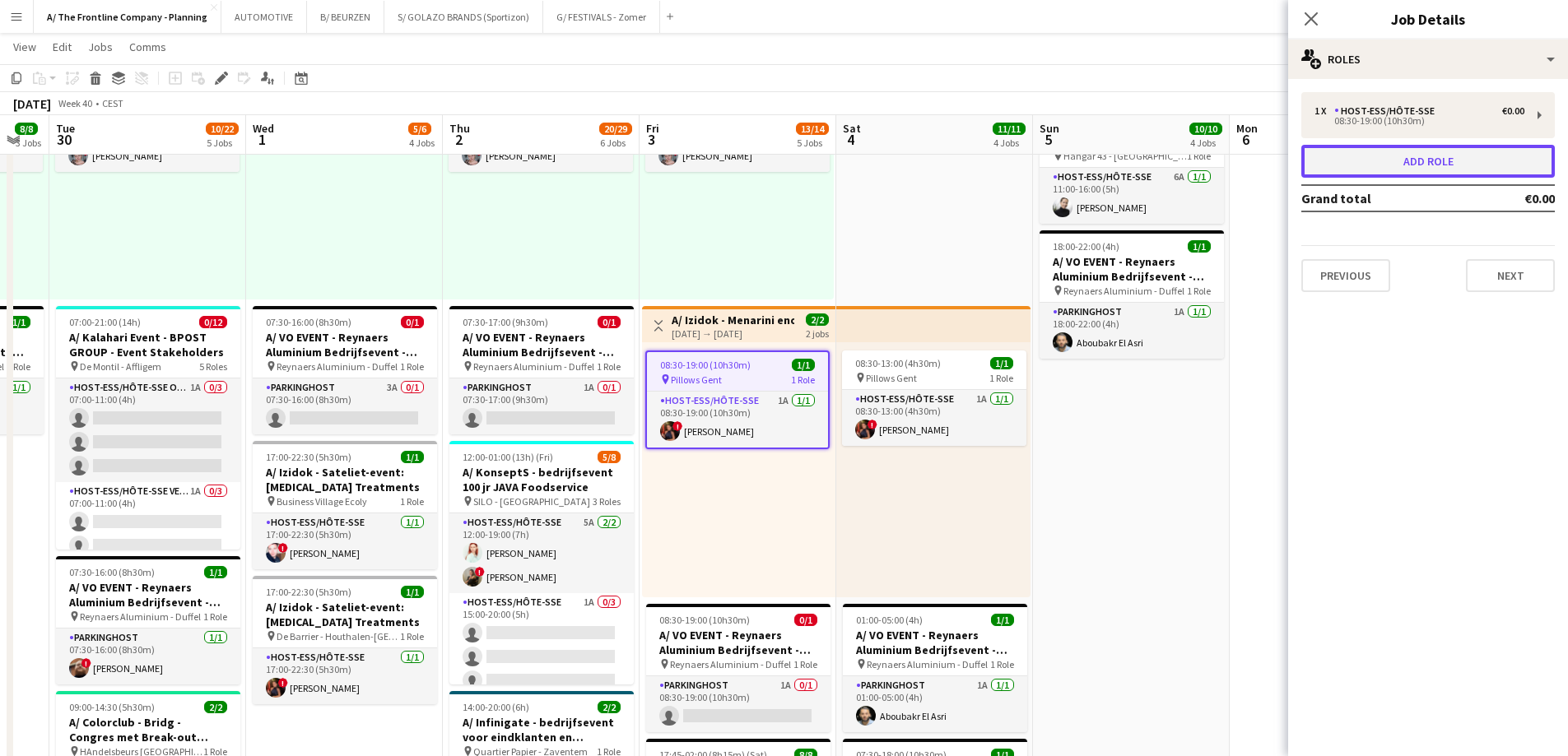
click at [1421, 171] on button "Add role" at bounding box center [1427, 160] width 253 height 33
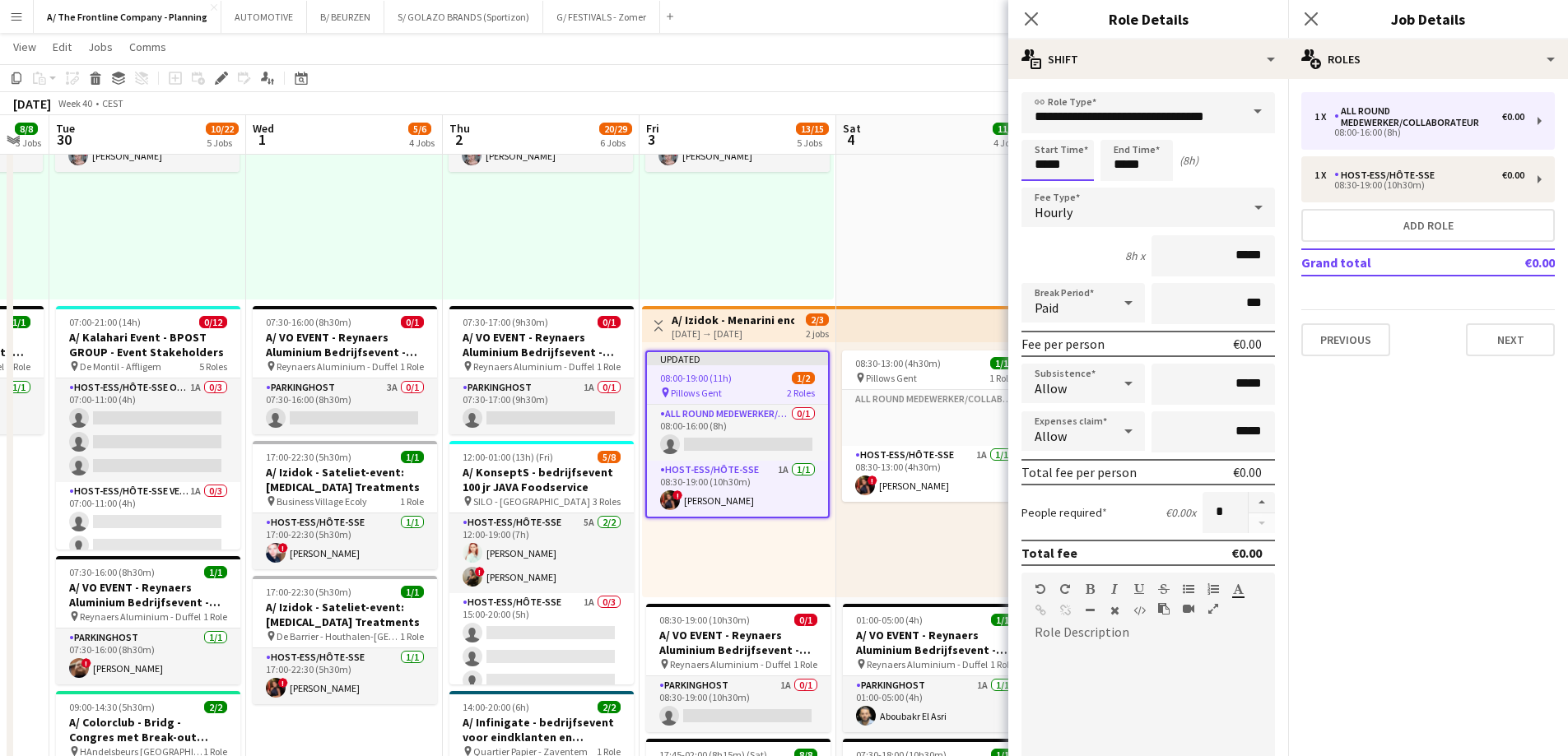
click at [1069, 148] on input "*****" at bounding box center [1057, 160] width 72 height 42
type input "*****"
click at [1076, 127] on div at bounding box center [1073, 132] width 33 height 17
click at [1122, 160] on input "*****" at bounding box center [1135, 160] width 72 height 42
click at [1124, 135] on div at bounding box center [1120, 132] width 33 height 17
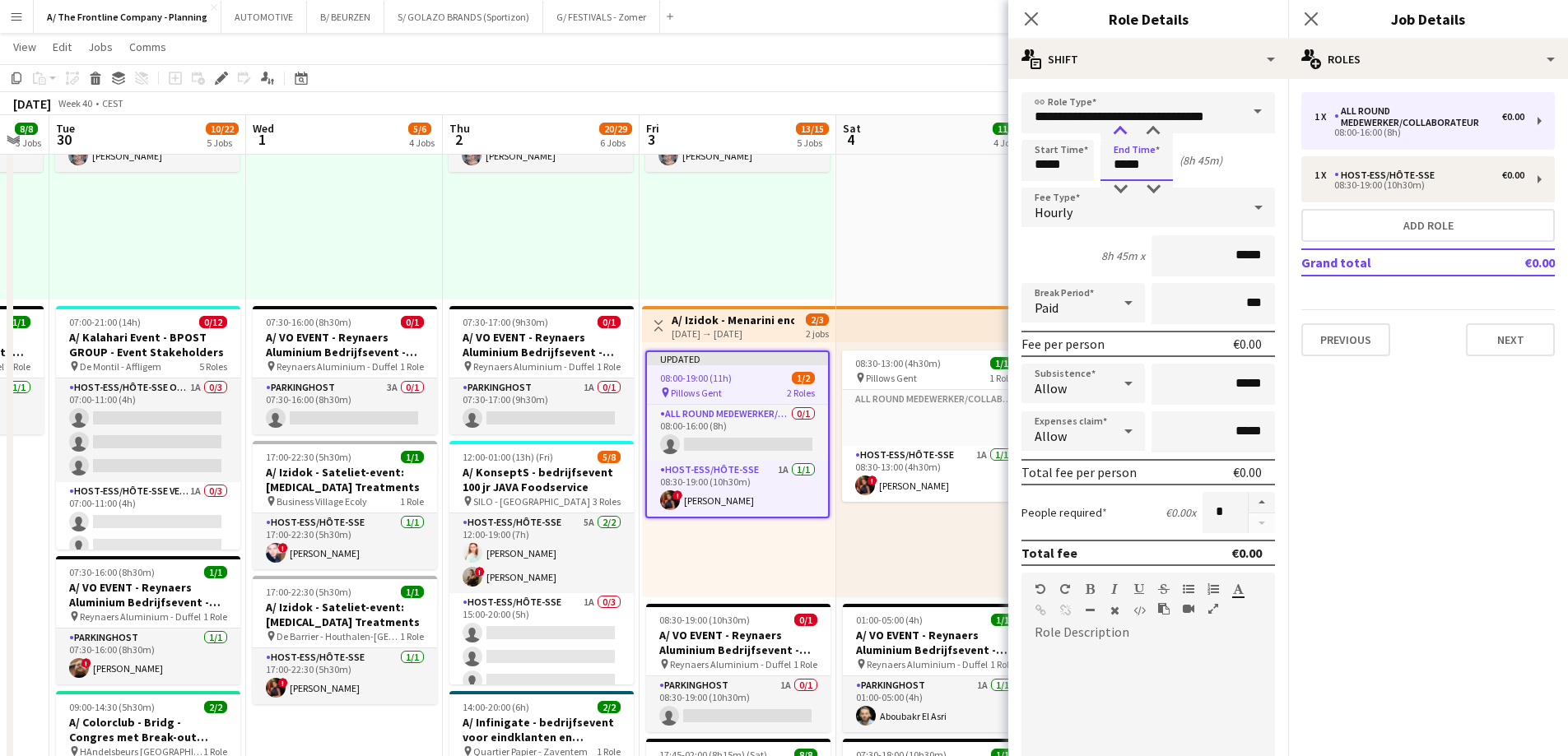
click at [1124, 135] on div at bounding box center [1120, 132] width 33 height 17
click at [1155, 136] on div at bounding box center [1152, 132] width 33 height 17
type input "*****"
click at [1155, 136] on div at bounding box center [1152, 132] width 33 height 17
click at [749, 431] on app-card-role "All Round medewerker/collaborateur 0/1 08:00-16:00 (8h) single-neutral-actions" at bounding box center [736, 432] width 181 height 56
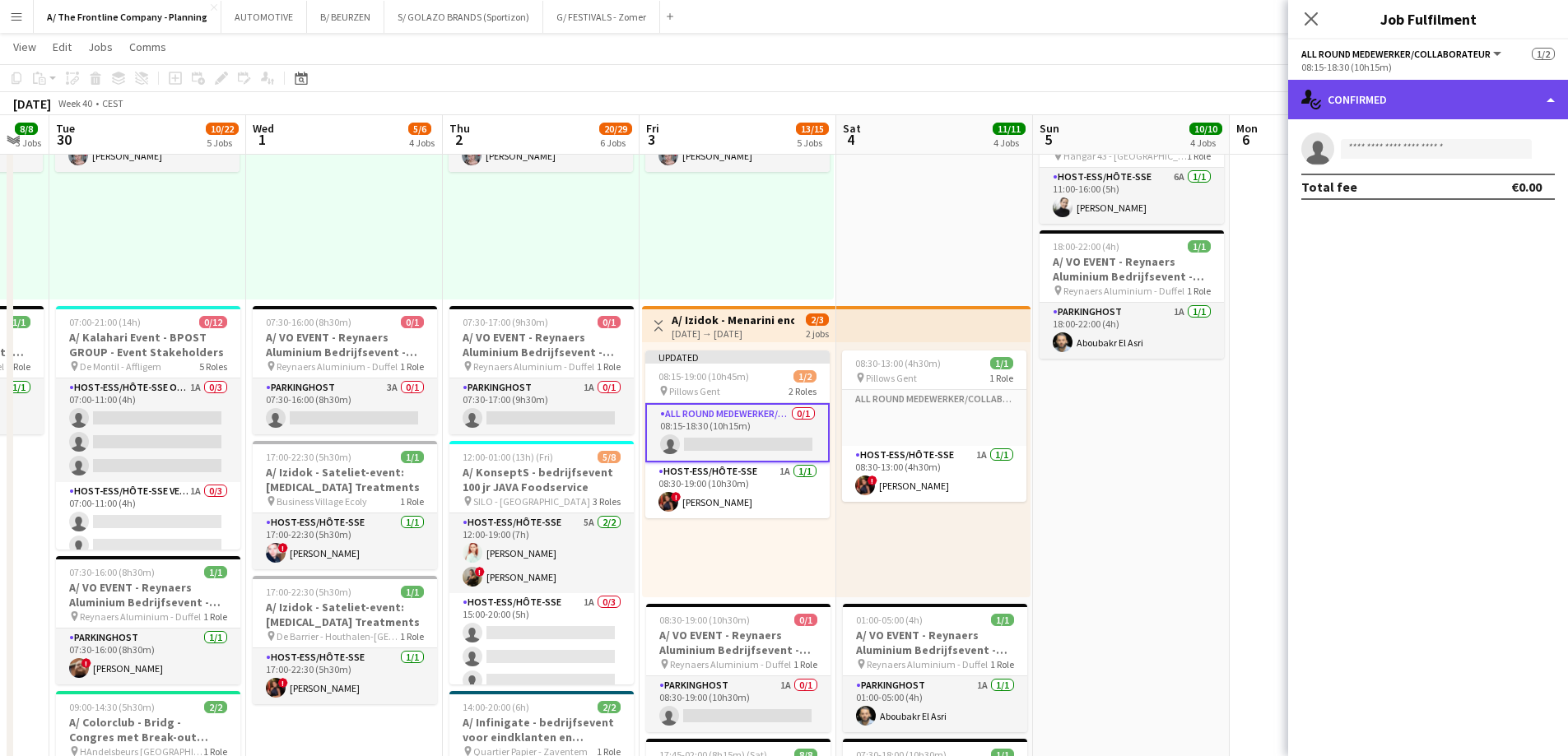
click at [1451, 98] on div "single-neutral-actions-check-2 Confirmed" at bounding box center [1427, 100] width 280 height 40
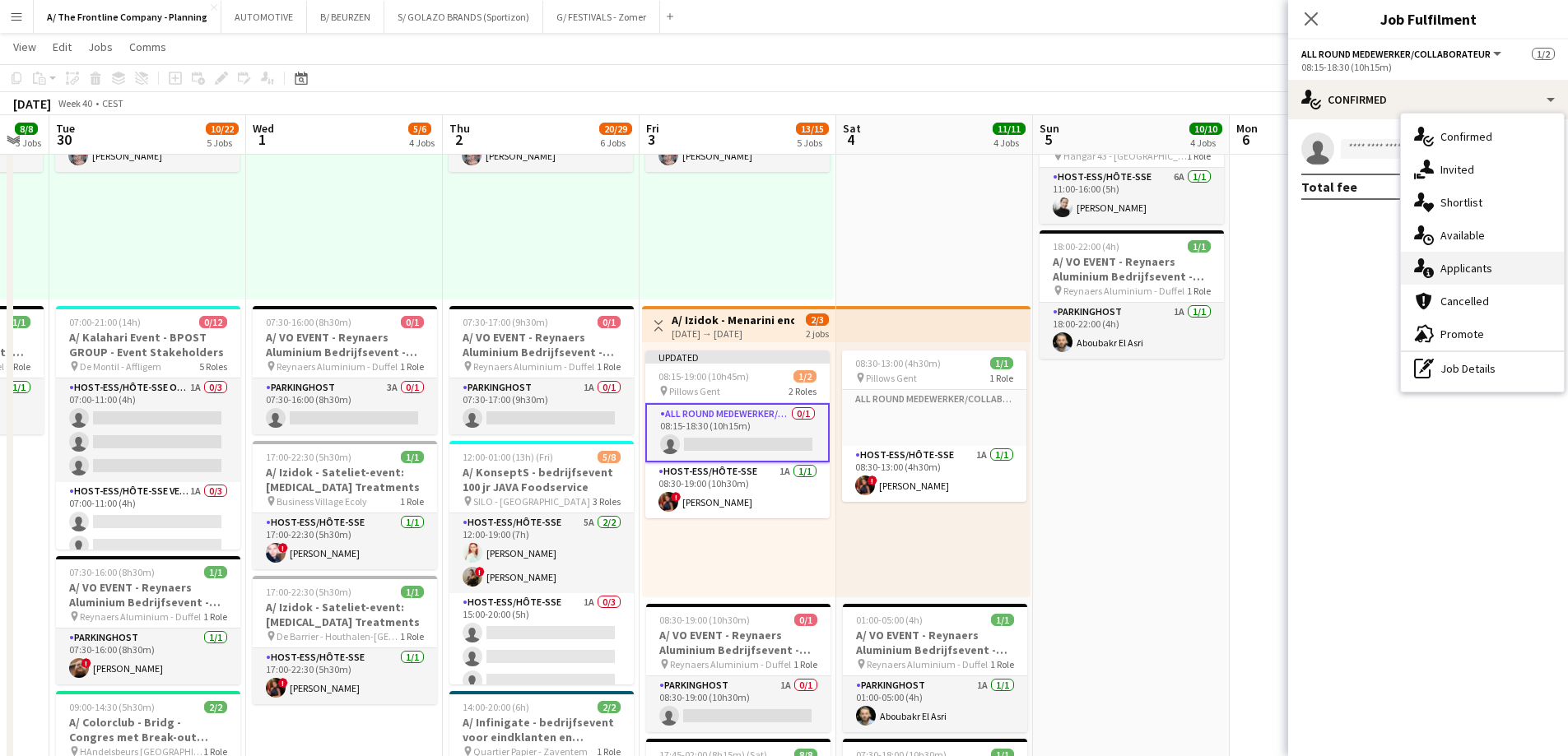
click at [1467, 275] on span "Applicants" at bounding box center [1466, 268] width 51 height 15
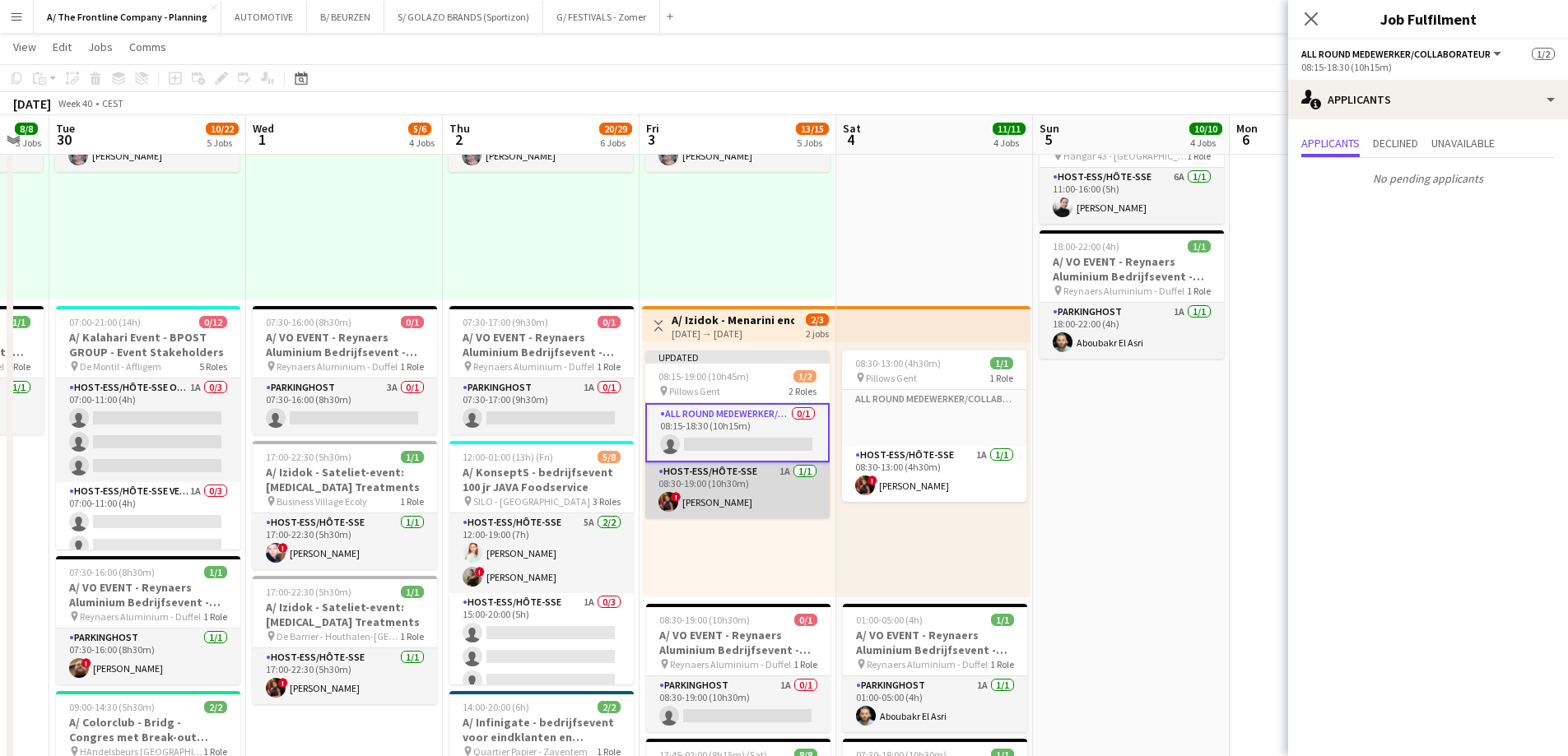
click at [727, 479] on app-card-role "Host-ess/Hôte-sse 1A [DATE] 08:30-19:00 (10h30m) ! [PERSON_NAME]" at bounding box center [737, 490] width 184 height 56
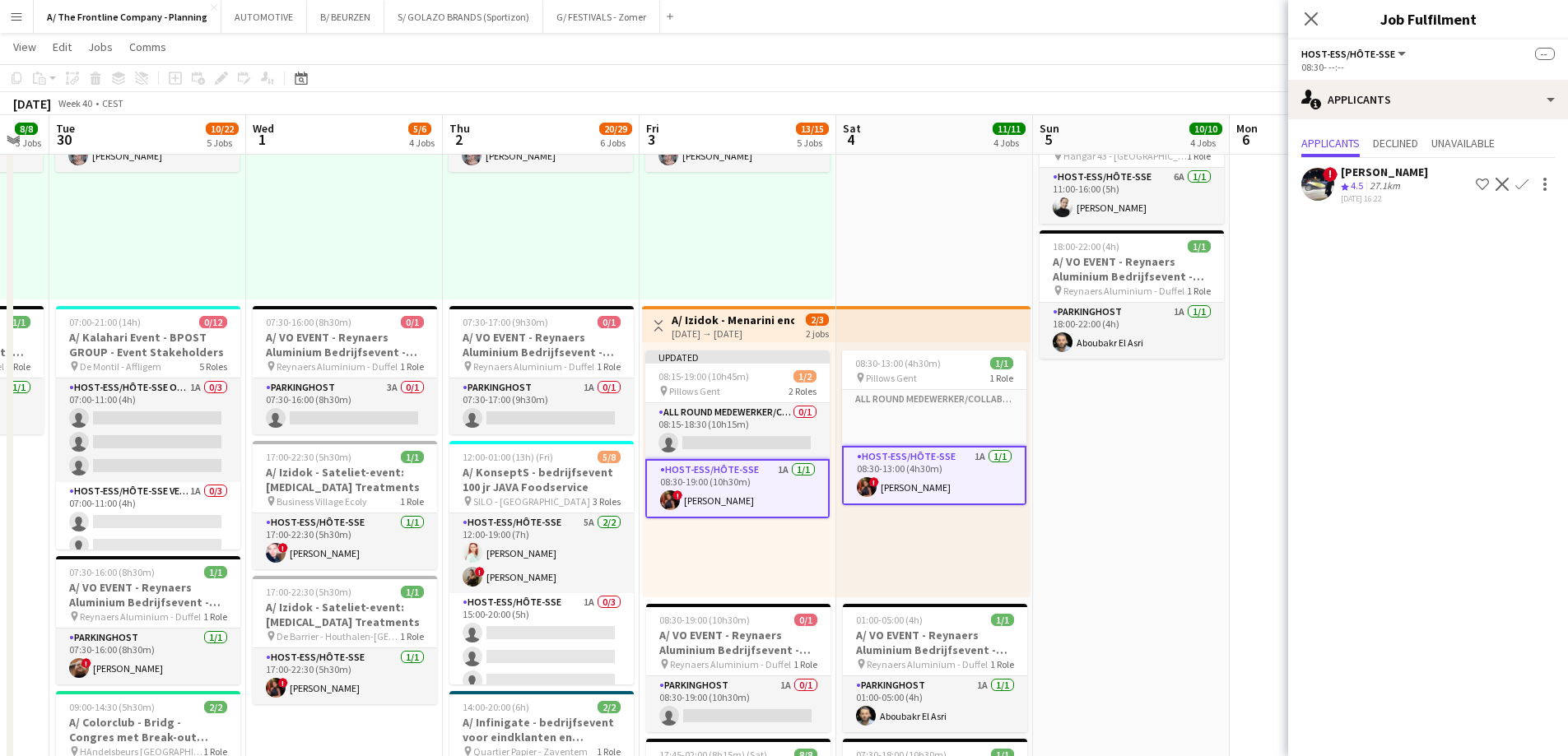
click at [1374, 183] on div "27.1km" at bounding box center [1384, 186] width 37 height 14
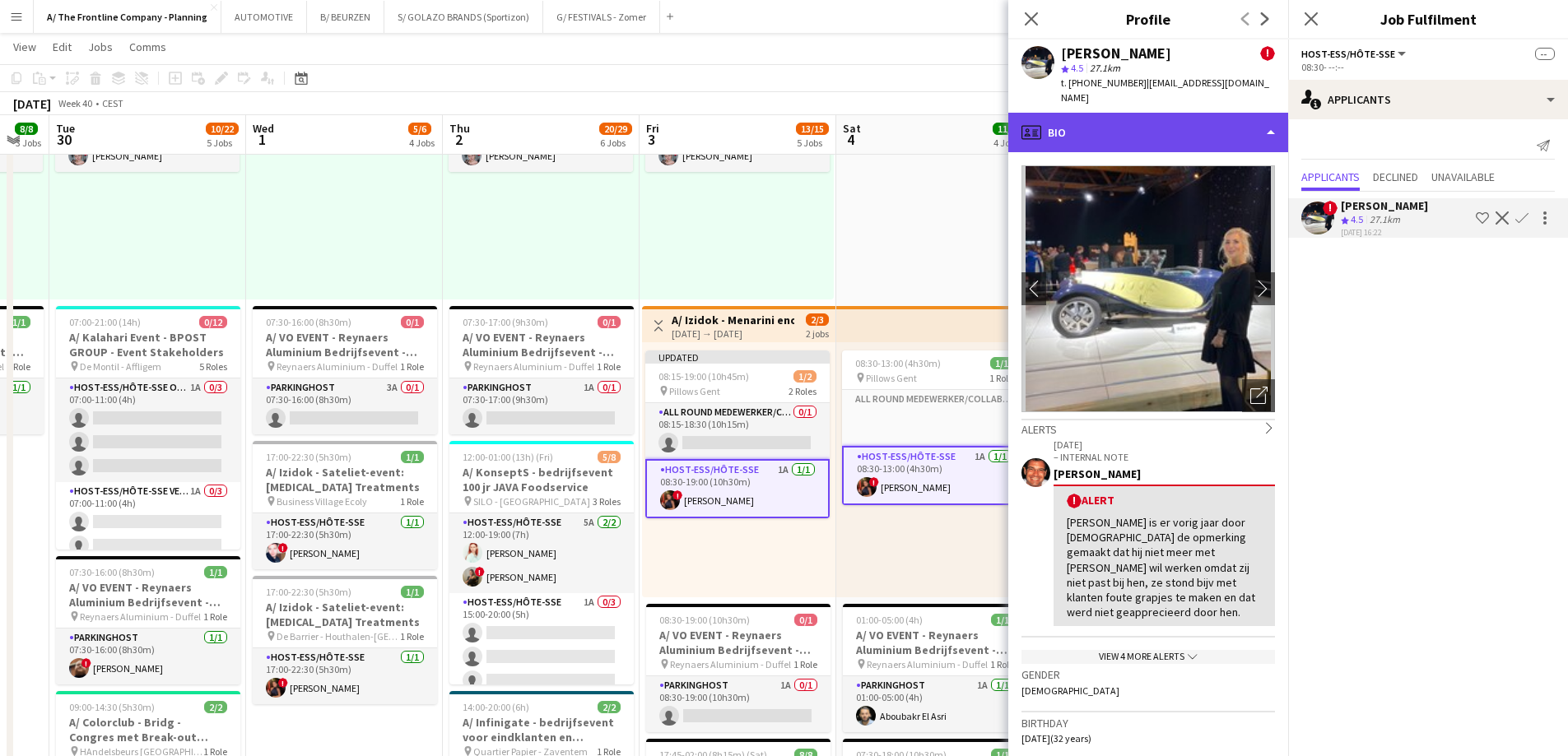
click at [1164, 125] on div "profile Bio" at bounding box center [1147, 133] width 280 height 40
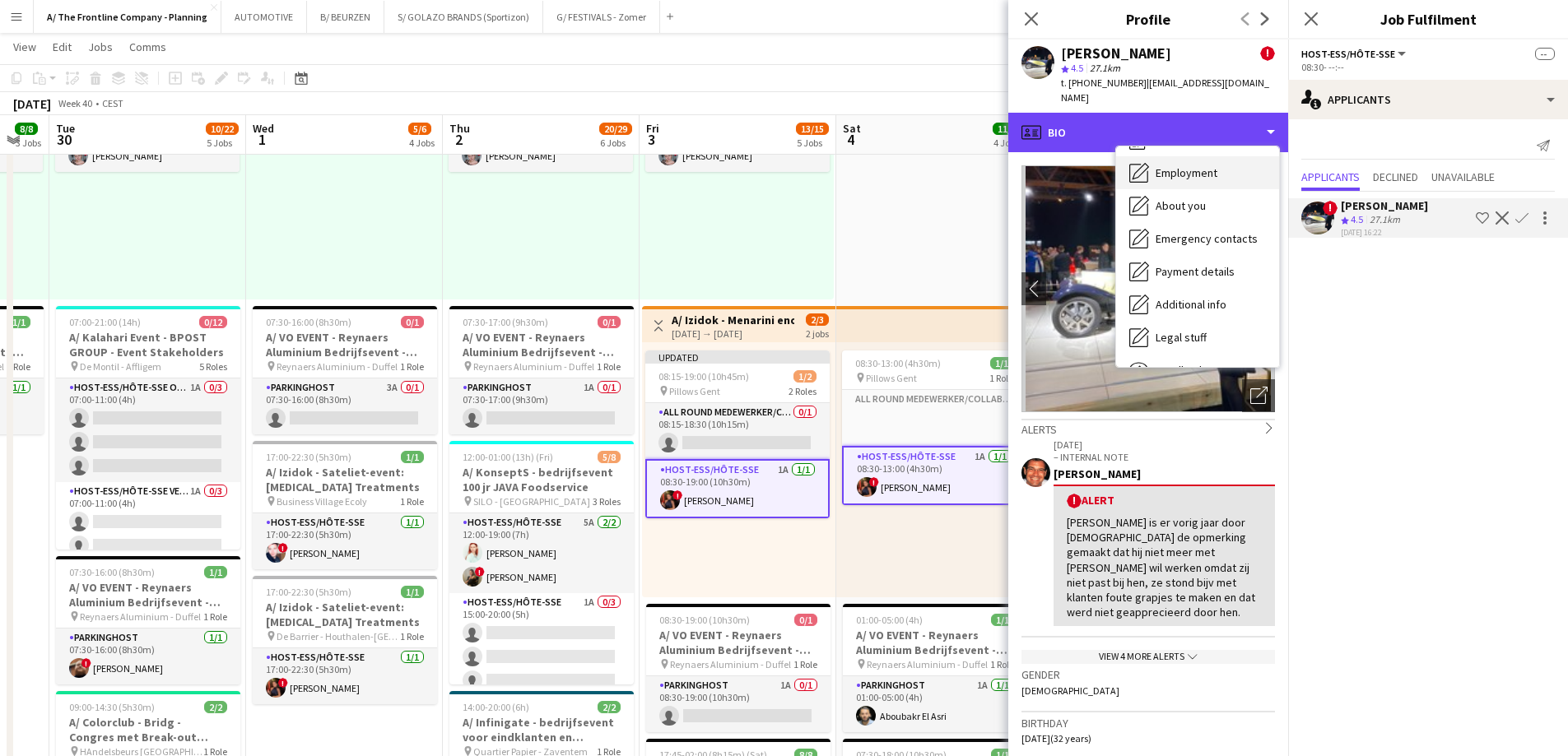
scroll to position [122, 0]
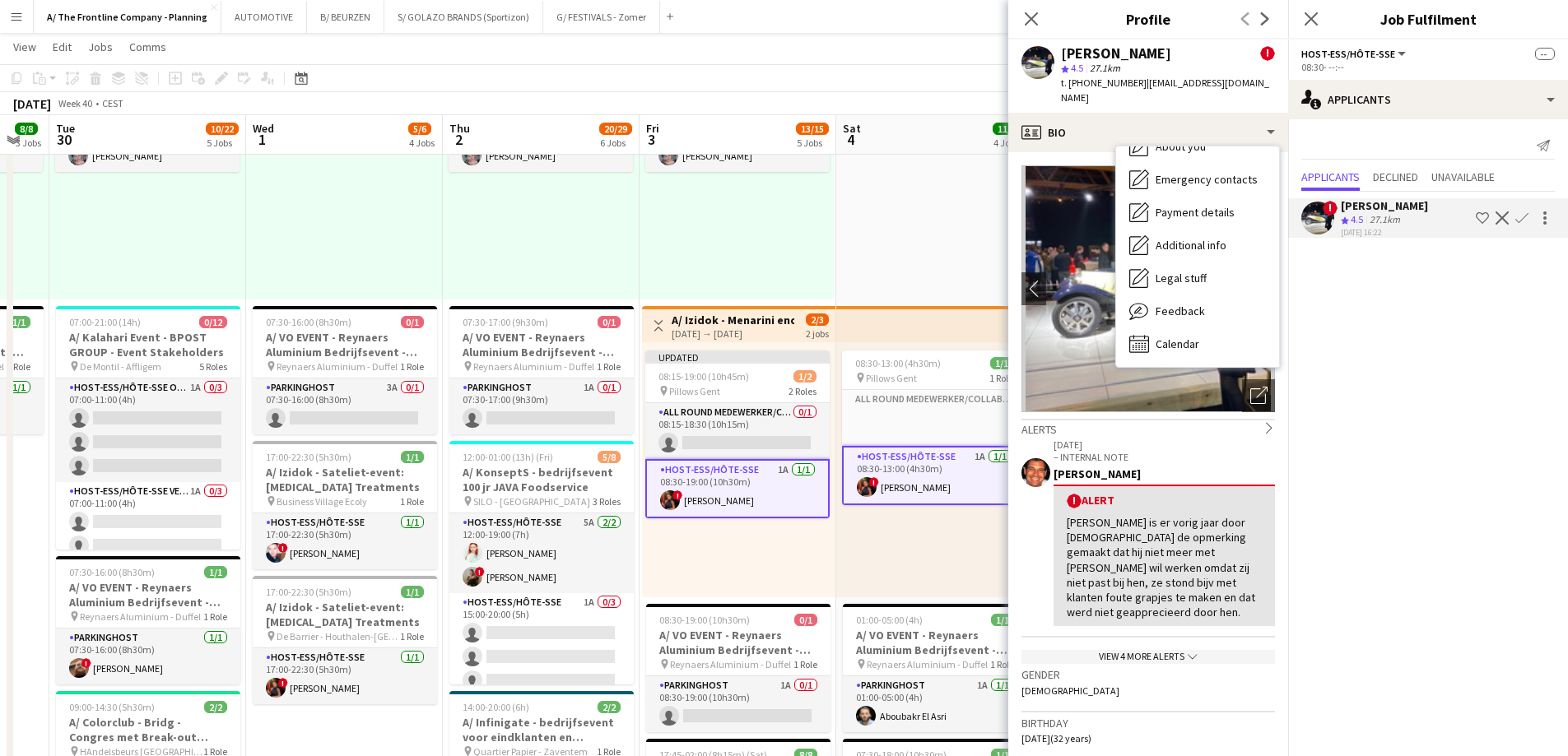
click at [738, 485] on app-card-role "Host-ess/Hôte-sse 1A [DATE] 08:30-19:00 (10h30m) ! [PERSON_NAME]" at bounding box center [737, 489] width 184 height 59
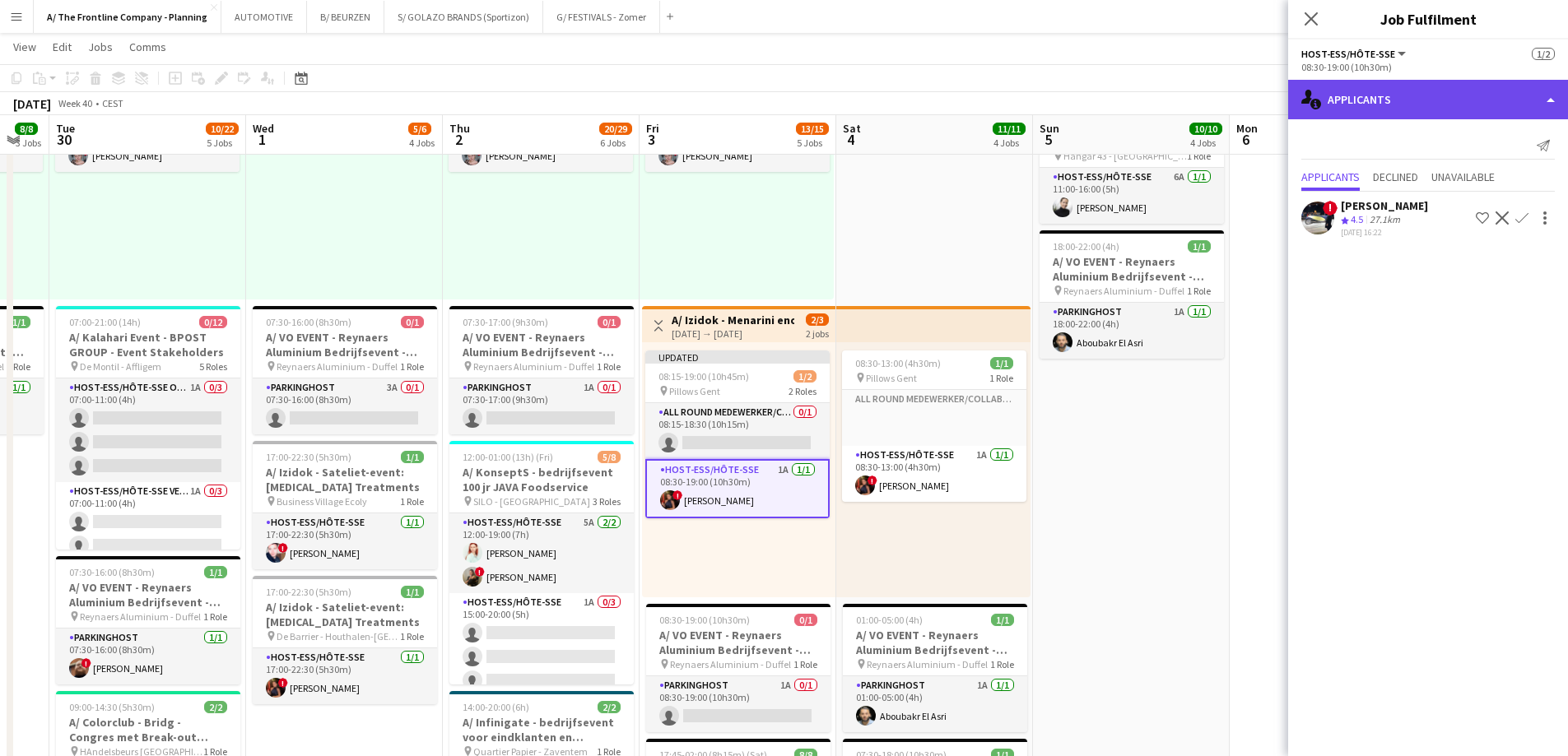
click at [1404, 95] on div "single-neutral-actions-information Applicants" at bounding box center [1427, 100] width 280 height 40
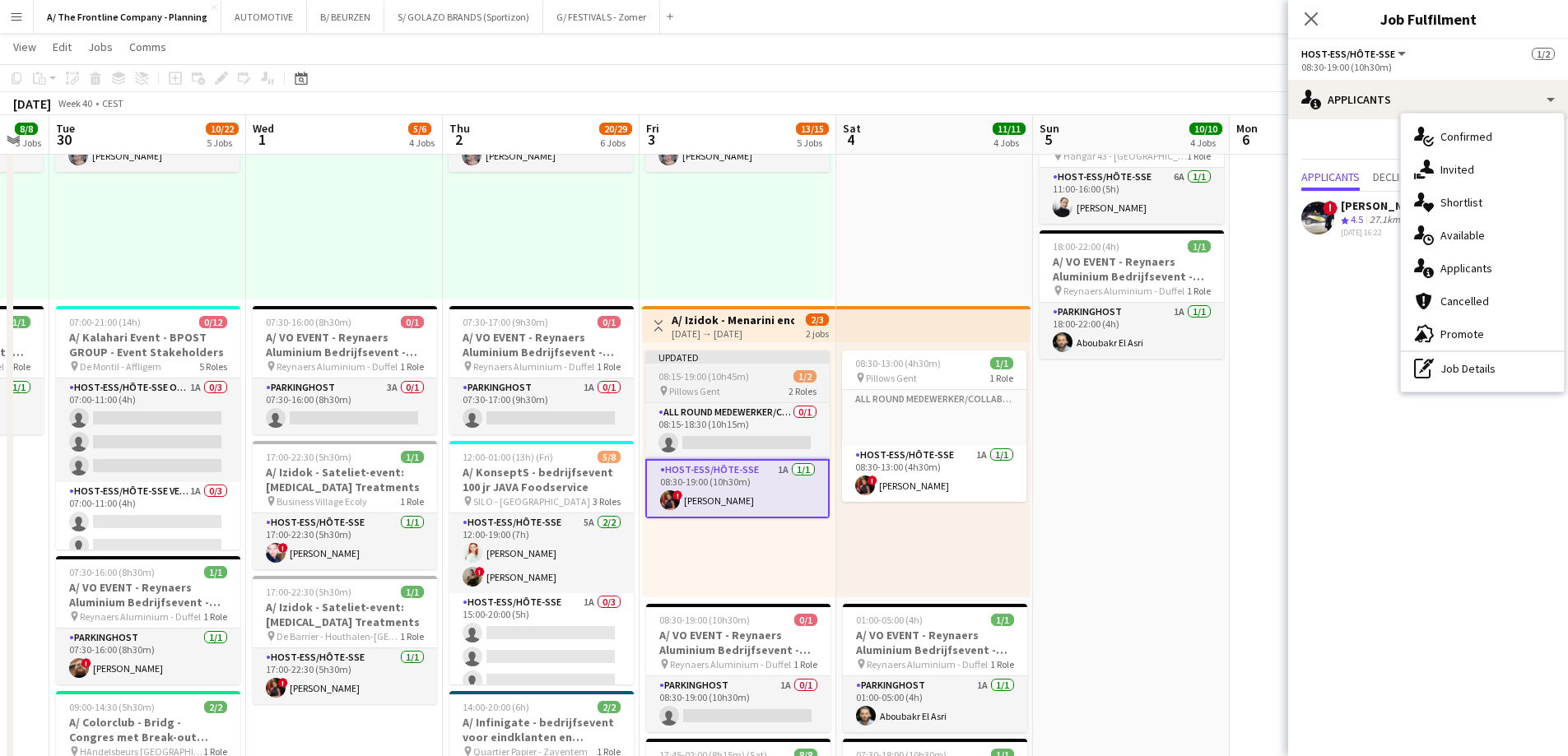
click at [724, 369] on app-job-card "Updated 08:15-19:00 (10h45m) 1/2 pin Pillows Gent 2 Roles All Round medewerker/…" at bounding box center [737, 434] width 184 height 168
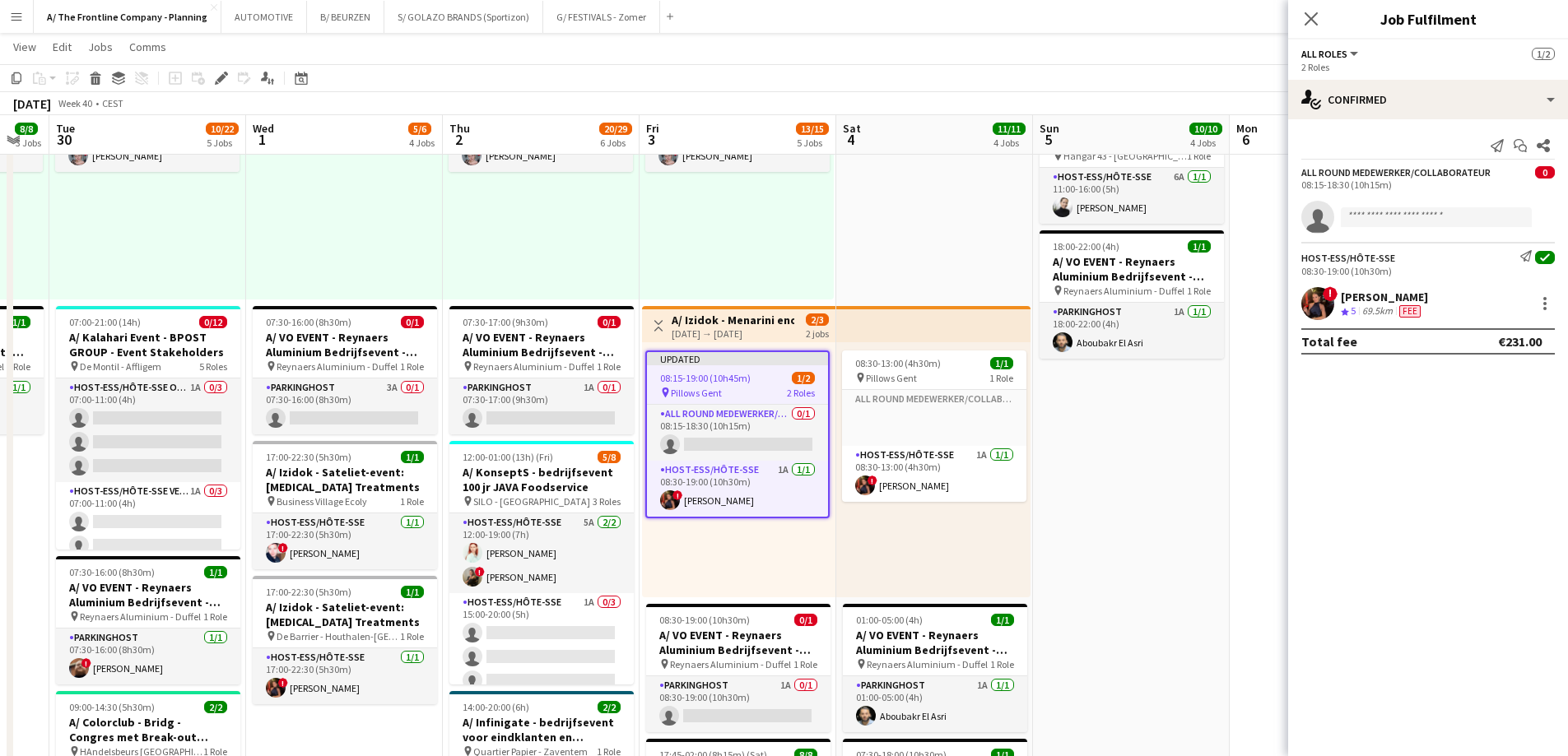
click at [771, 329] on div "[DATE] → [DATE]" at bounding box center [733, 333] width 123 height 12
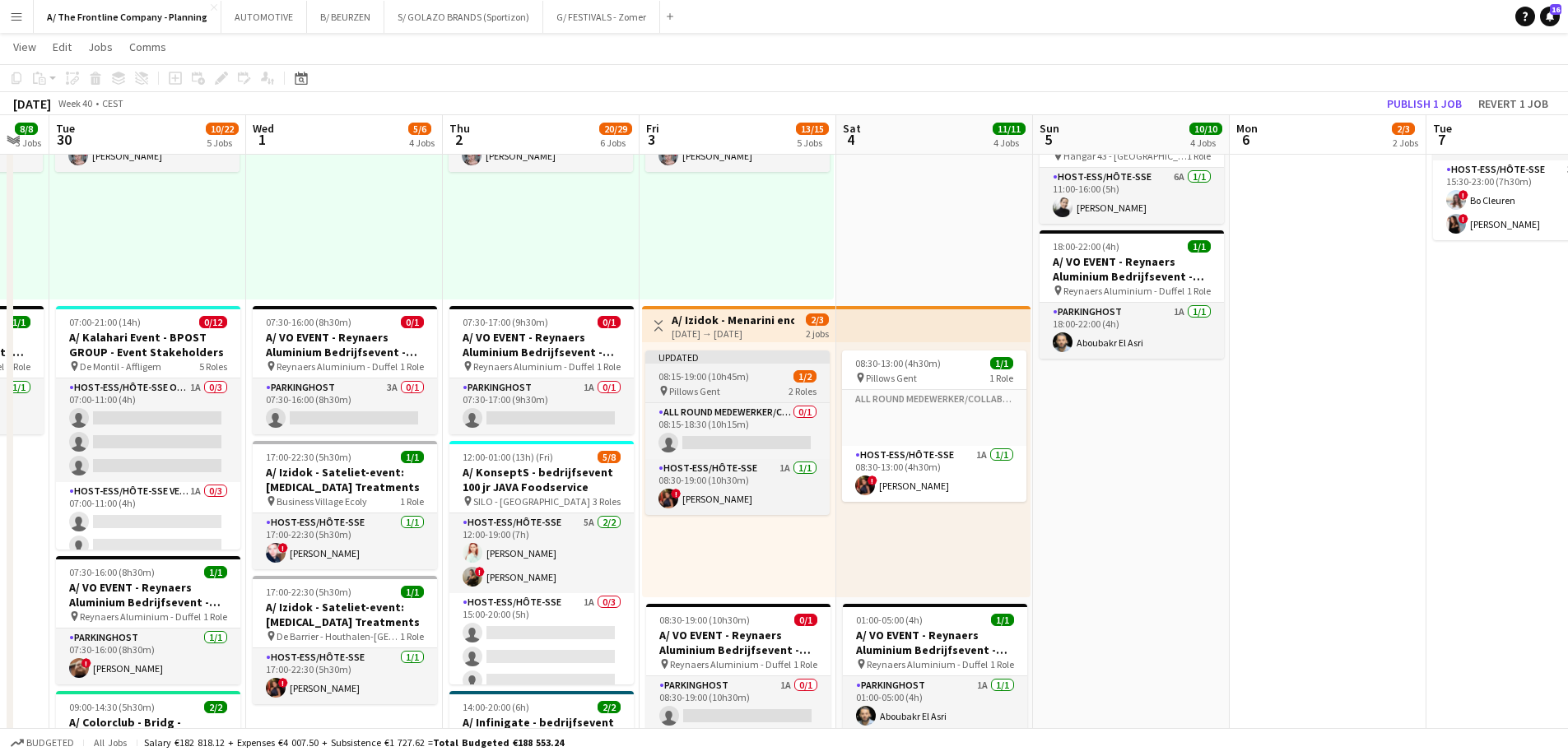
click at [726, 372] on span "08:15-19:00 (10h45m)" at bounding box center [703, 376] width 90 height 12
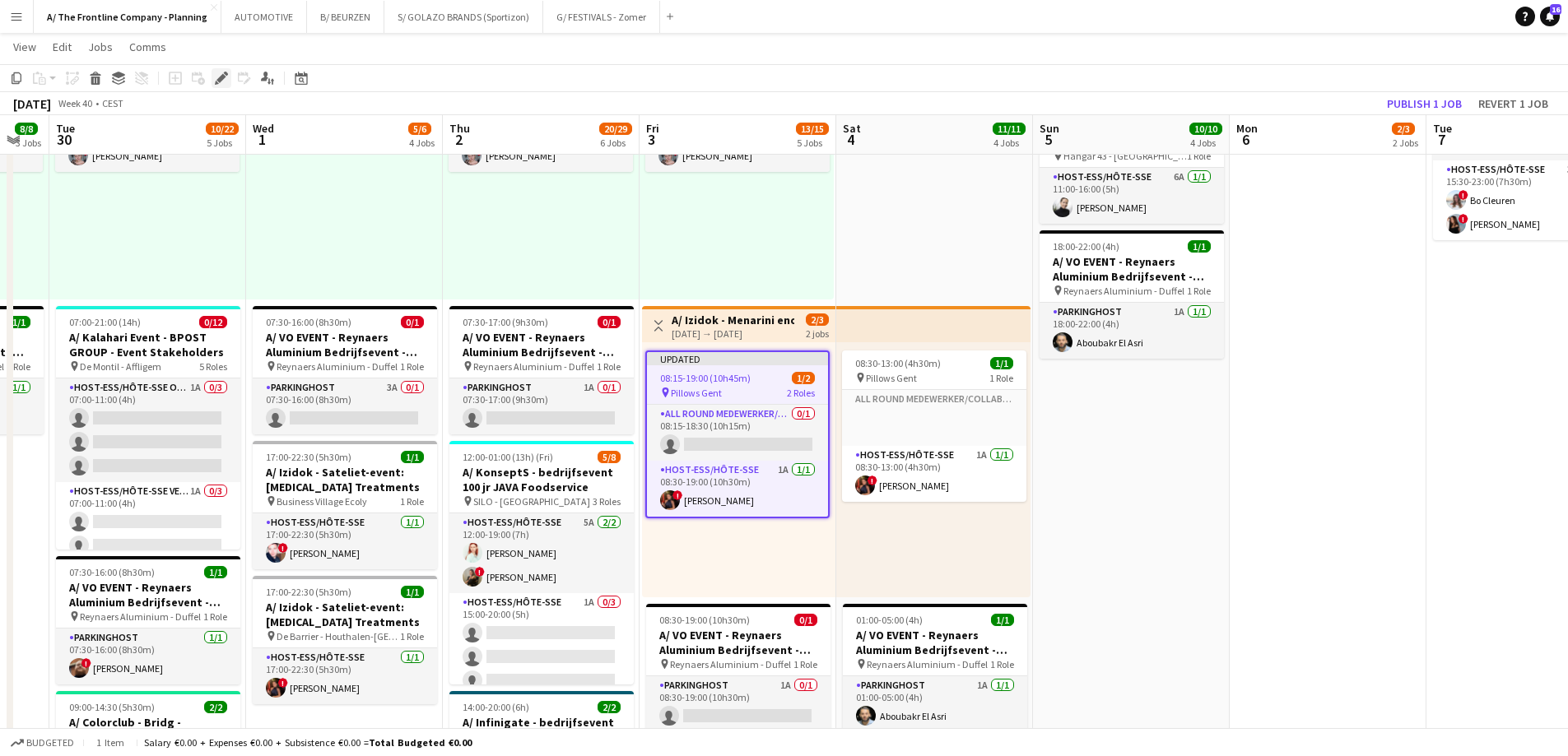
click at [218, 79] on icon at bounding box center [221, 78] width 9 height 9
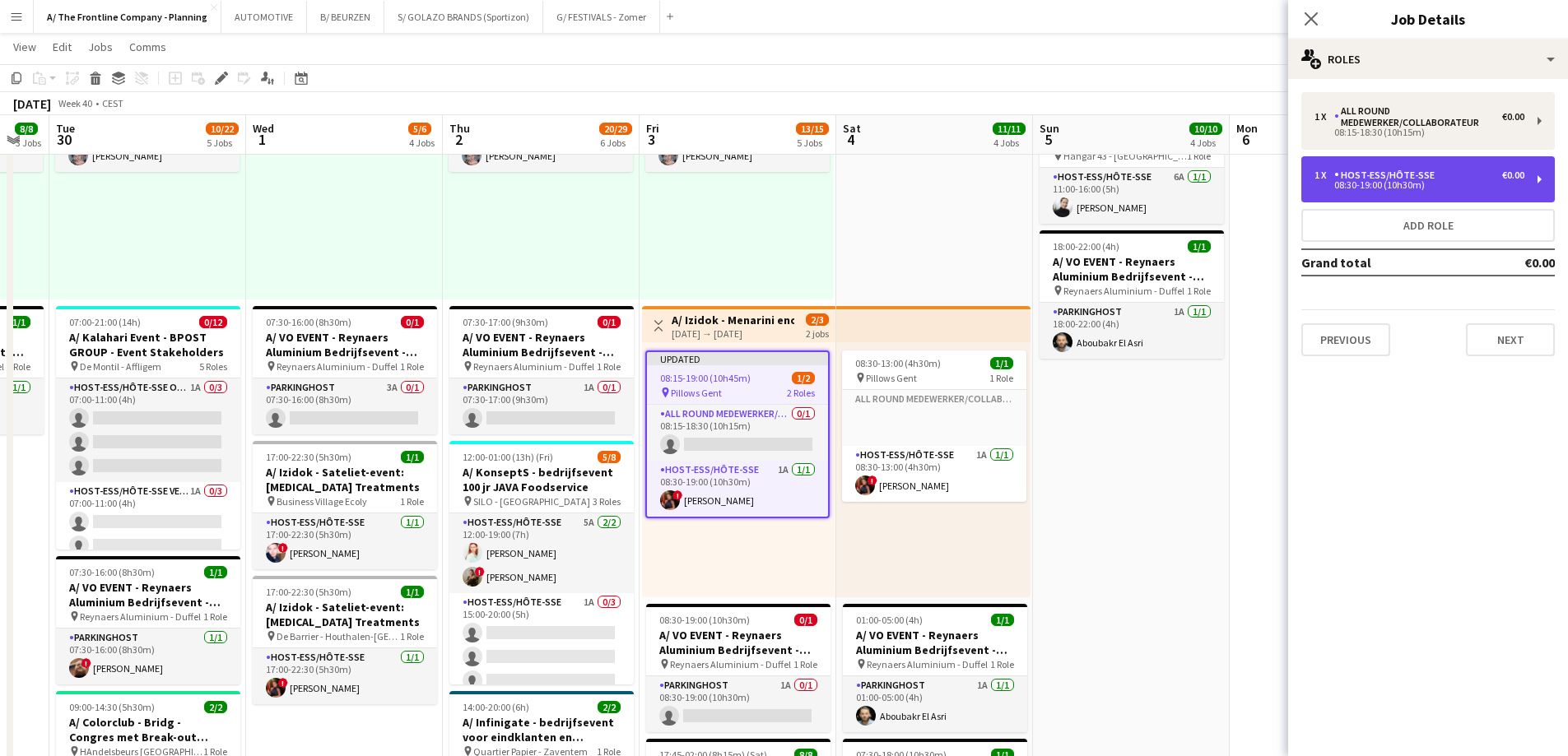
click at [1373, 178] on div "Host-ess/Hôte-sse" at bounding box center [1387, 175] width 107 height 12
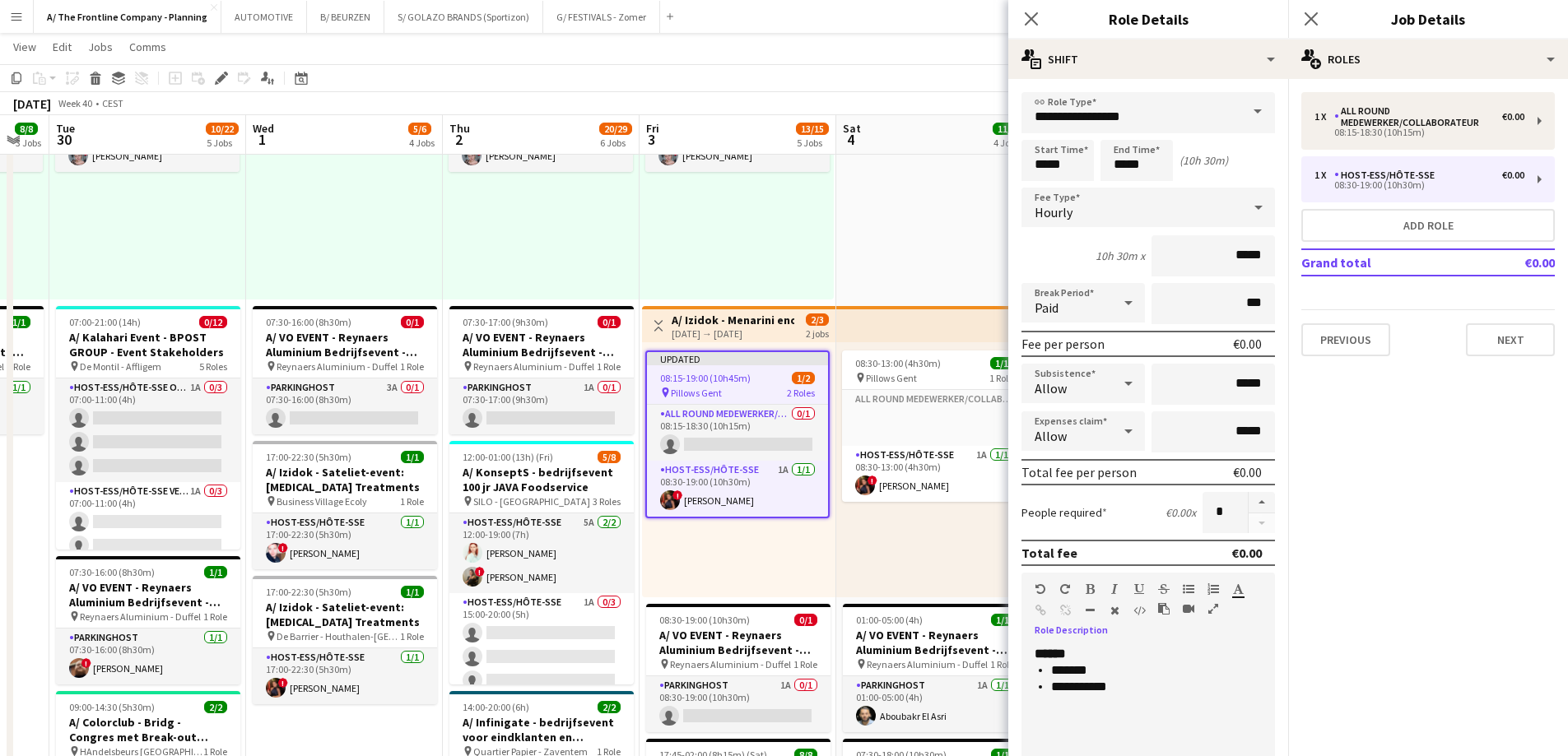
click at [1183, 689] on li "**********" at bounding box center [1149, 687] width 198 height 17
copy div "**********"
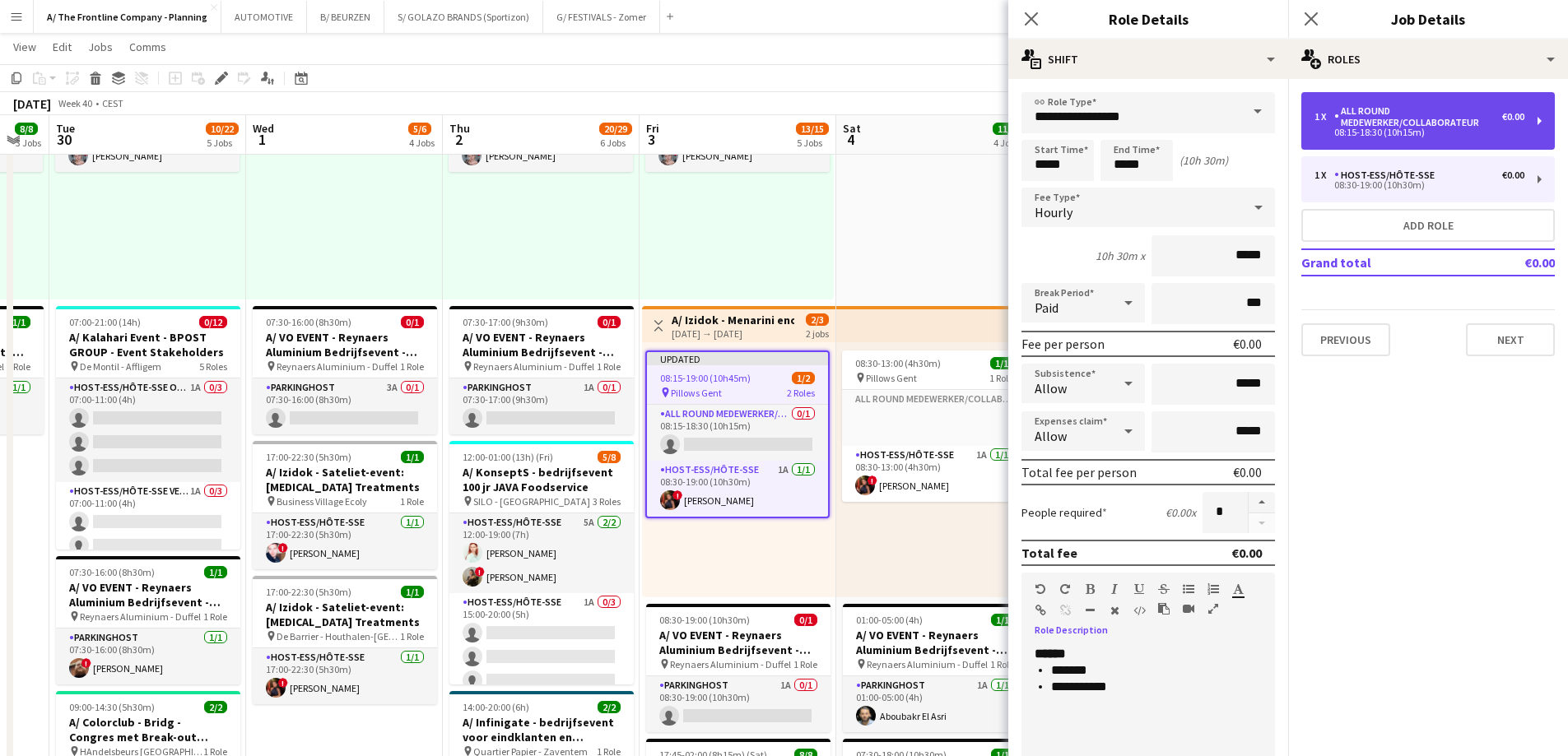
click at [1390, 120] on div "All Round medewerker/collaborateur" at bounding box center [1418, 116] width 168 height 23
type input "**********"
type input "*****"
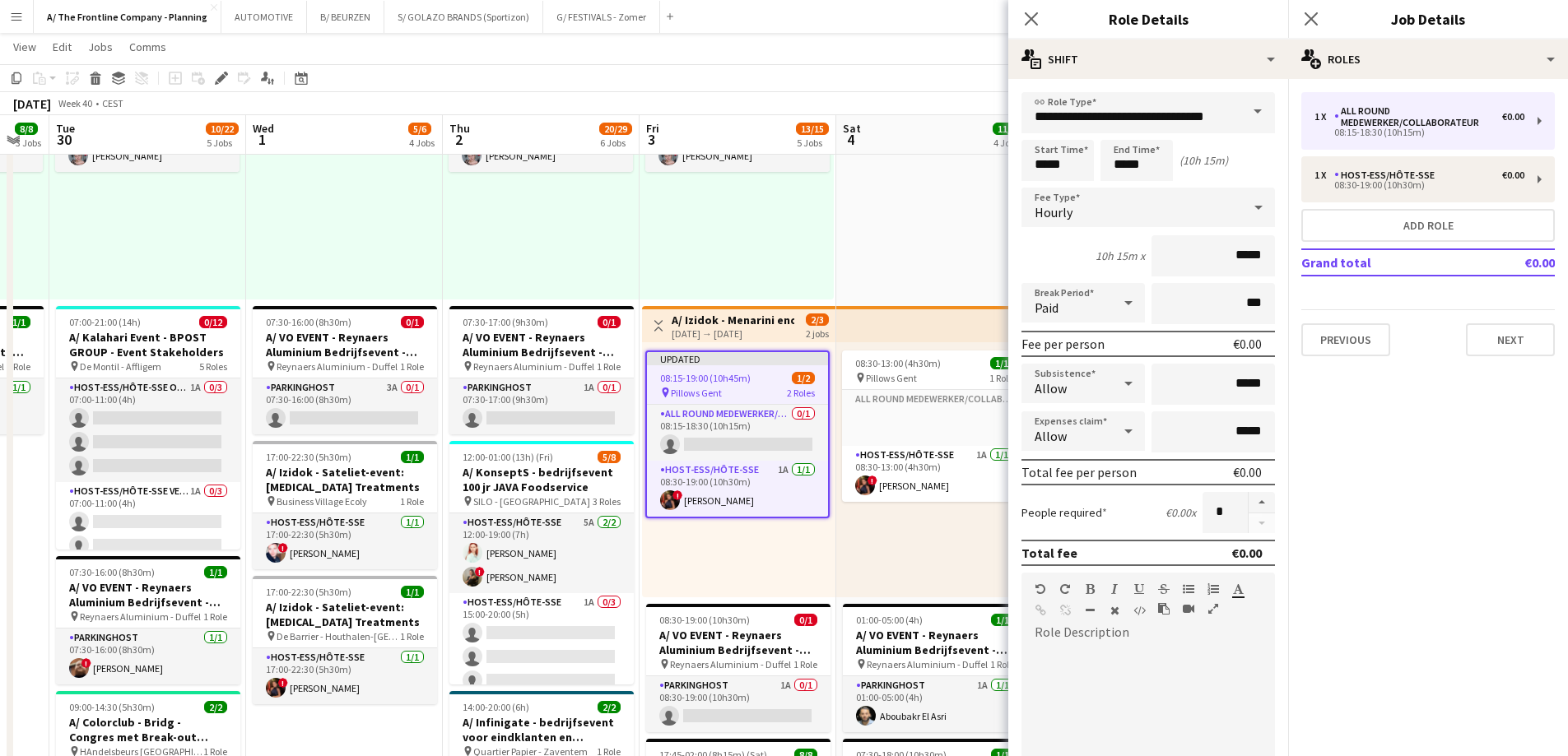
click at [1111, 666] on div at bounding box center [1148, 744] width 253 height 197
paste div
click at [1117, 112] on input "**********" at bounding box center [1148, 113] width 253 height 42
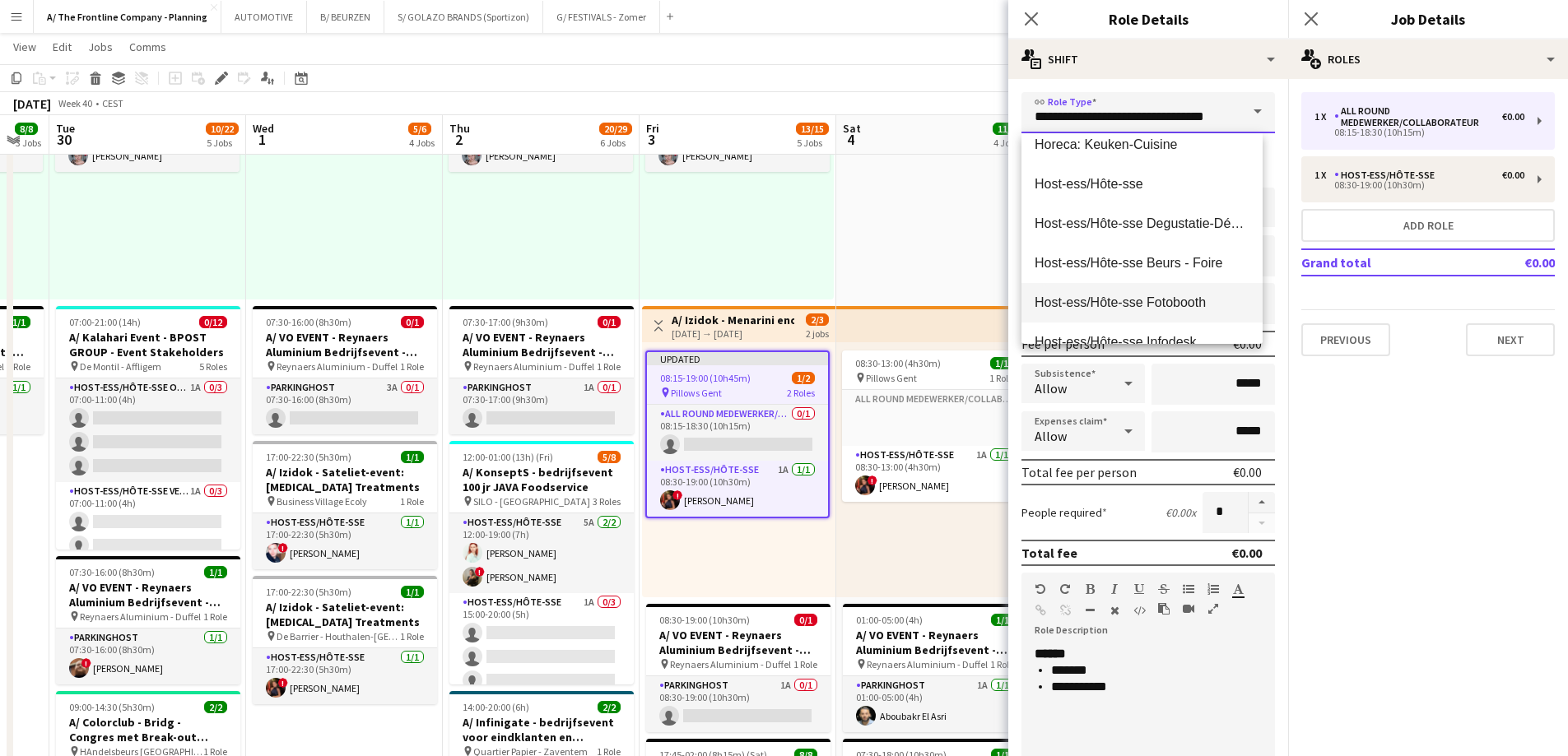
scroll to position [494, 0]
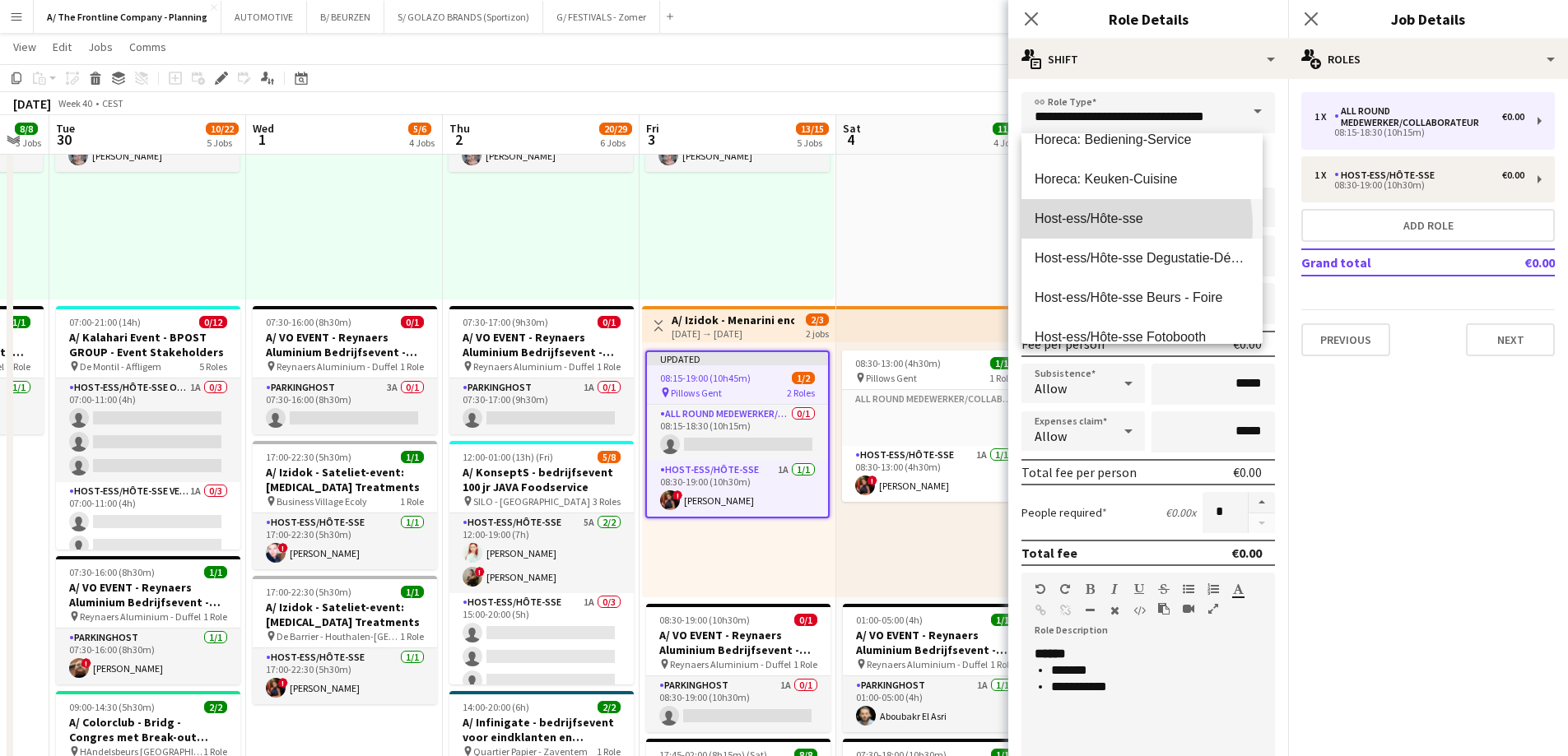
click at [1090, 227] on span "Host-ess/Hôte-sse" at bounding box center [1141, 219] width 215 height 16
type input "**********"
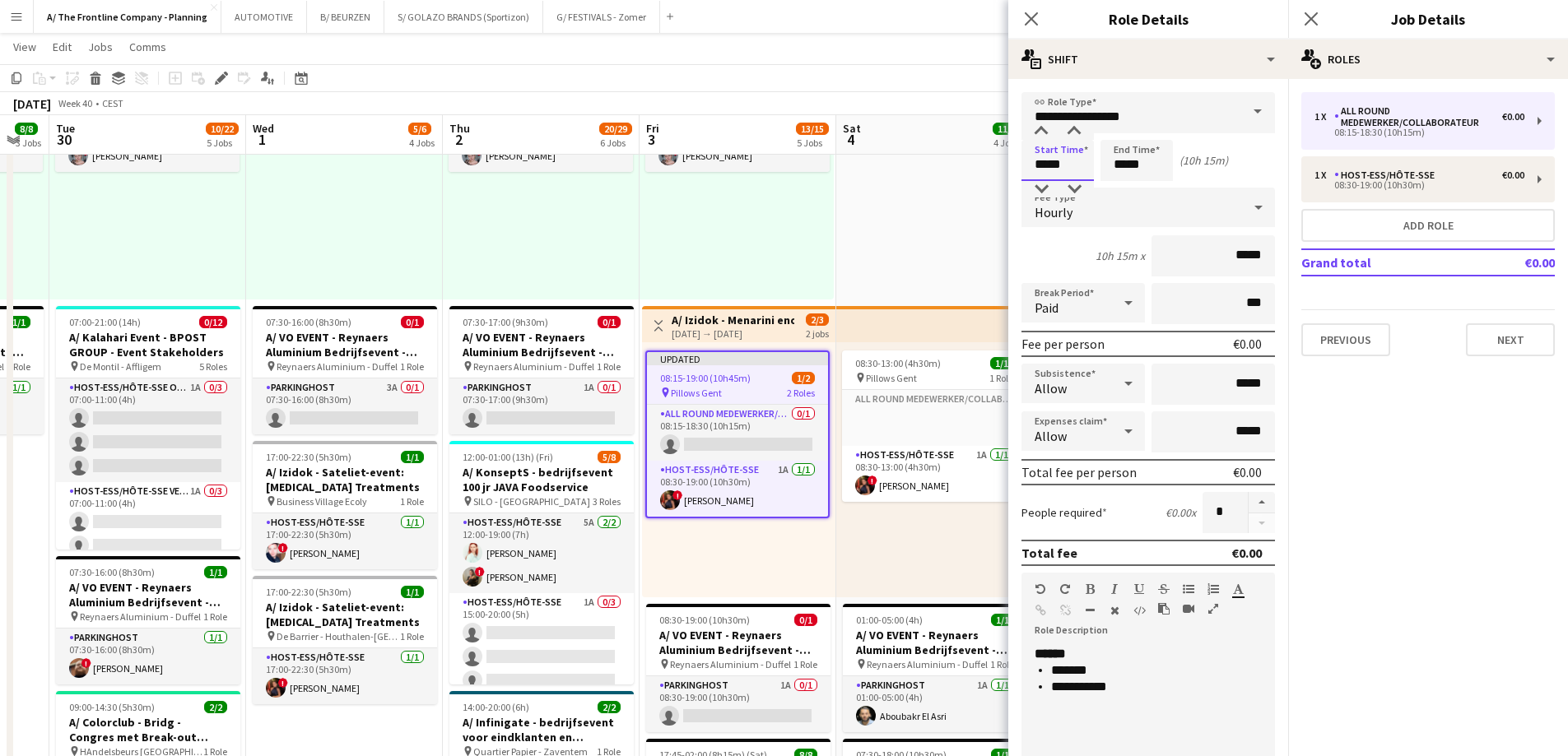
click at [1070, 161] on input "*****" at bounding box center [1057, 160] width 72 height 42
type input "*****"
click at [1073, 131] on div at bounding box center [1073, 132] width 33 height 17
click at [734, 548] on div "Updated 08:15-19:00 (10h45m) 1/2 pin Pillows Gent 2 Roles All Round medewerker/…" at bounding box center [737, 470] width 193 height 255
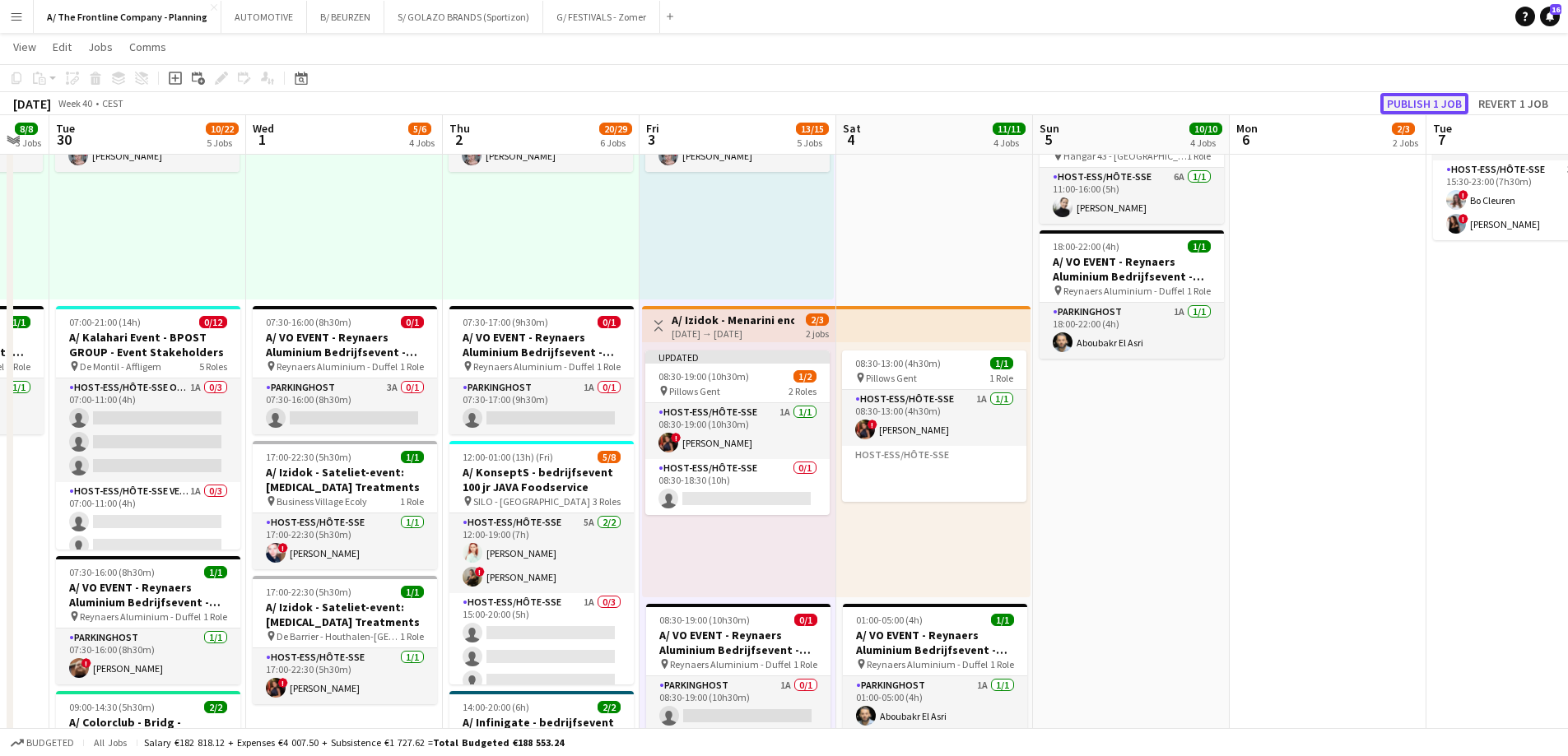
click at [1420, 104] on button "Publish 1 job" at bounding box center [1423, 104] width 88 height 22
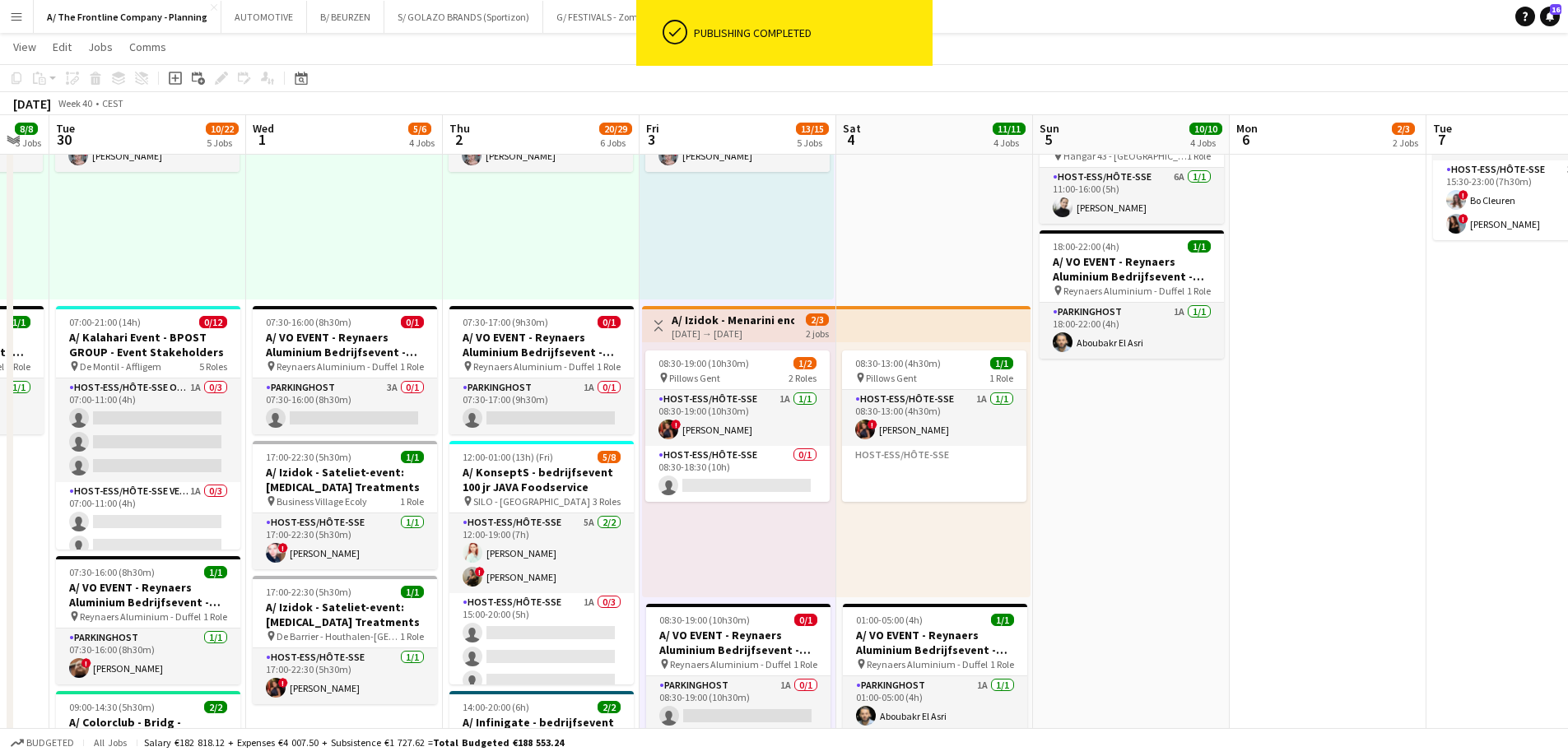
click at [753, 548] on div "08:30-19:00 (10h30m) 1/2 pin Pillows Gent 2 Roles Host-ess/Hôte-sse 1A [DATE] 0…" at bounding box center [737, 470] width 193 height 255
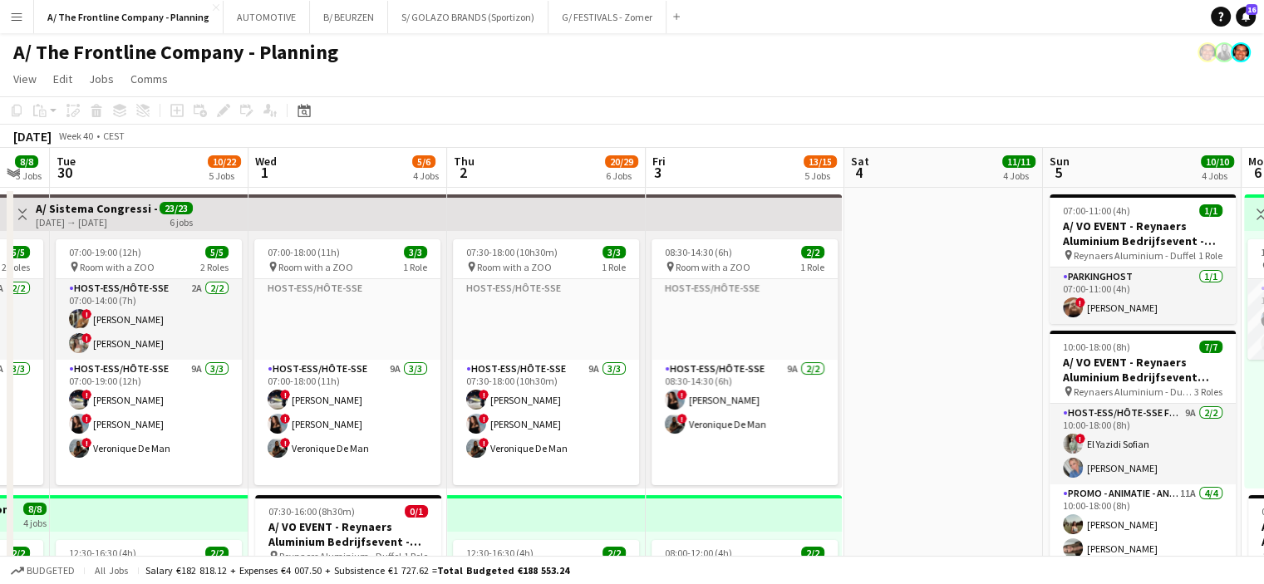
scroll to position [0, 545]
